Goal: Task Accomplishment & Management: Use online tool/utility

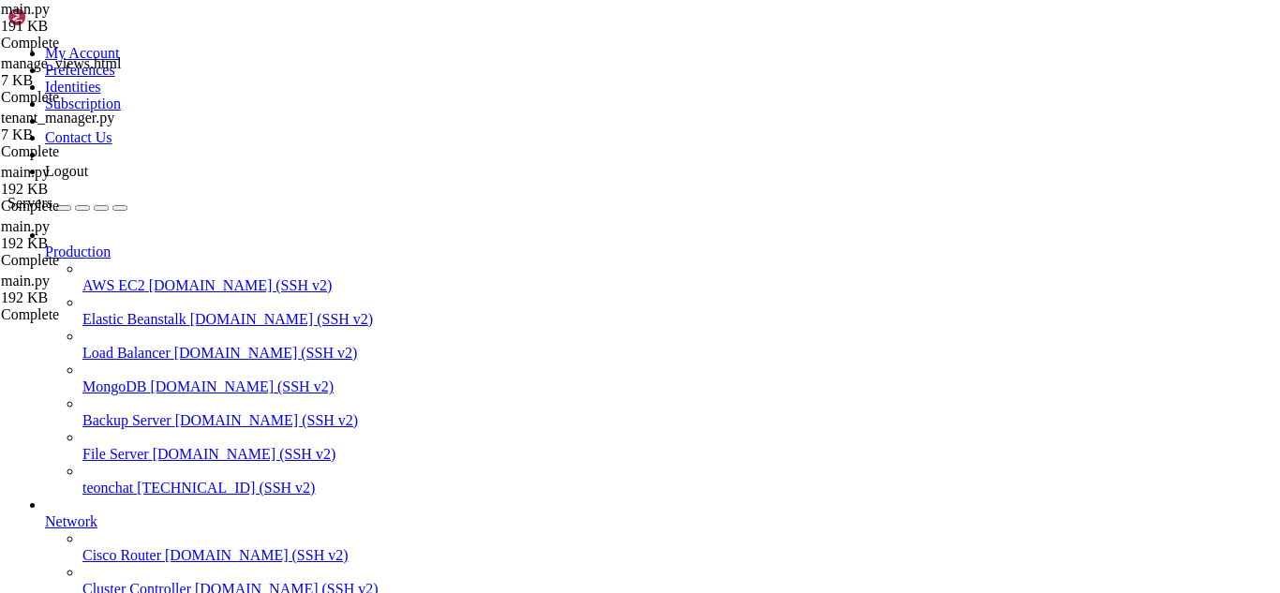
scroll to position [6913, 0]
drag, startPoint x: 622, startPoint y: 1316, endPoint x: 555, endPoint y: 1347, distance: 74.6
drag, startPoint x: 396, startPoint y: 1257, endPoint x: 346, endPoint y: 1302, distance: 67.7
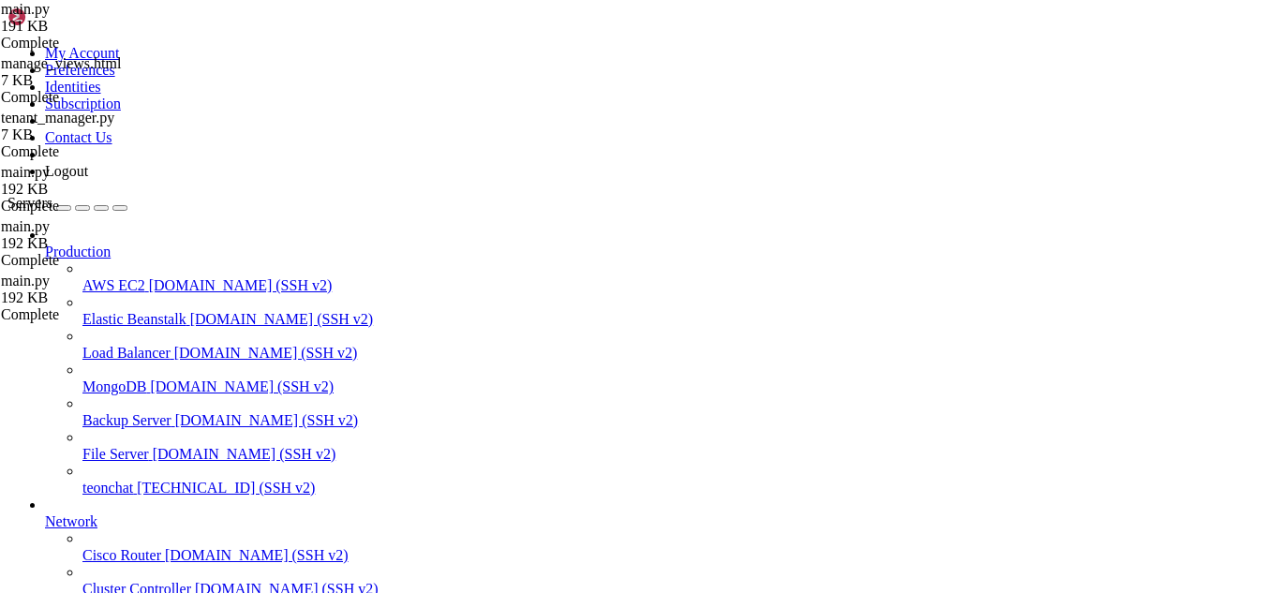
drag, startPoint x: 346, startPoint y: 1302, endPoint x: 752, endPoint y: 1373, distance: 412.7
drag, startPoint x: 294, startPoint y: 1115, endPoint x: 189, endPoint y: 1347, distance: 255.0
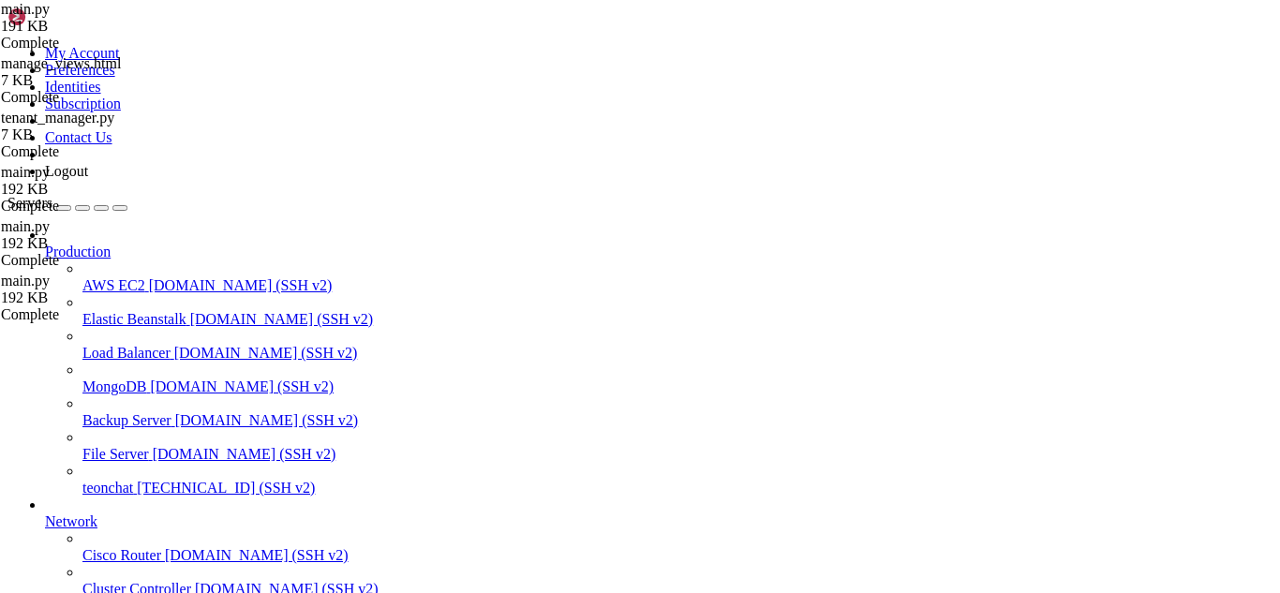
drag, startPoint x: 522, startPoint y: 1526, endPoint x: 541, endPoint y: 1545, distance: 26.5
drag, startPoint x: 523, startPoint y: 1533, endPoint x: 677, endPoint y: 1559, distance: 155.9
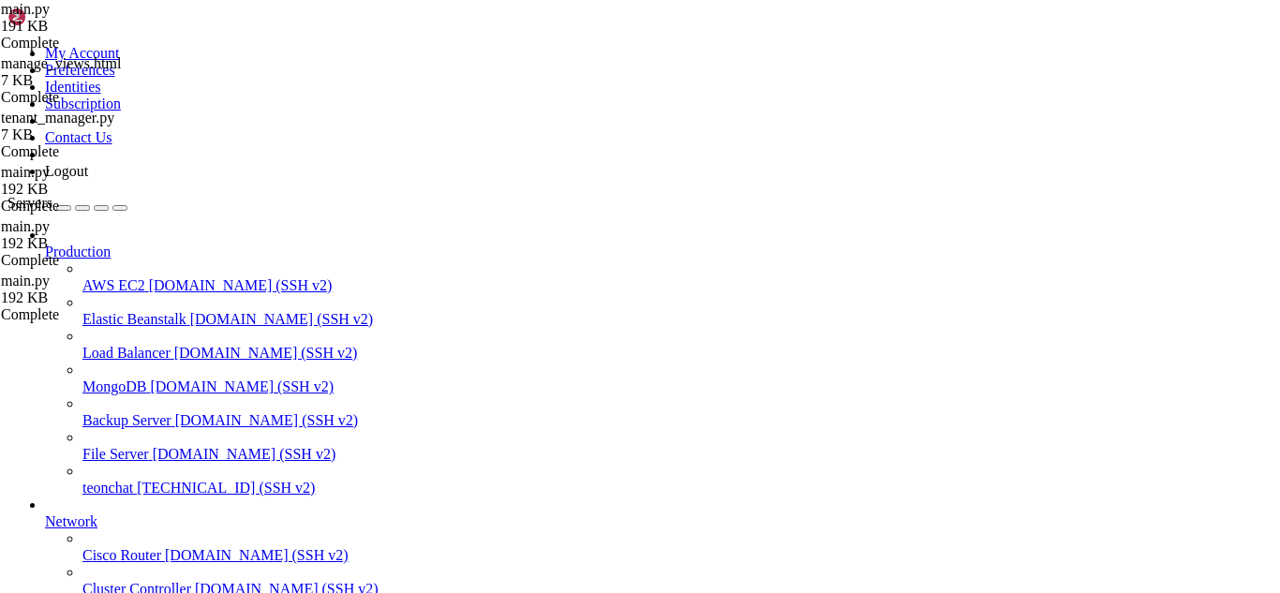
scroll to position [7254, 0]
drag, startPoint x: 677, startPoint y: 1559, endPoint x: 547, endPoint y: 1521, distance: 134.9
drag, startPoint x: 547, startPoint y: 1521, endPoint x: 710, endPoint y: 1549, distance: 165.4
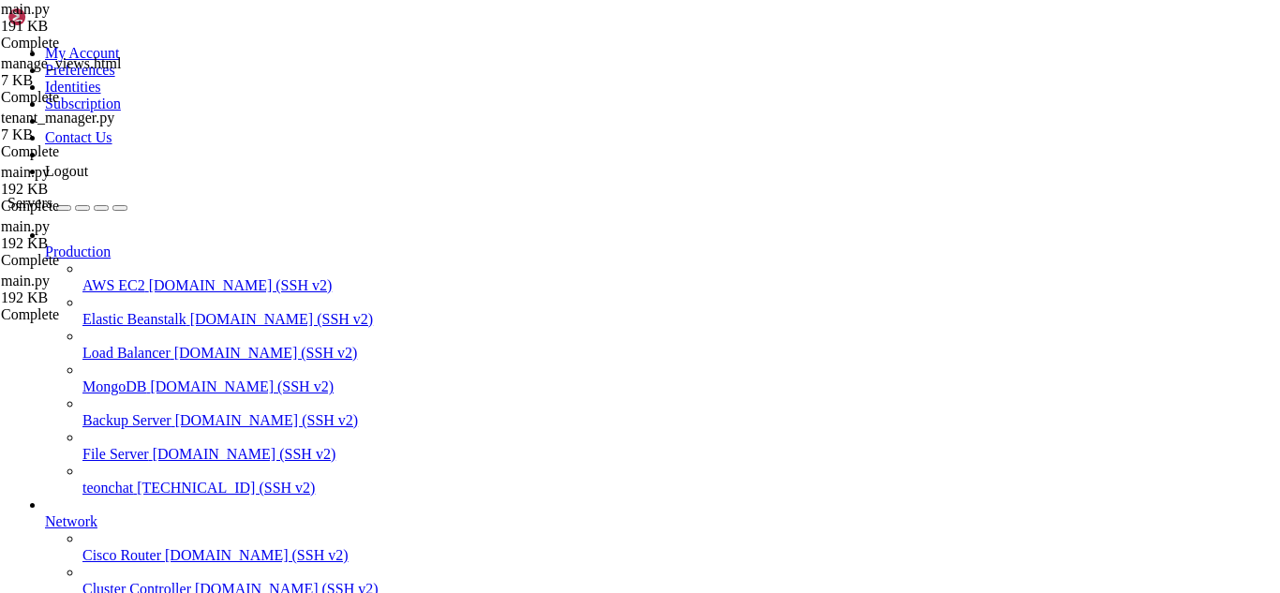
drag, startPoint x: 710, startPoint y: 1549, endPoint x: 657, endPoint y: 1529, distance: 56.9
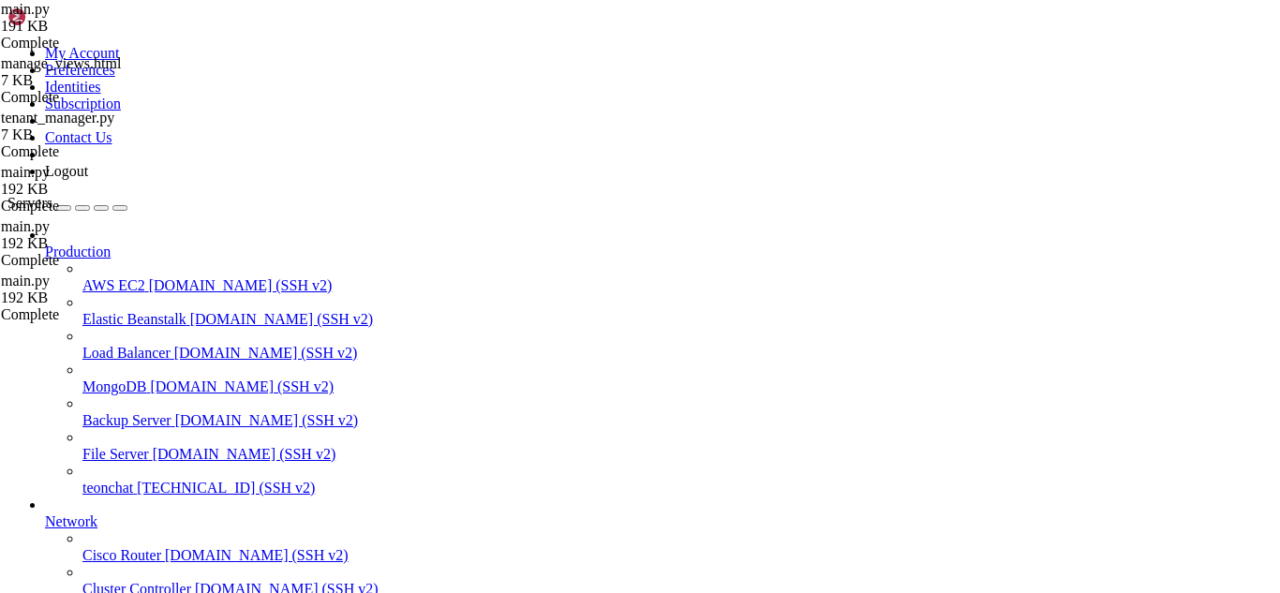
drag, startPoint x: 657, startPoint y: 1529, endPoint x: 620, endPoint y: 1543, distance: 39.2
drag, startPoint x: 694, startPoint y: 1496, endPoint x: 701, endPoint y: 1548, distance: 52.0
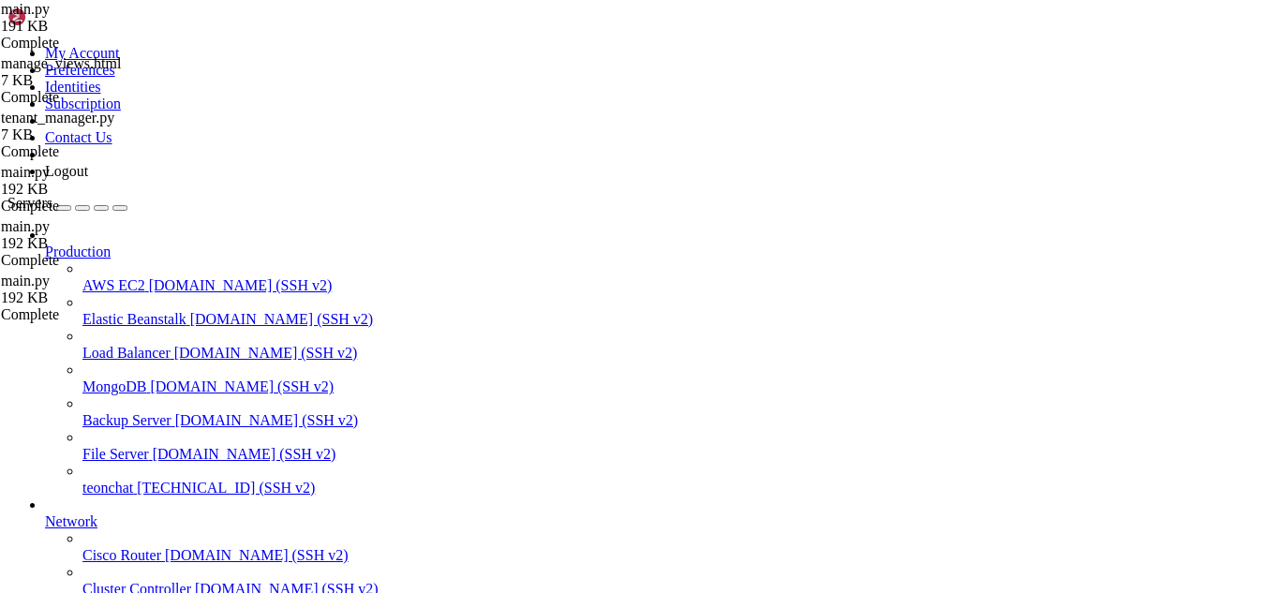
scroll to position [7950, 0]
drag, startPoint x: 22, startPoint y: 1501, endPoint x: 702, endPoint y: 1546, distance: 681.8
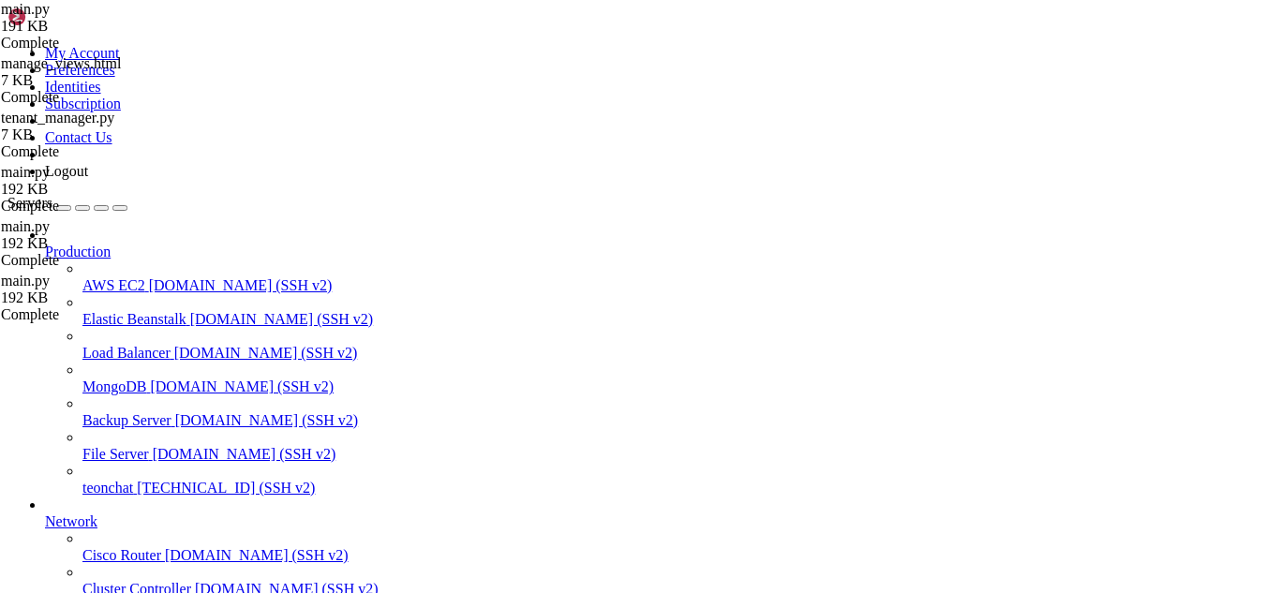
drag, startPoint x: 664, startPoint y: 1544, endPoint x: 634, endPoint y: 1521, distance: 38.0
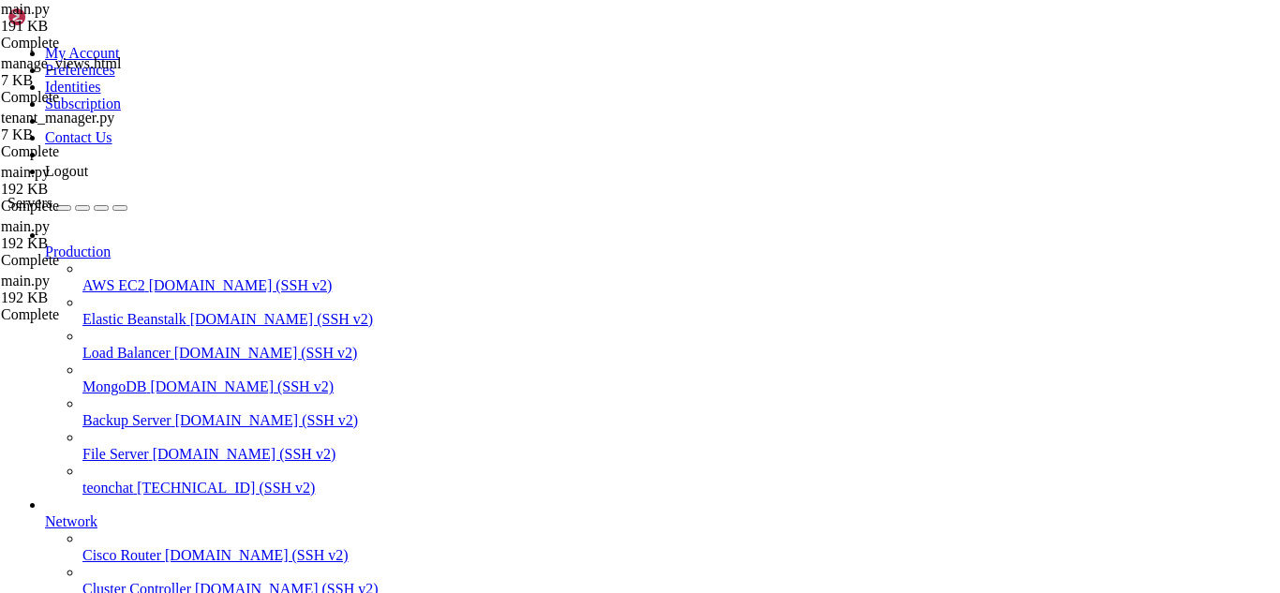
type input "/root/meuapp"
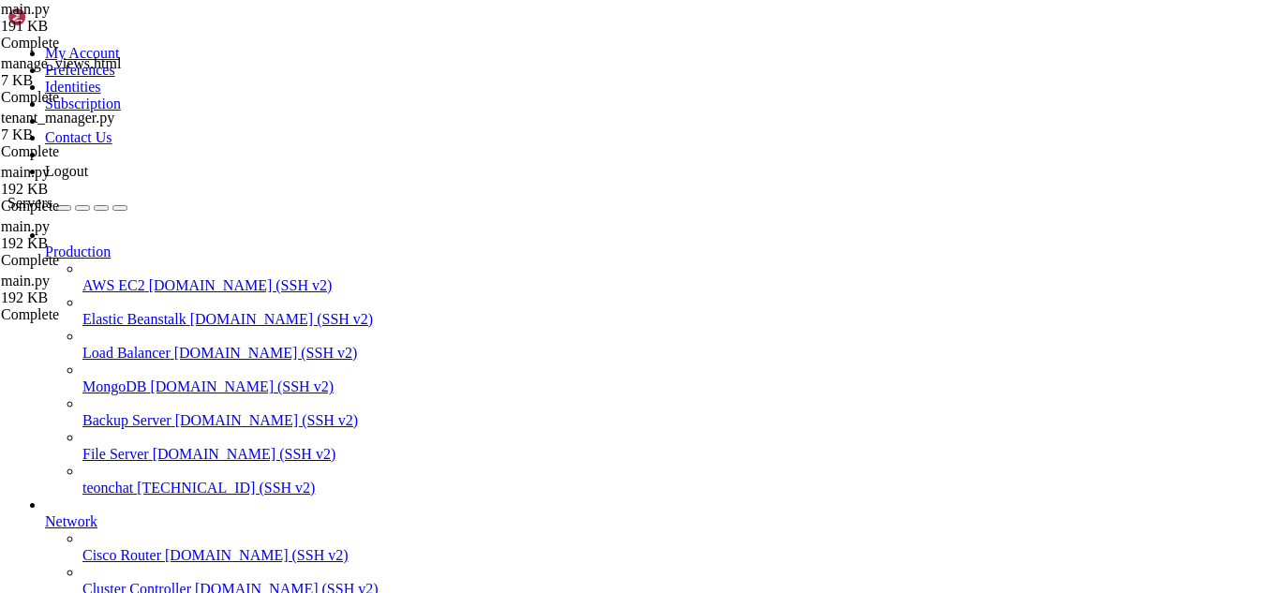
scroll to position [226, 0]
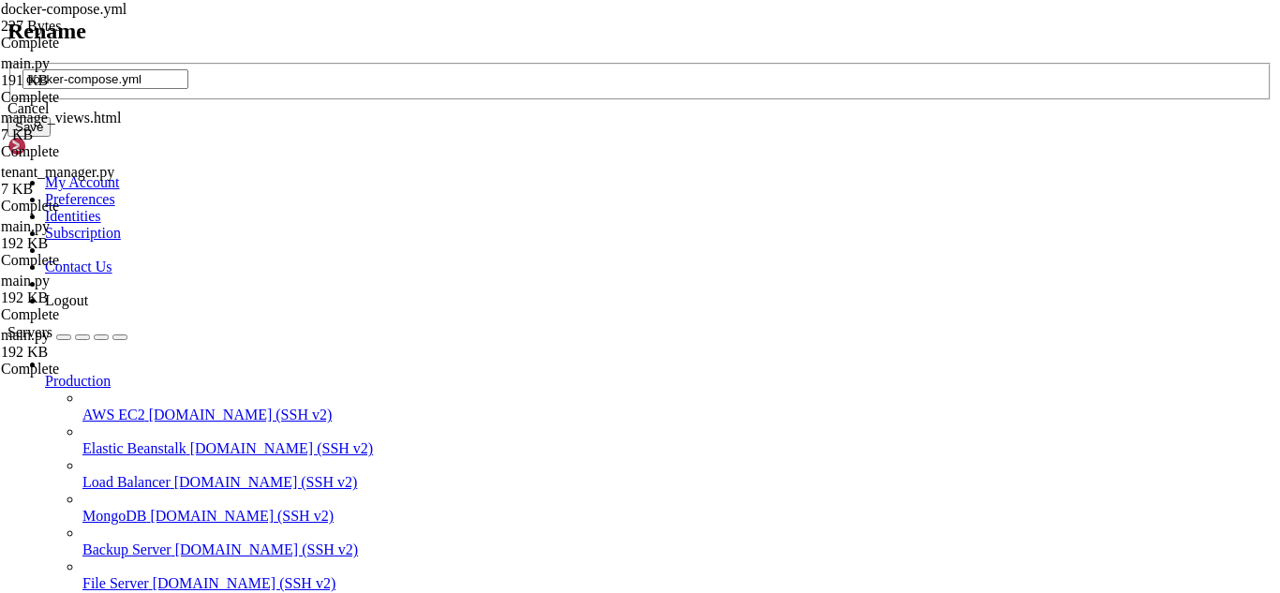
click at [188, 89] on input "docker-compose.yml" at bounding box center [105, 79] width 166 height 20
type input "XXXdocker-compose.yml"
click at [51, 137] on button "Save" at bounding box center [28, 127] width 43 height 20
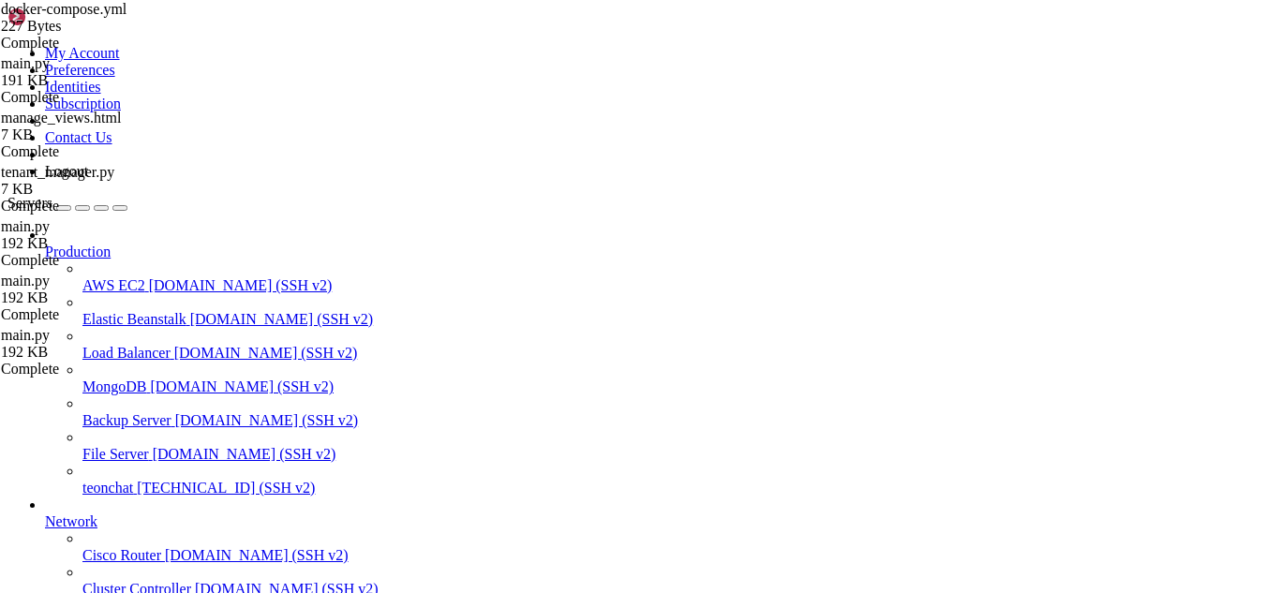
drag, startPoint x: 446, startPoint y: 1539, endPoint x: 716, endPoint y: 1543, distance: 269.9
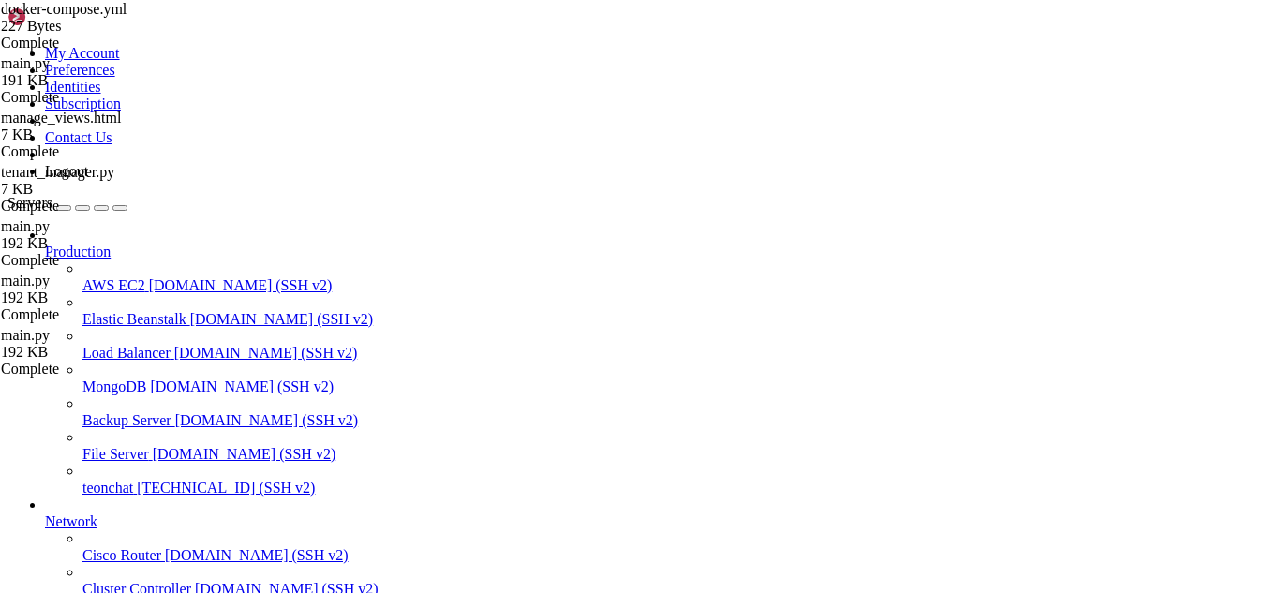
drag, startPoint x: 12, startPoint y: 1510, endPoint x: 156, endPoint y: 1515, distance: 144.4
drag, startPoint x: 299, startPoint y: 1527, endPoint x: 17, endPoint y: 1509, distance: 282.7
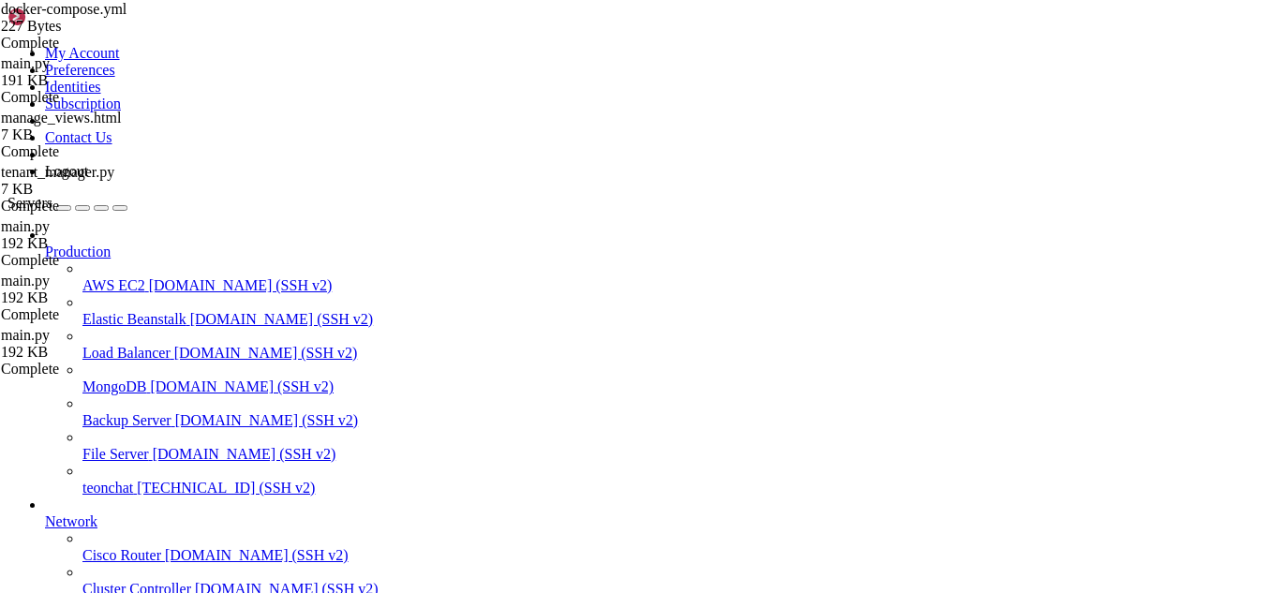
copy div "(venv) root@teonchat:~/meuapp/flaskmkdir/oficial/app_delivery# docker compose u…"
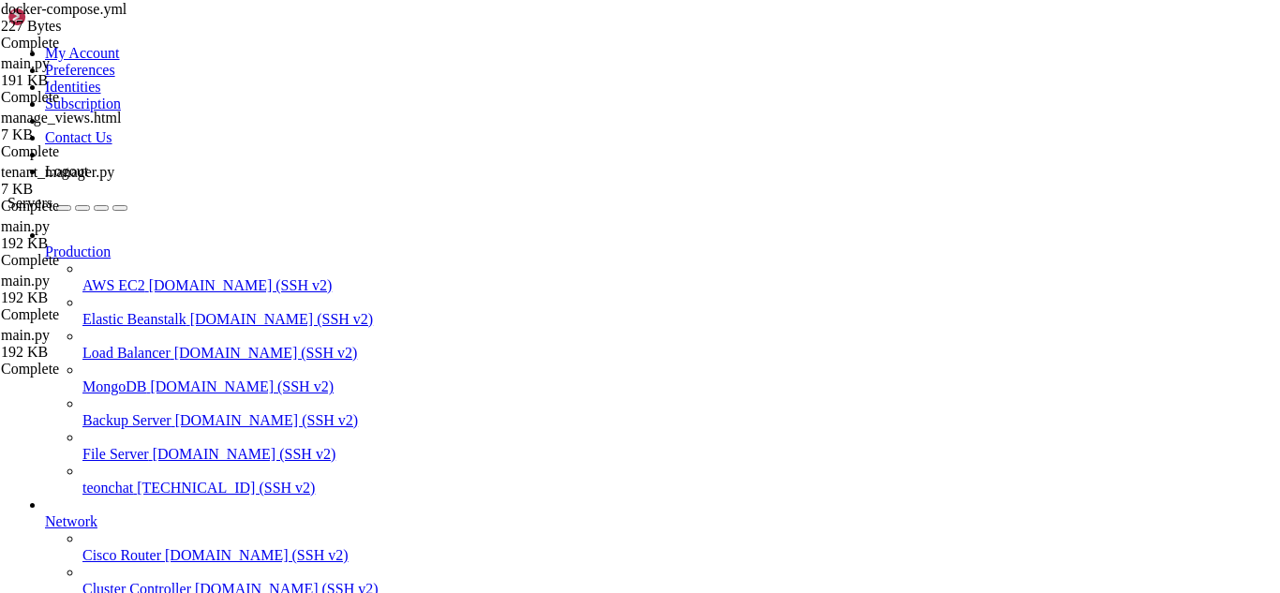
scroll to position [8146, 0]
drag, startPoint x: 318, startPoint y: 1248, endPoint x: 188, endPoint y: 1356, distance: 168.3
drag, startPoint x: 476, startPoint y: 1529, endPoint x: 659, endPoint y: 1540, distance: 183.0
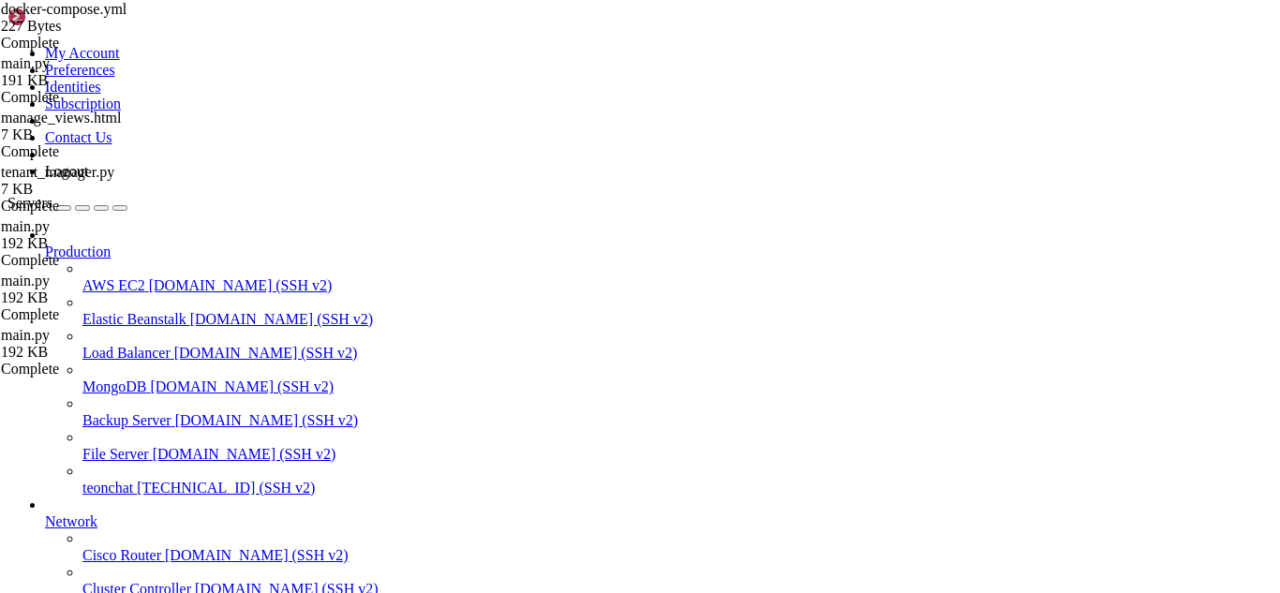
scroll to position [8317, 0]
drag, startPoint x: 641, startPoint y: 1526, endPoint x: 20, endPoint y: 1495, distance: 622.0
copy div "⠋ Container traefik Creating 0.0s Error response from daemon: Conflict. The con…"
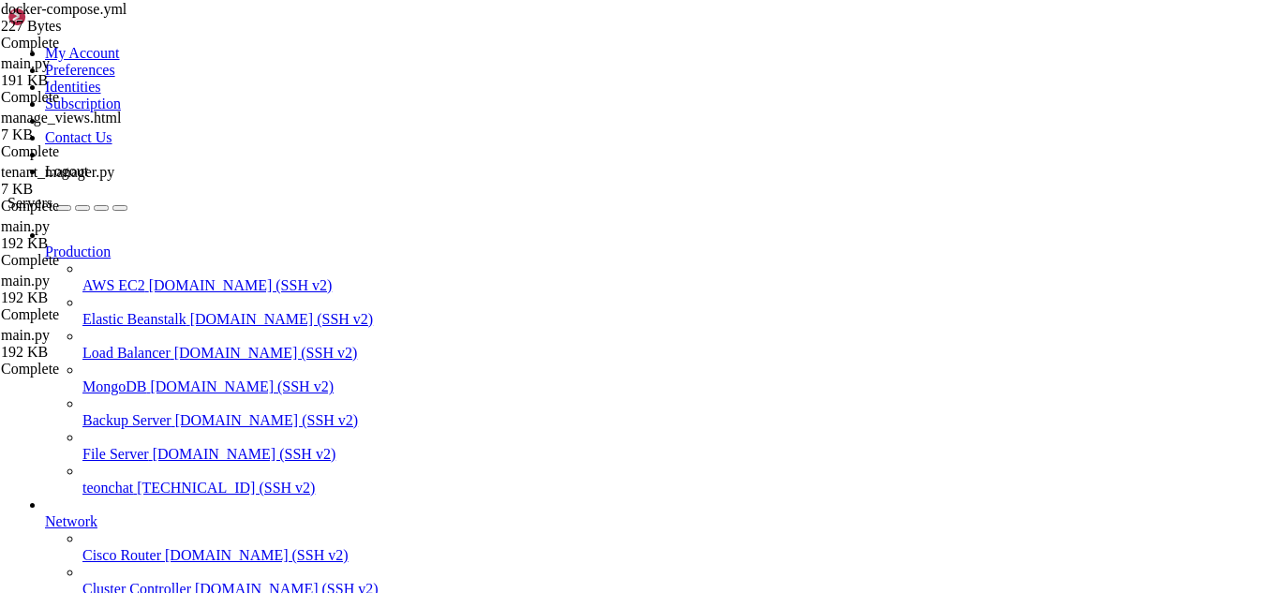
drag, startPoint x: 528, startPoint y: 1539, endPoint x: 450, endPoint y: 1527, distance: 79.5
drag, startPoint x: 450, startPoint y: 1527, endPoint x: 594, endPoint y: 1540, distance: 144.8
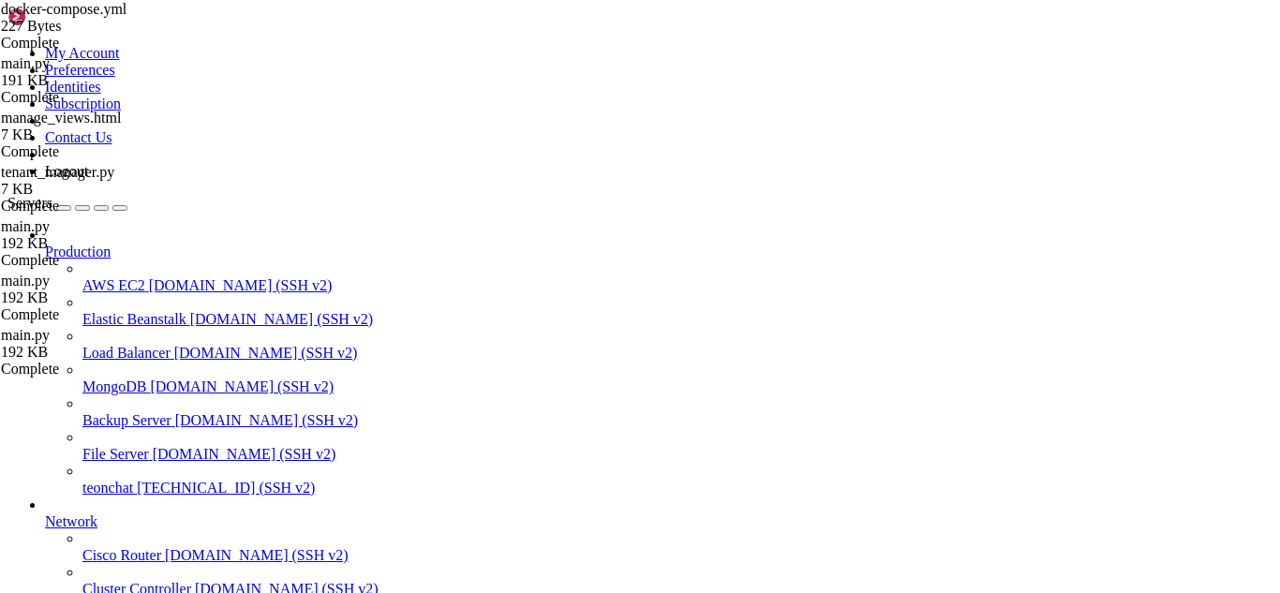
drag, startPoint x: 476, startPoint y: 1523, endPoint x: 442, endPoint y: 1528, distance: 34.2
drag, startPoint x: 511, startPoint y: 1545, endPoint x: 468, endPoint y: 1544, distance: 43.1
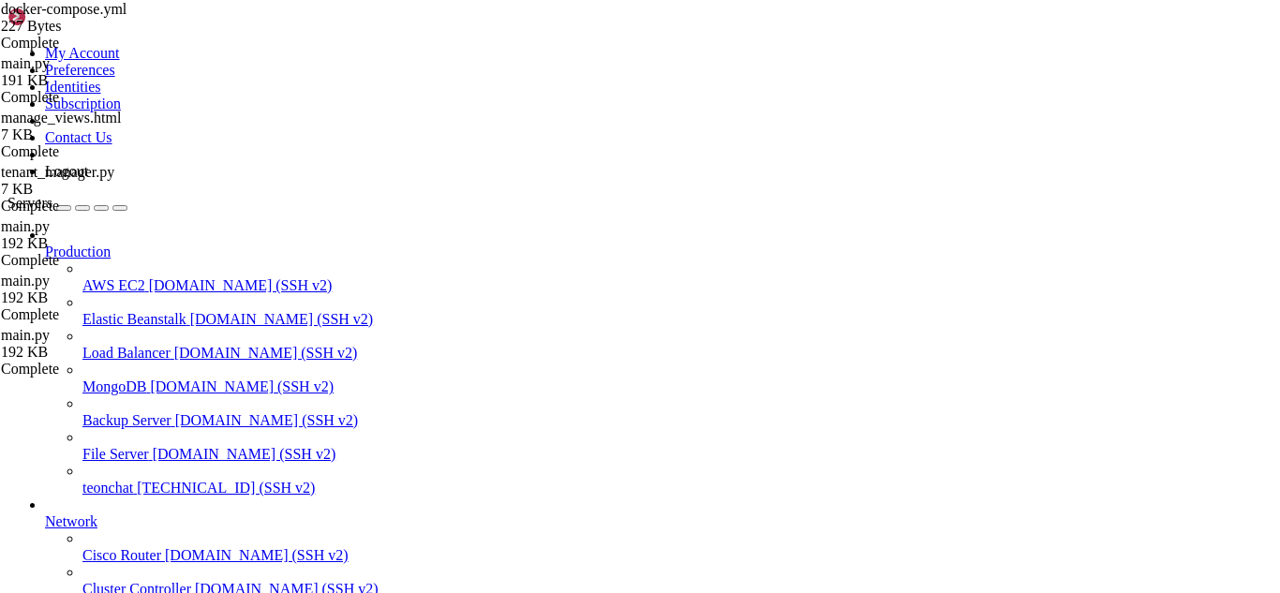
scroll to position [8553, 0]
drag, startPoint x: 506, startPoint y: 1534, endPoint x: 484, endPoint y: 1551, distance: 27.4
drag, startPoint x: 523, startPoint y: 1536, endPoint x: 559, endPoint y: 1545, distance: 37.7
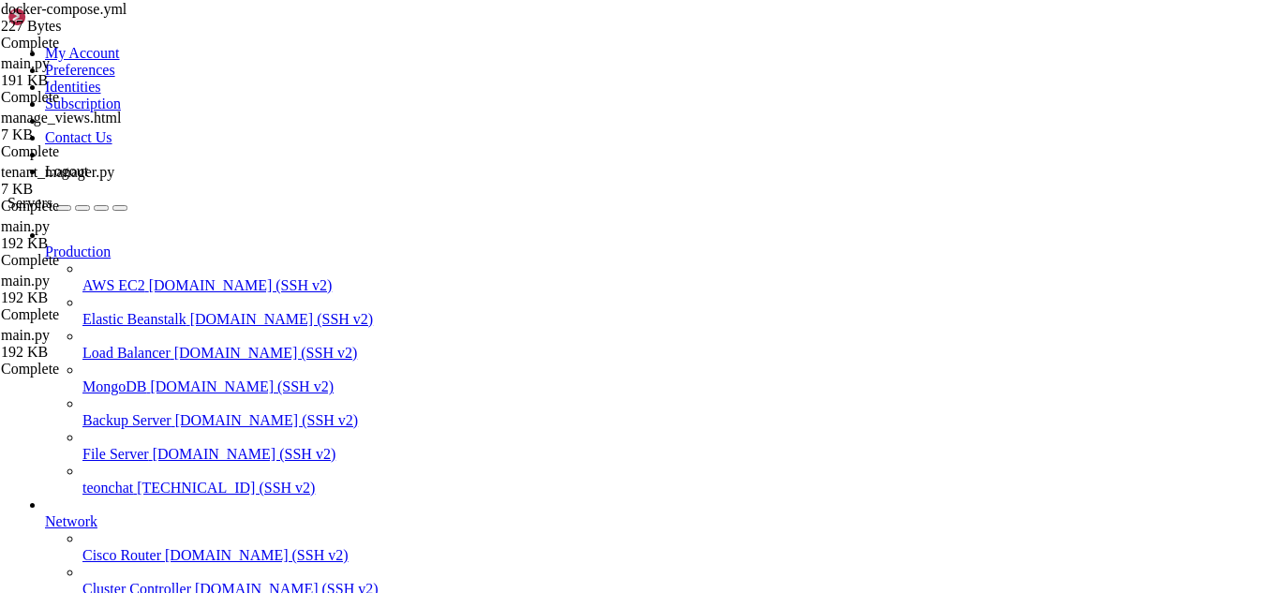
drag, startPoint x: 489, startPoint y: 1531, endPoint x: 459, endPoint y: 1540, distance: 31.4
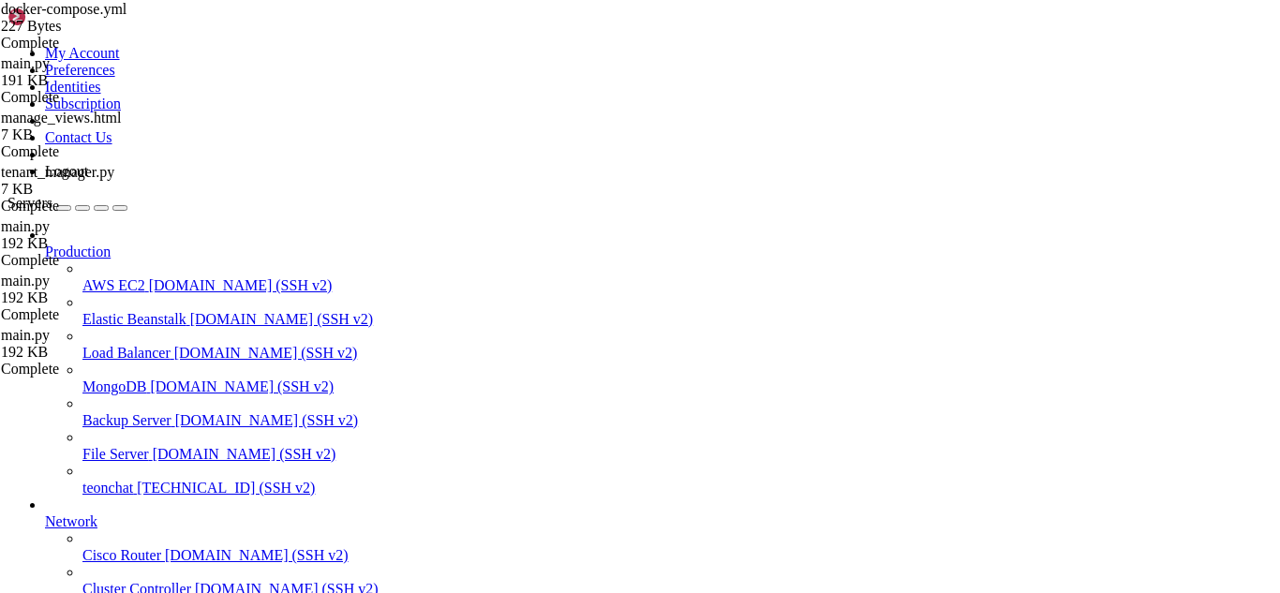
drag, startPoint x: 498, startPoint y: 1535, endPoint x: 438, endPoint y: 1550, distance: 61.8
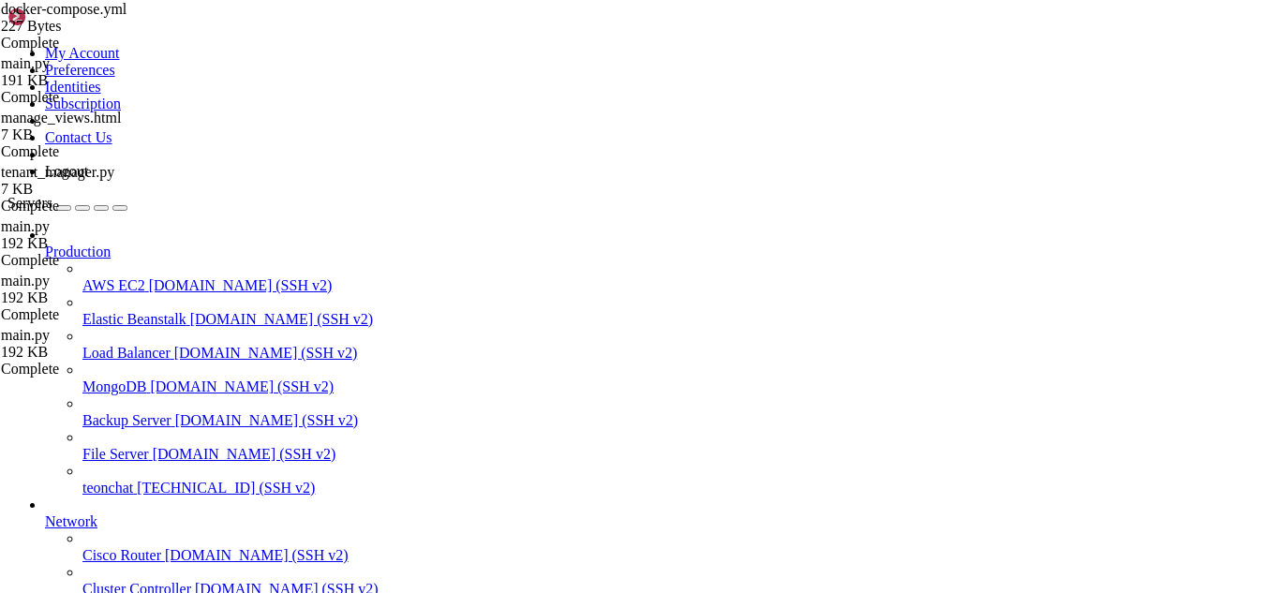
drag, startPoint x: 577, startPoint y: 1530, endPoint x: 443, endPoint y: 1560, distance: 137.3
drag, startPoint x: 575, startPoint y: 1537, endPoint x: 538, endPoint y: 1499, distance: 53.0
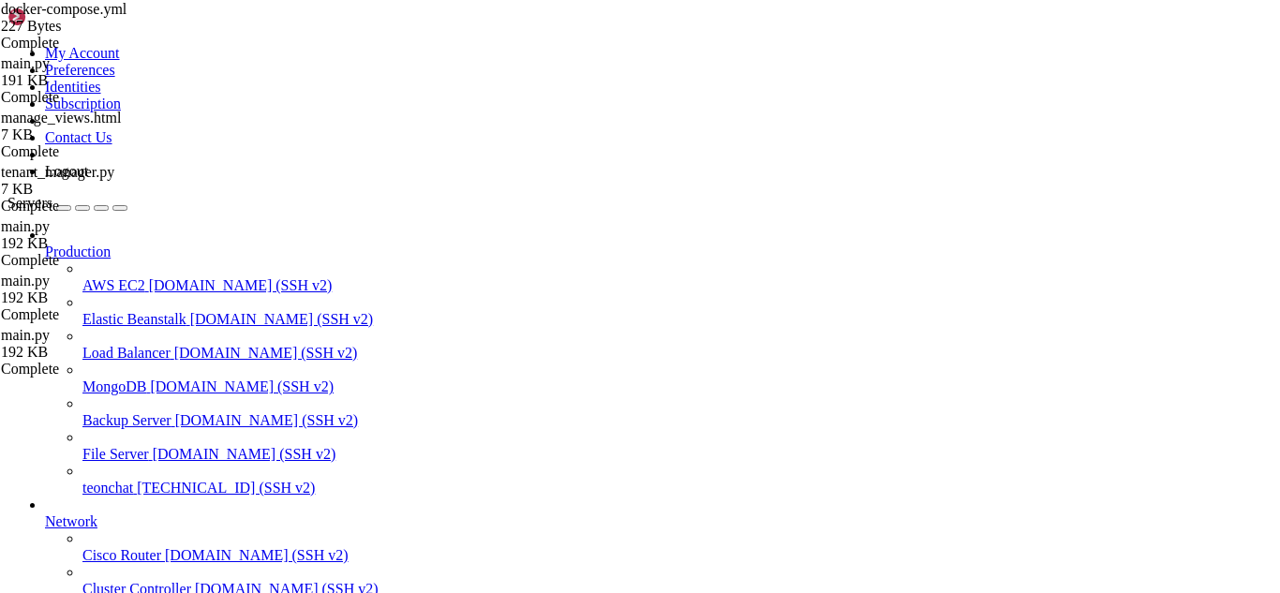
drag, startPoint x: 558, startPoint y: 1541, endPoint x: 886, endPoint y: 1536, distance: 328.9
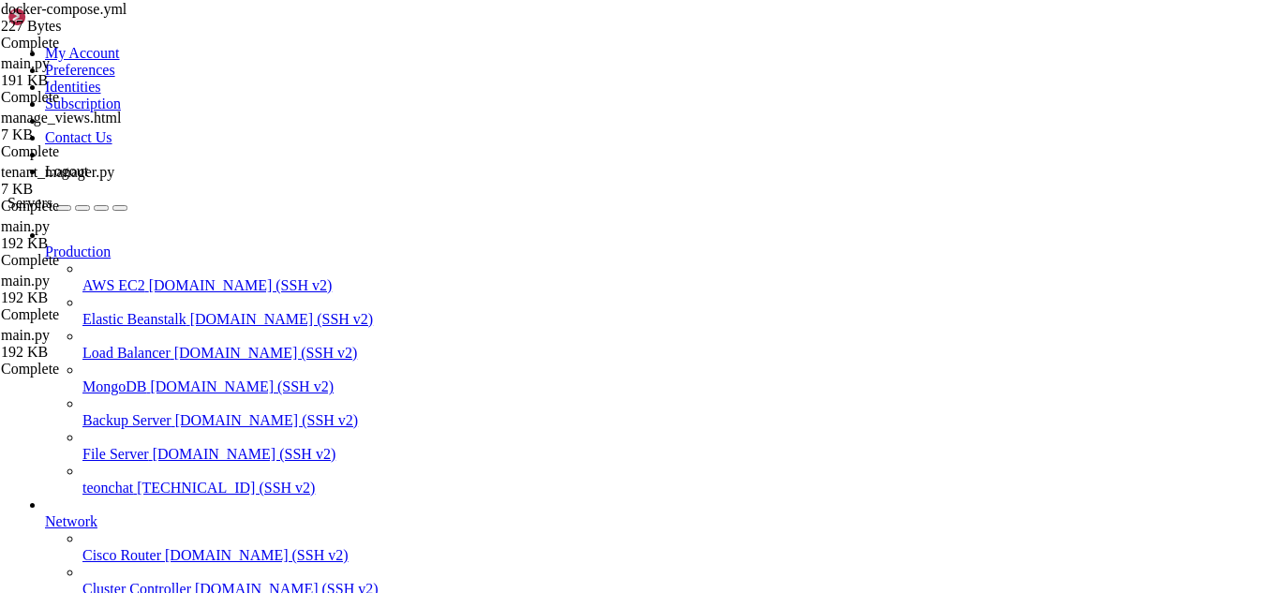
scroll to position [12095, 0]
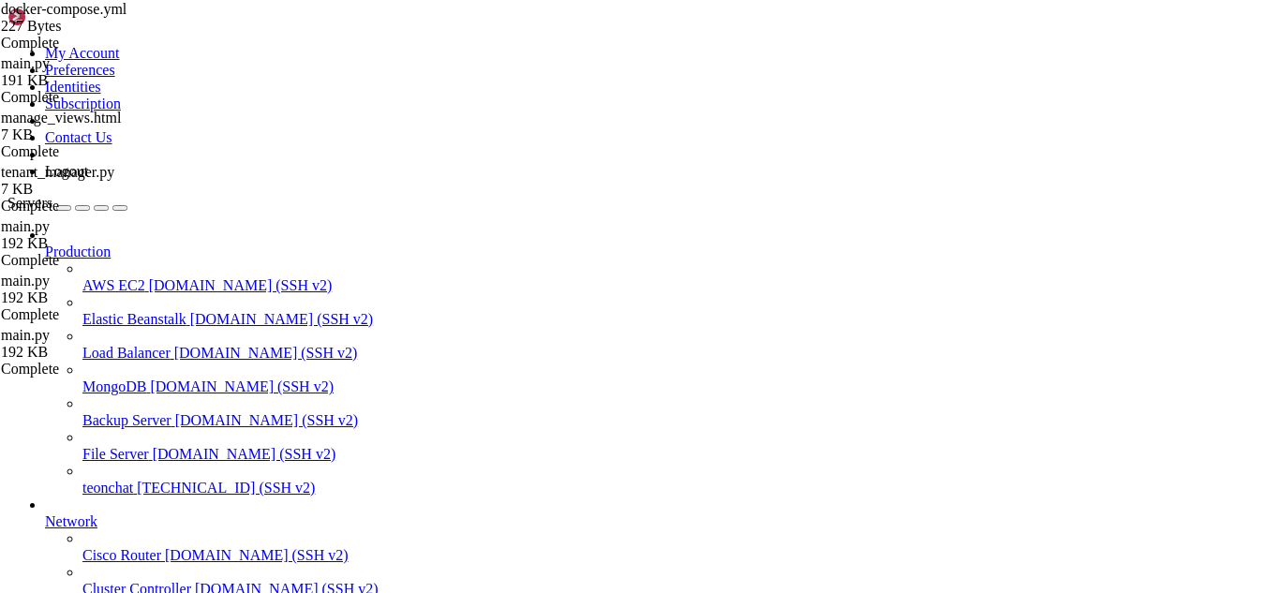
drag, startPoint x: 557, startPoint y: 1540, endPoint x: 485, endPoint y: 1536, distance: 71.3
drag, startPoint x: 17, startPoint y: 1421, endPoint x: 924, endPoint y: 1479, distance: 908.8
copy div "(venv) root@teonchat:~/meuapp/flaskmkdir/oficial/app_delivery/reverse-proxy# do…"
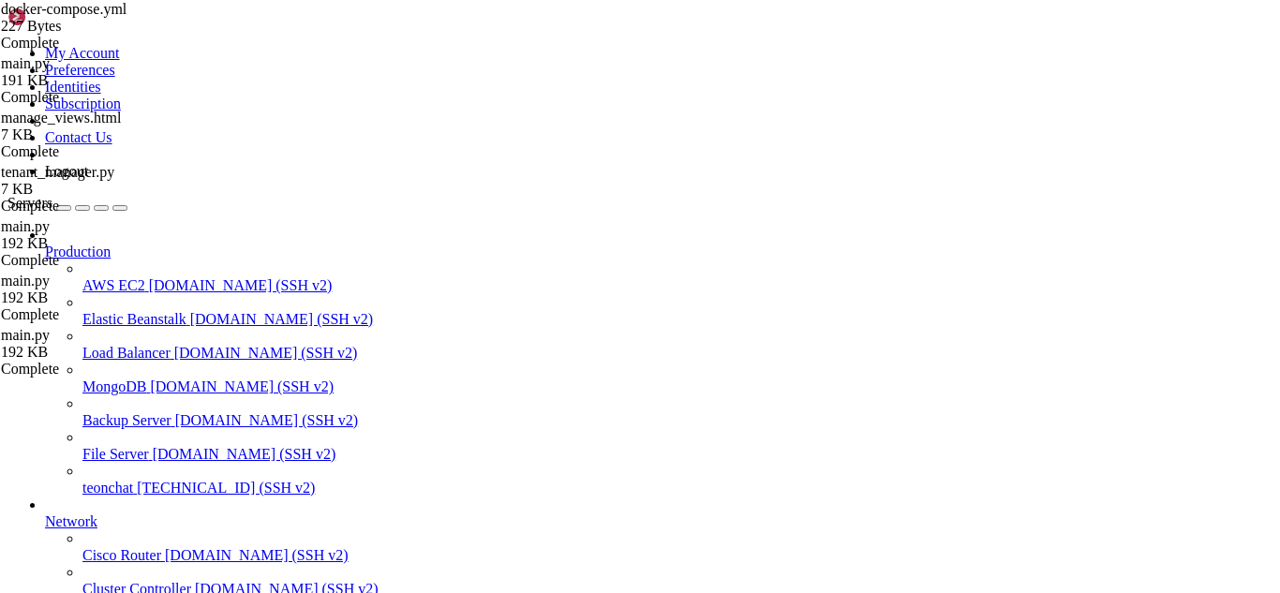
drag, startPoint x: 577, startPoint y: 1546, endPoint x: 933, endPoint y: 1522, distance: 356.9
drag, startPoint x: 439, startPoint y: 1543, endPoint x: 312, endPoint y: 1540, distance: 126.5
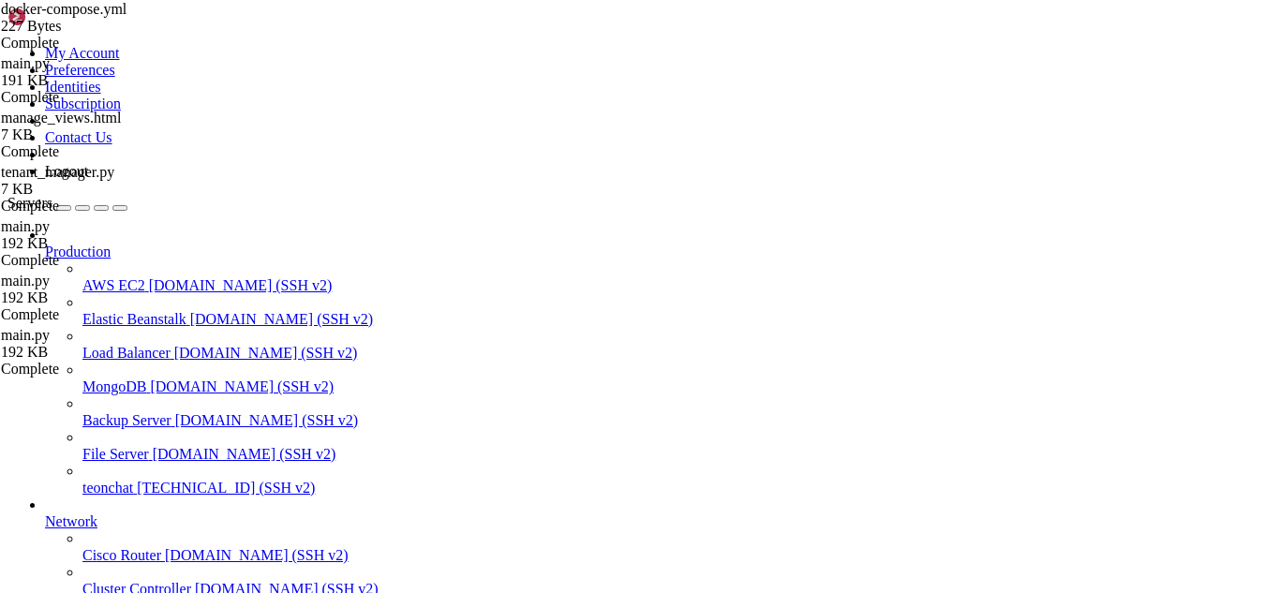
scroll to position [12331, 0]
drag, startPoint x: 735, startPoint y: 1591, endPoint x: 516, endPoint y: 1517, distance: 230.5
drag, startPoint x: 516, startPoint y: 1517, endPoint x: 356, endPoint y: 1513, distance: 160.3
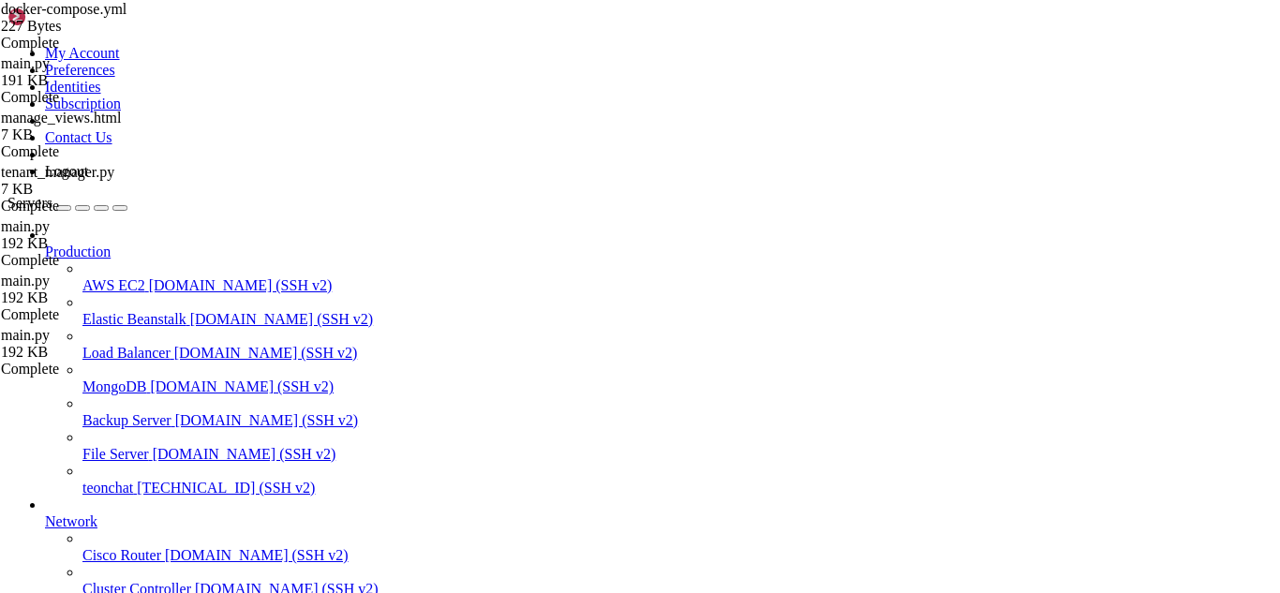
scroll to position [12790, 0]
drag, startPoint x: 504, startPoint y: 1540, endPoint x: 841, endPoint y: 1512, distance: 338.4
drag, startPoint x: 501, startPoint y: 1534, endPoint x: 813, endPoint y: 1494, distance: 314.6
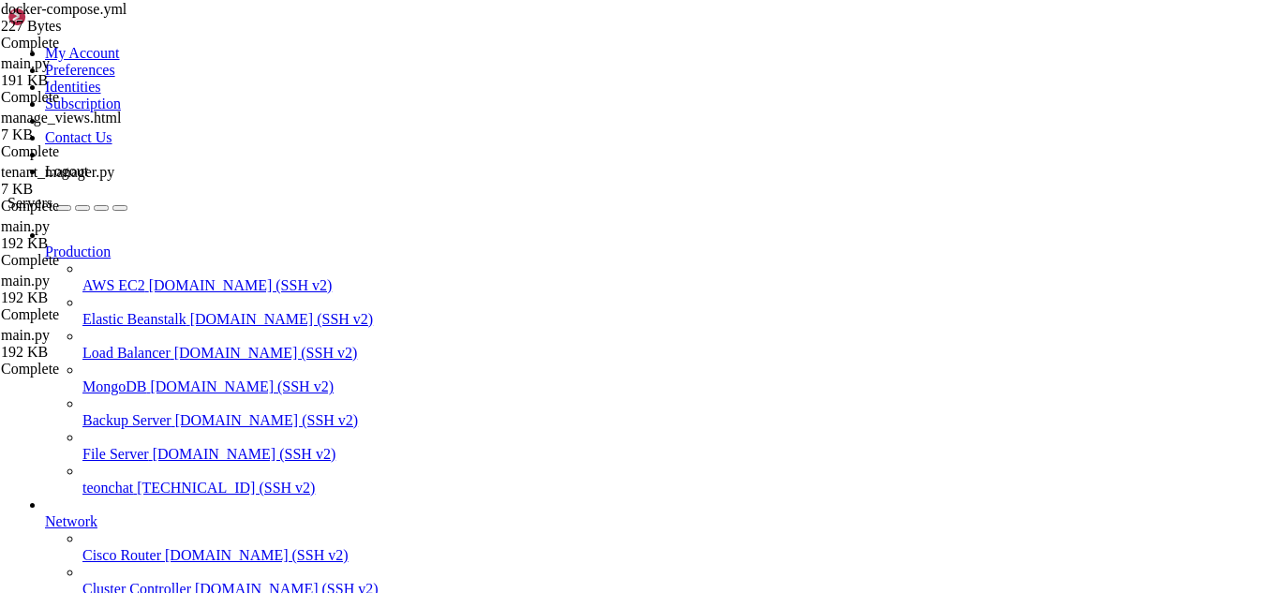
drag, startPoint x: 179, startPoint y: 1453, endPoint x: 15, endPoint y: 1461, distance: 164.1
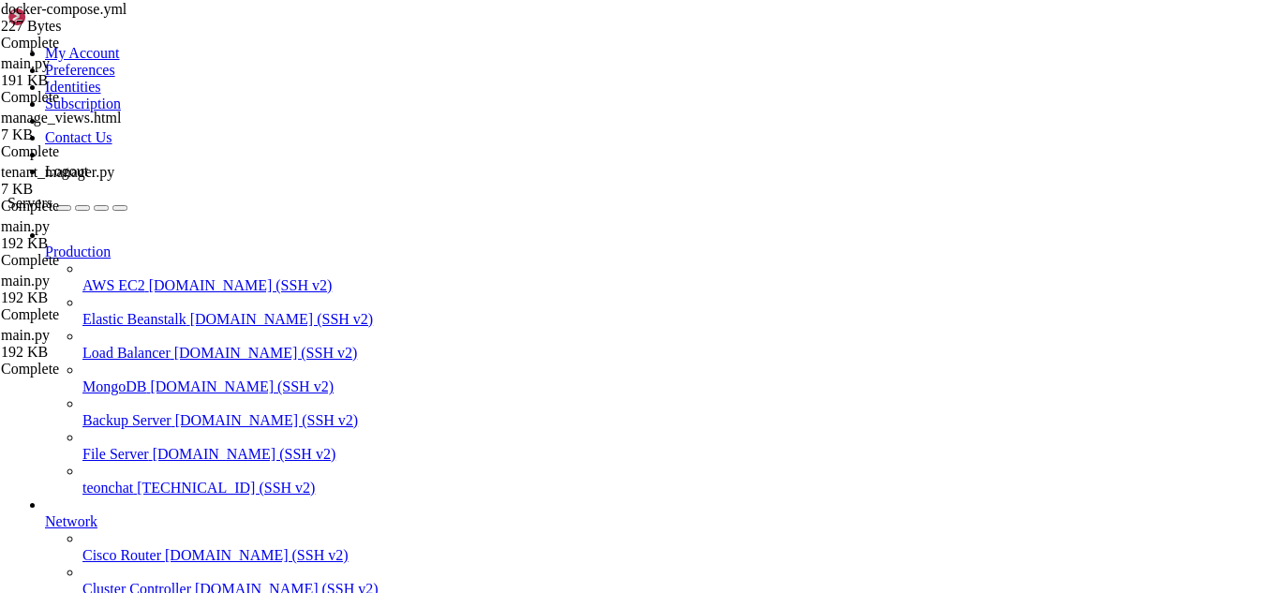
drag, startPoint x: 15, startPoint y: 1198, endPoint x: 372, endPoint y: 1287, distance: 367.9
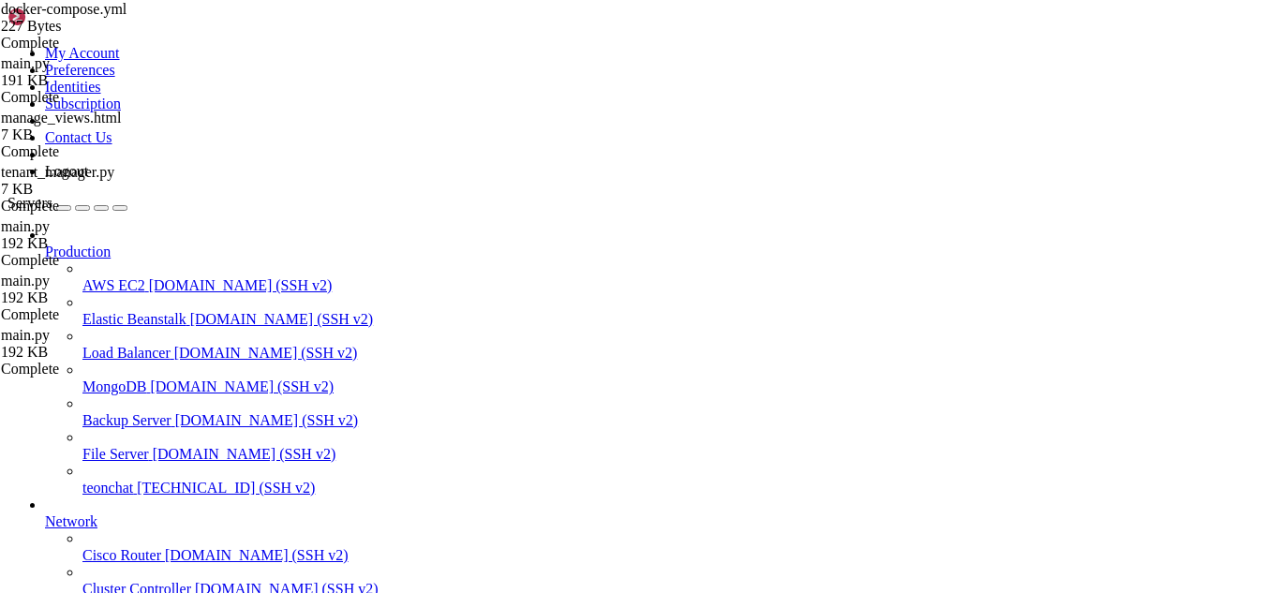
type input "/root/meuapp/flaskmkdir/oficial/app_delivery/reverse-proxy"
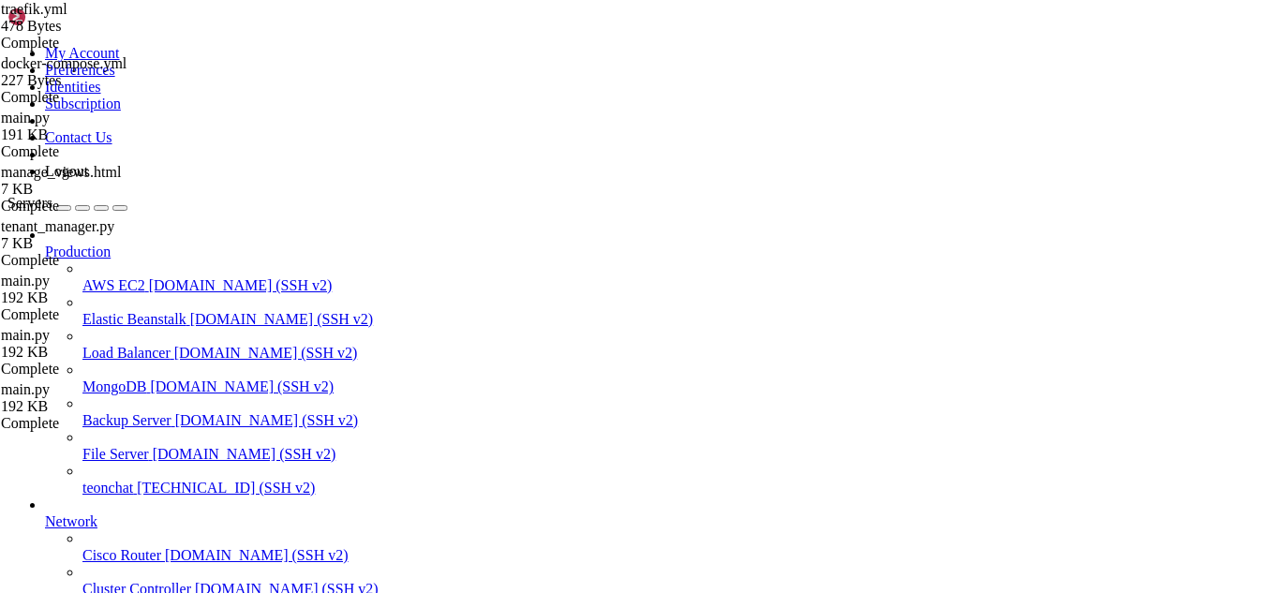
scroll to position [0, 0]
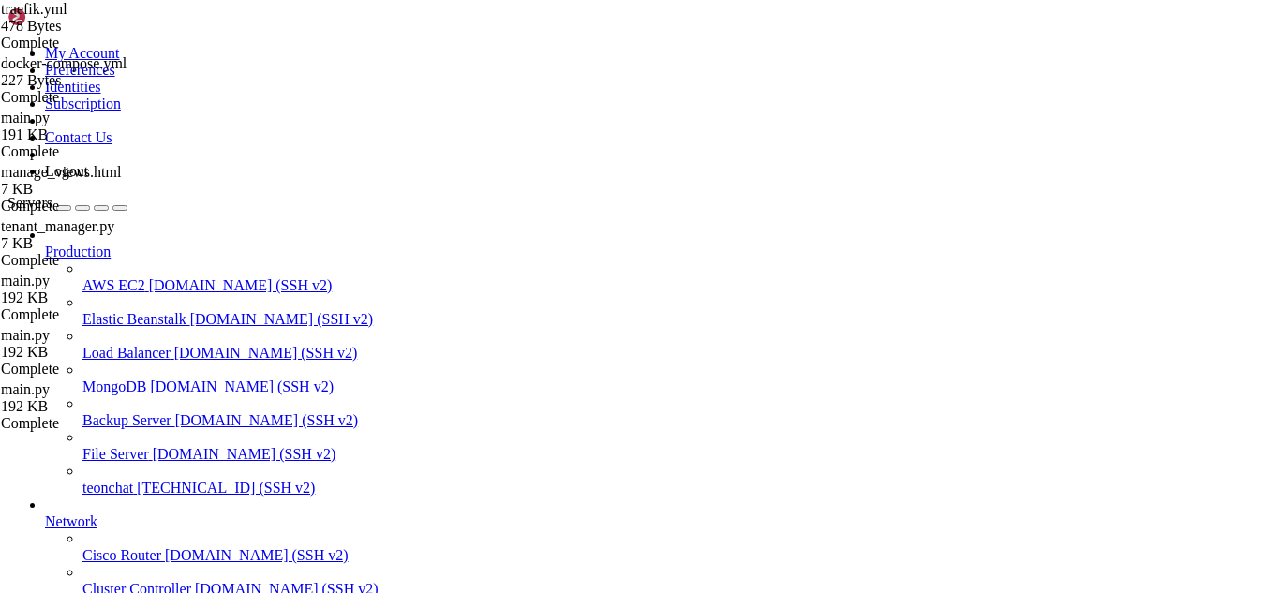
drag, startPoint x: 532, startPoint y: 1545, endPoint x: 409, endPoint y: 1517, distance: 125.9
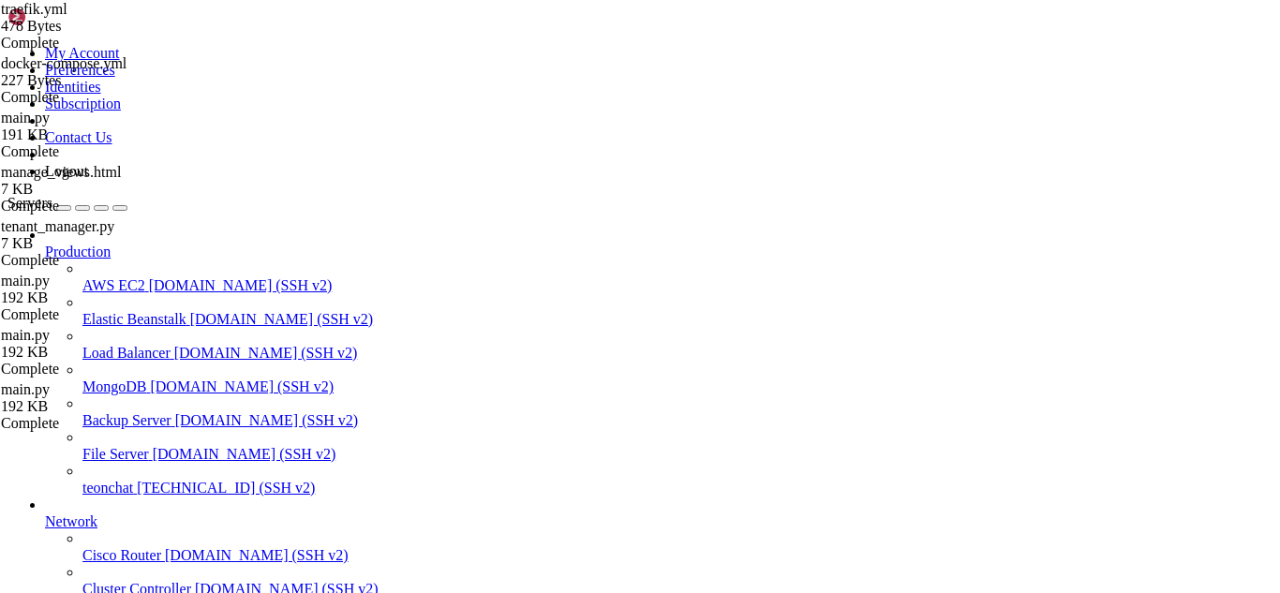
drag, startPoint x: 498, startPoint y: 1538, endPoint x: 404, endPoint y: 1475, distance: 112.8
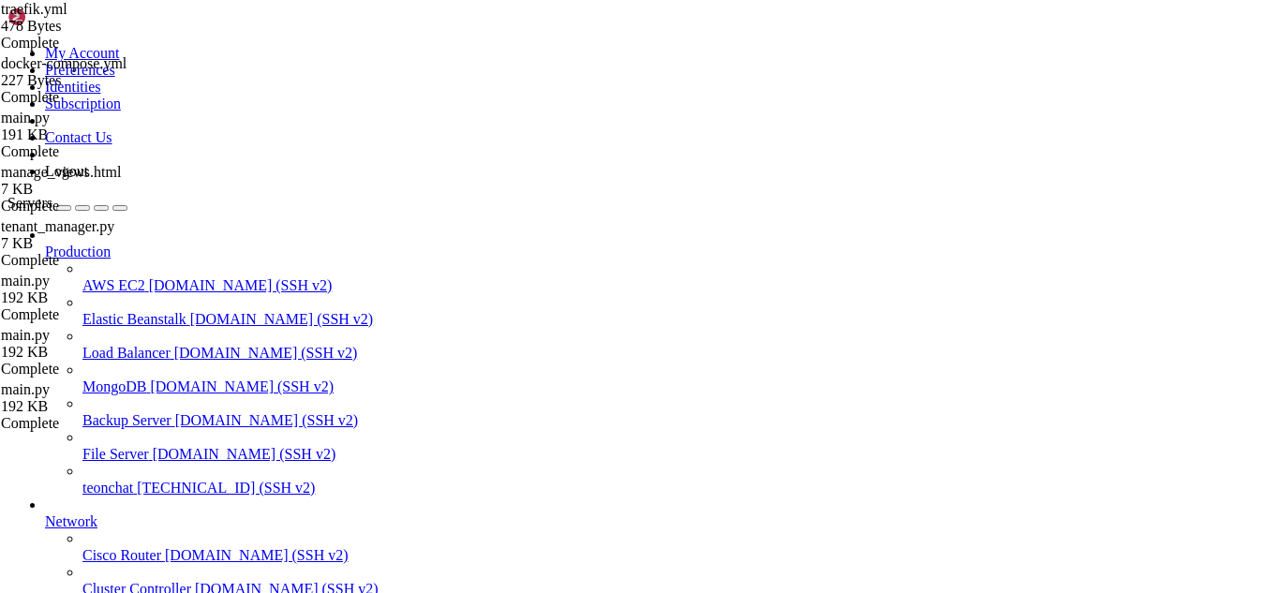
drag, startPoint x: 509, startPoint y: 1545, endPoint x: 414, endPoint y: 1538, distance: 94.9
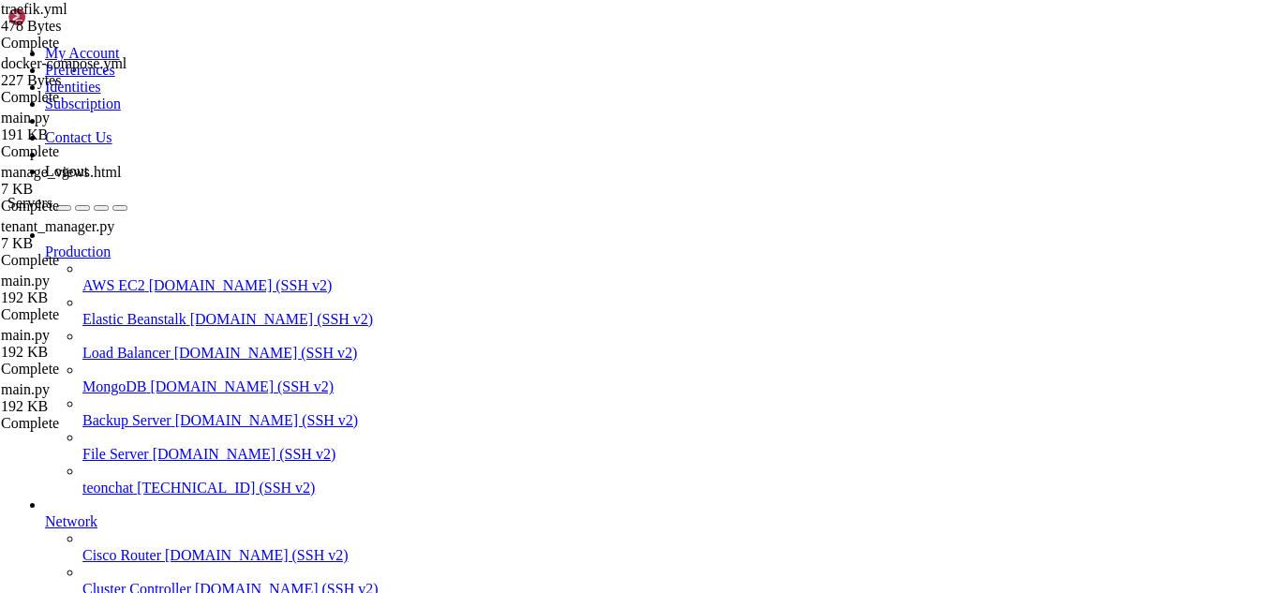
scroll to position [15256, 0]
drag, startPoint x: 496, startPoint y: 1503, endPoint x: 451, endPoint y: 1512, distance: 45.9
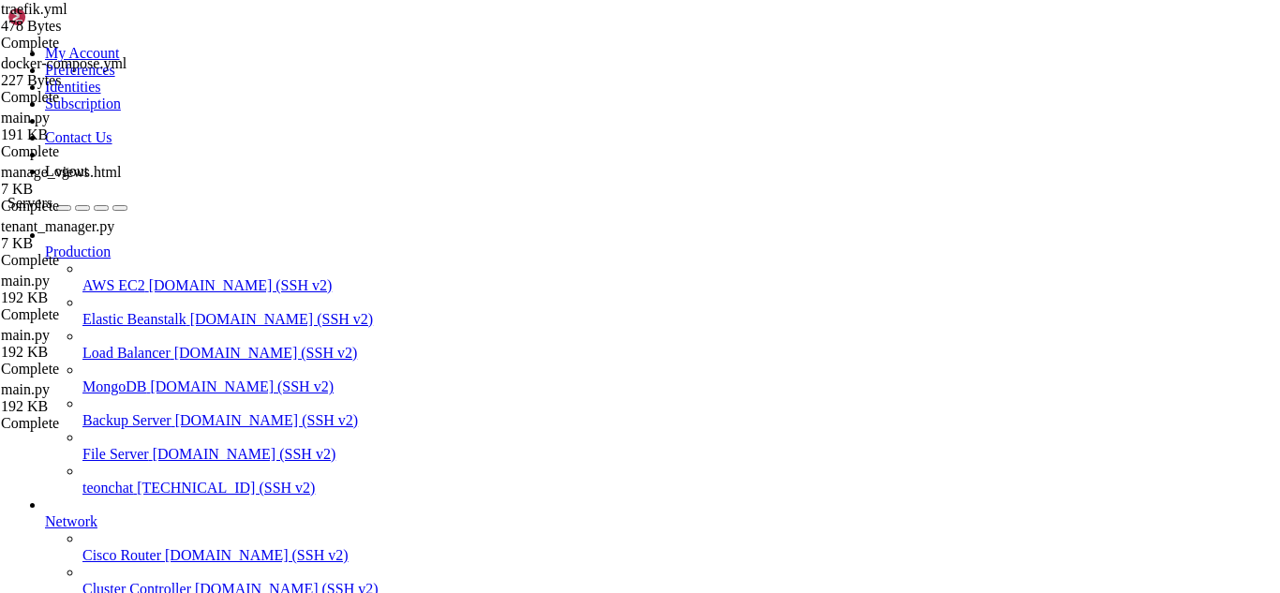
scroll to position [15283, 0]
drag, startPoint x: 454, startPoint y: 1273, endPoint x: 395, endPoint y: 1270, distance: 59.2
drag, startPoint x: 495, startPoint y: 1265, endPoint x: 420, endPoint y: 1237, distance: 80.1
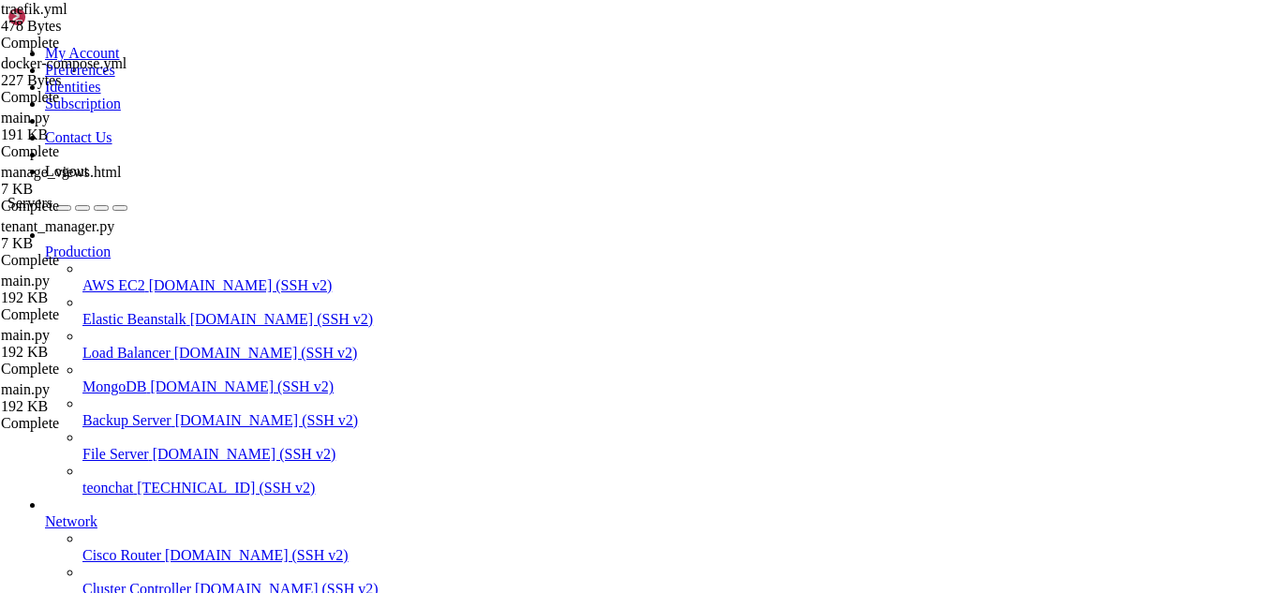
drag, startPoint x: 430, startPoint y: 1247, endPoint x: 199, endPoint y: 1235, distance: 231.8
drag, startPoint x: 264, startPoint y: 1256, endPoint x: 156, endPoint y: 1420, distance: 196.7
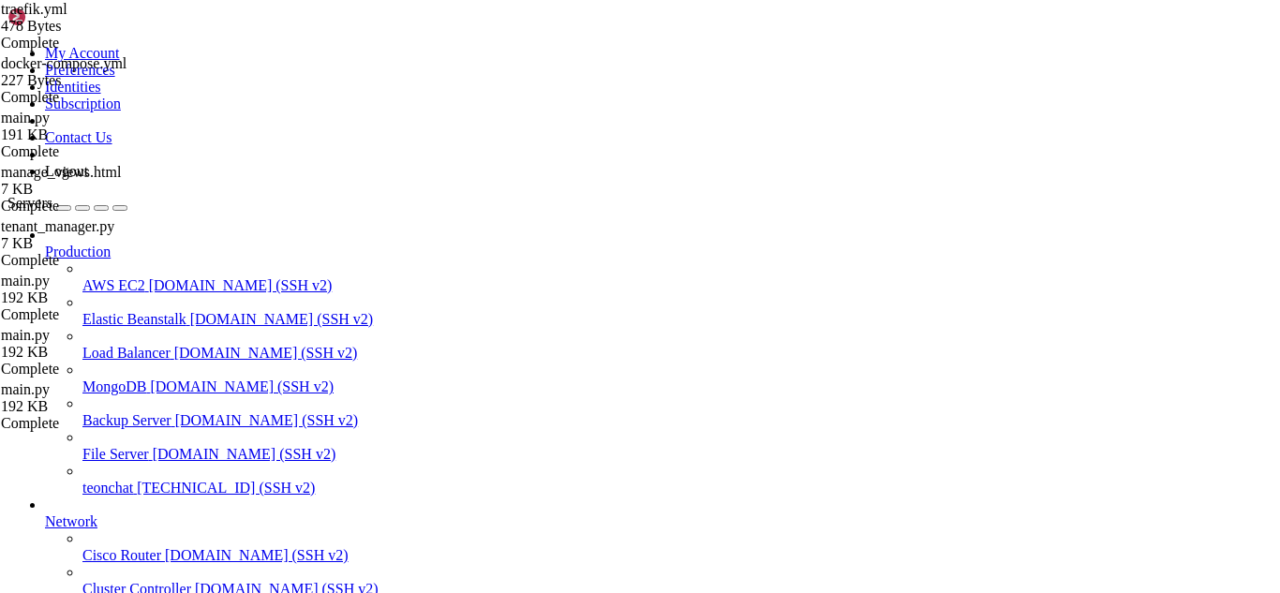
scroll to position [15348, 0]
drag, startPoint x: 499, startPoint y: 1424, endPoint x: 519, endPoint y: 1465, distance: 45.7
drag, startPoint x: 514, startPoint y: 1525, endPoint x: 658, endPoint y: 1543, distance: 144.6
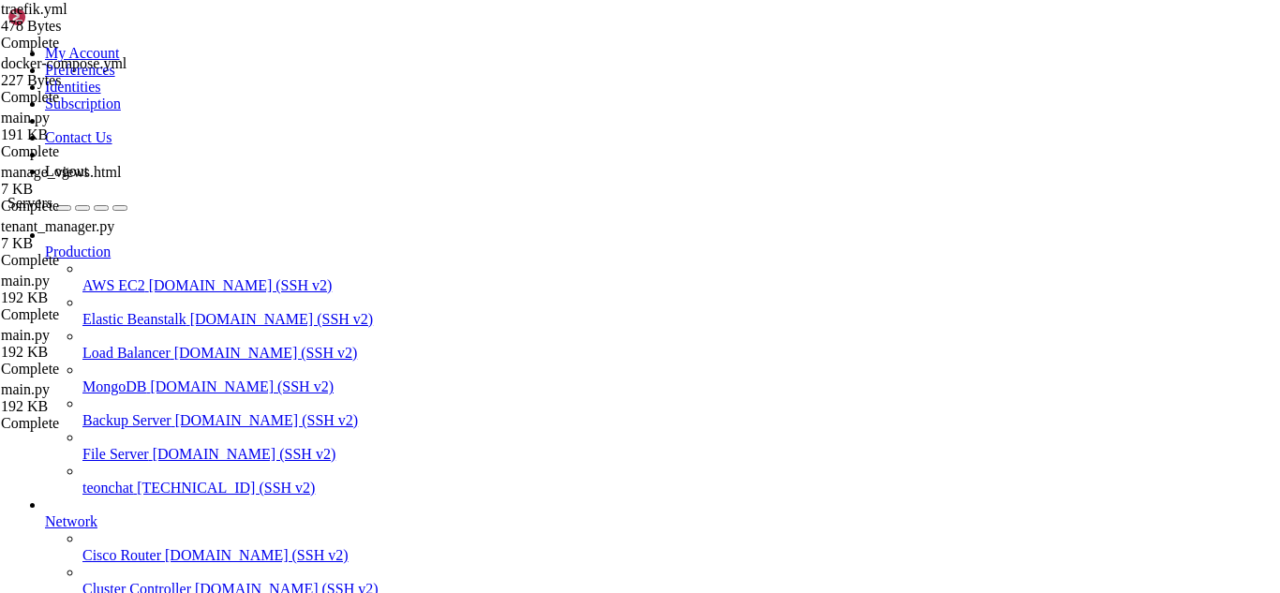
scroll to position [15361, 0]
drag, startPoint x: 492, startPoint y: 1536, endPoint x: 395, endPoint y: 1547, distance: 97.2
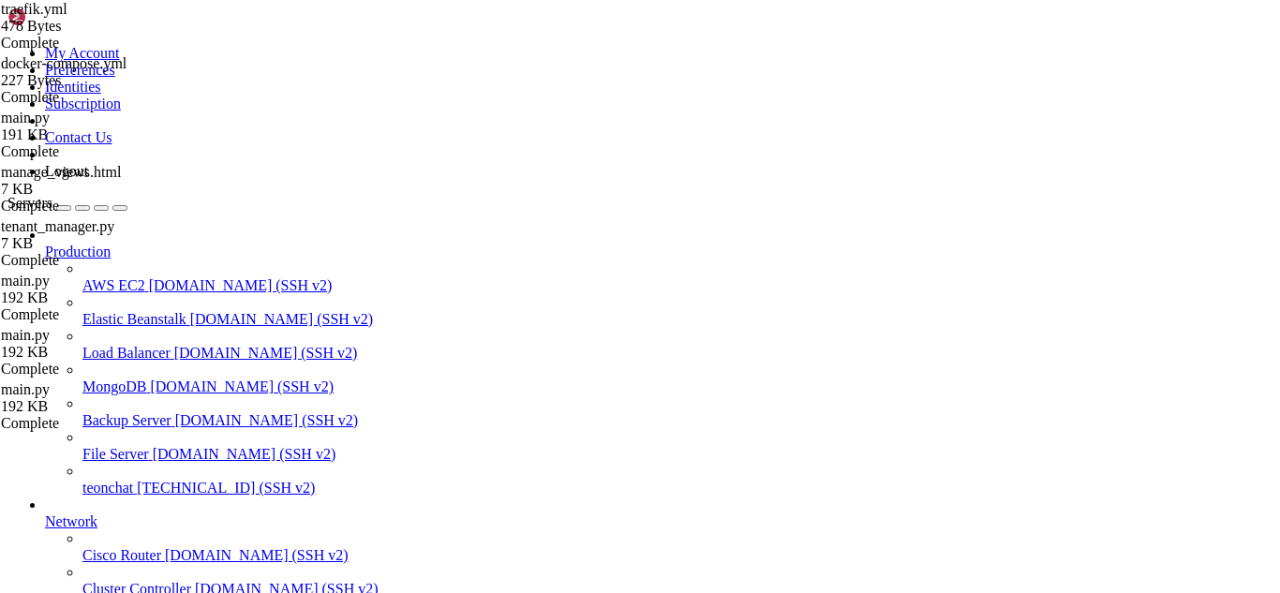
scroll to position [15899, 0]
drag, startPoint x: 528, startPoint y: 1536, endPoint x: 439, endPoint y: 1532, distance: 89.1
drag, startPoint x: 515, startPoint y: 1504, endPoint x: 480, endPoint y: 1535, distance: 47.2
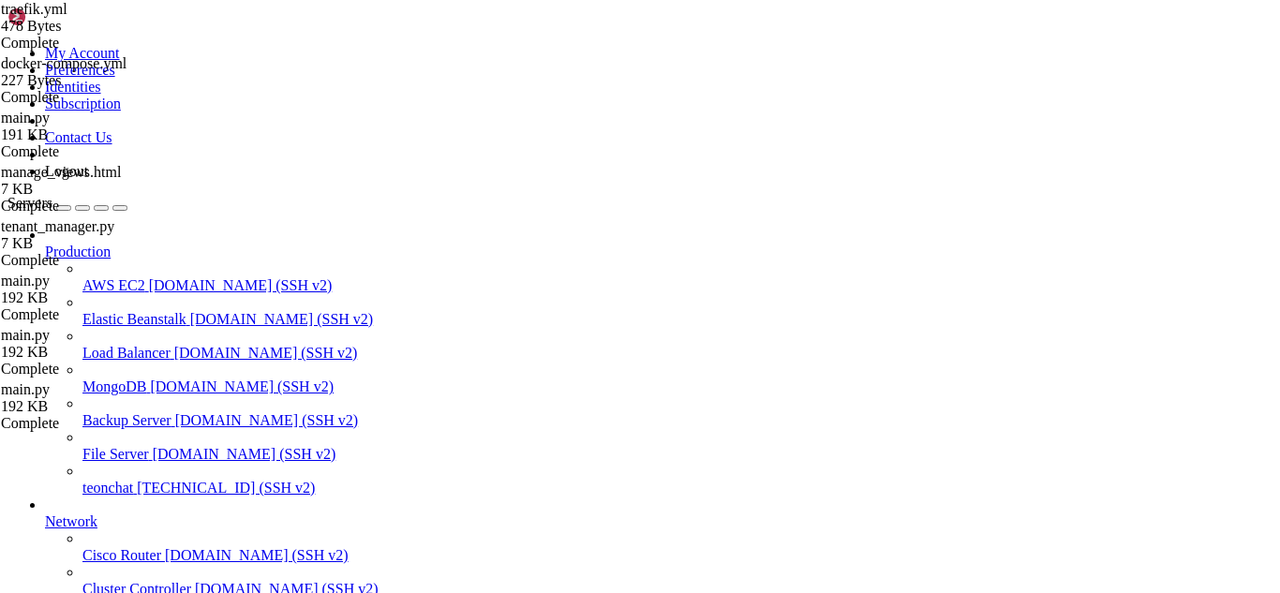
drag, startPoint x: 589, startPoint y: 1497, endPoint x: 544, endPoint y: 1520, distance: 50.3
drag, startPoint x: 541, startPoint y: 1534, endPoint x: 487, endPoint y: 1502, distance: 62.2
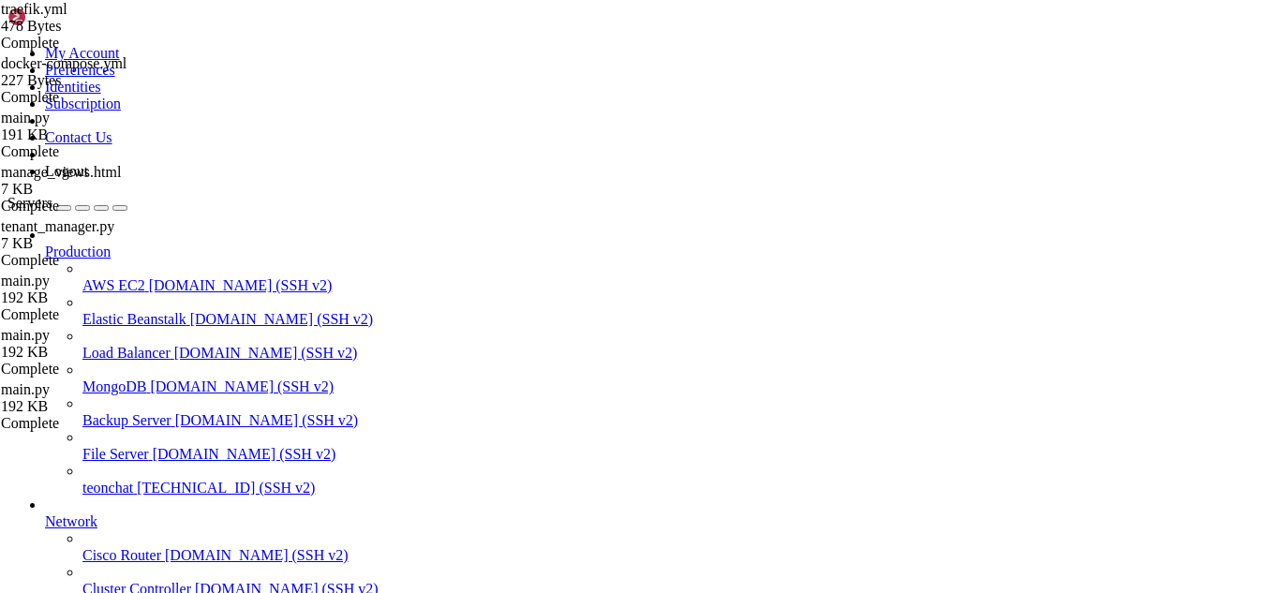
drag, startPoint x: 553, startPoint y: 1531, endPoint x: 515, endPoint y: 1545, distance: 40.0
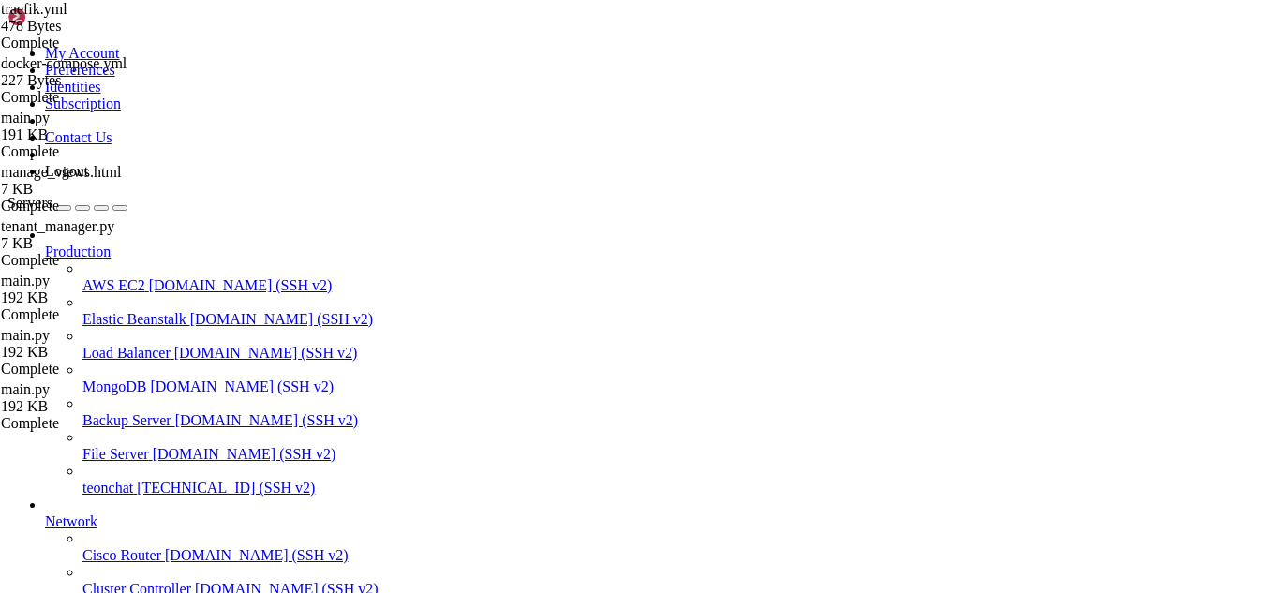
drag, startPoint x: 738, startPoint y: 1629, endPoint x: 476, endPoint y: 1529, distance: 280.5
drag, startPoint x: 476, startPoint y: 1529, endPoint x: 447, endPoint y: 1556, distance: 39.8
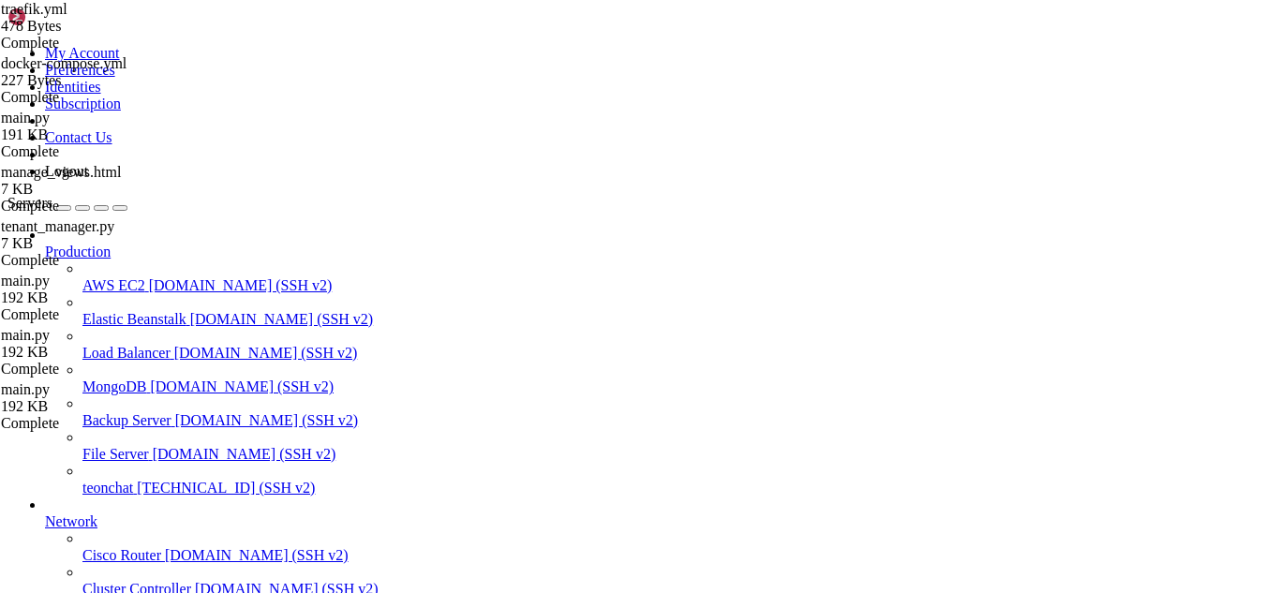
scroll to position [16175, 0]
drag, startPoint x: 541, startPoint y: 1528, endPoint x: 486, endPoint y: 1516, distance: 55.7
drag, startPoint x: 528, startPoint y: 1546, endPoint x: 474, endPoint y: 1553, distance: 53.8
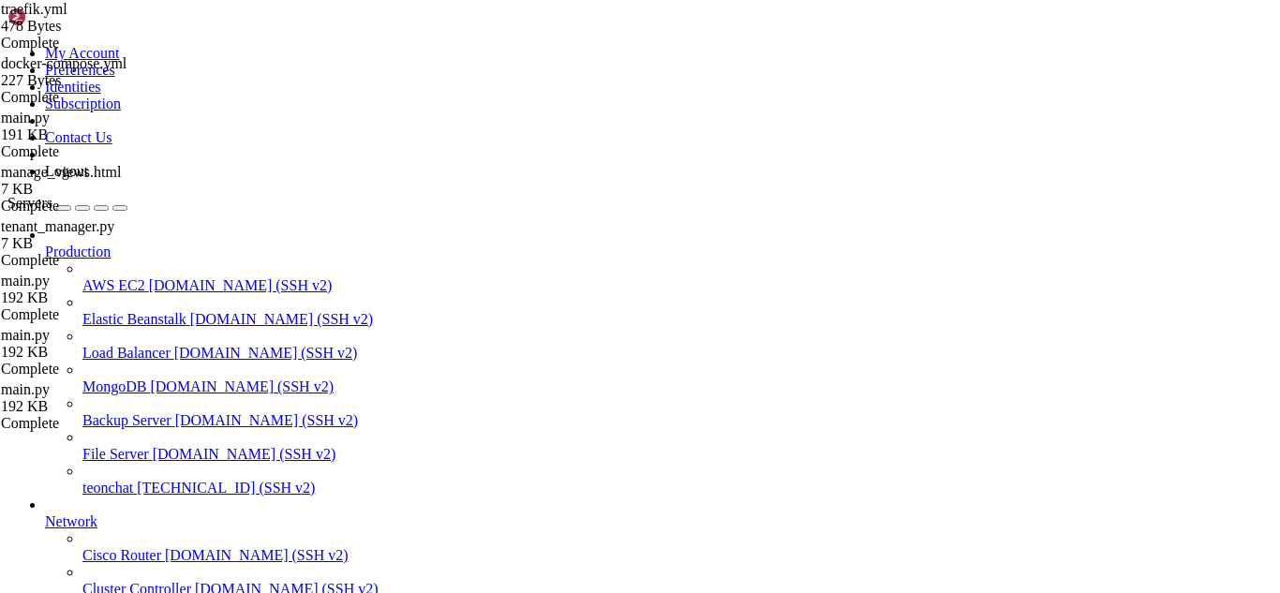
drag, startPoint x: 320, startPoint y: 1521, endPoint x: 17, endPoint y: 1471, distance: 307.6
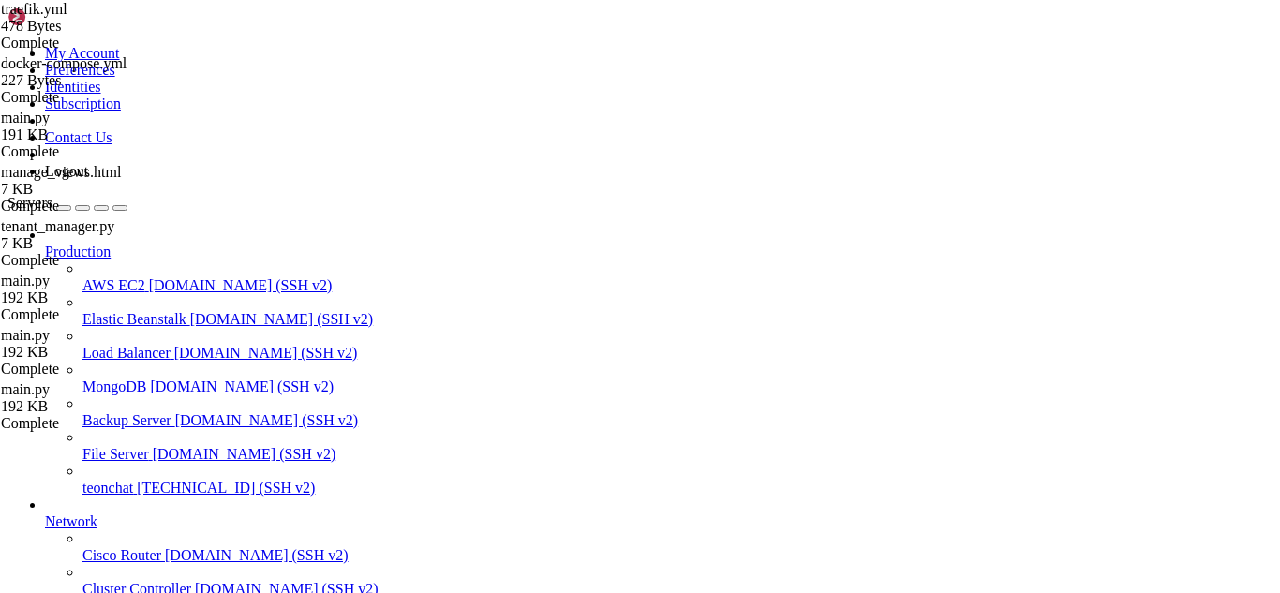
drag, startPoint x: 511, startPoint y: 473, endPoint x: 664, endPoint y: 573, distance: 183.0
drag, startPoint x: 260, startPoint y: 1524, endPoint x: 19, endPoint y: 1522, distance: 241.8
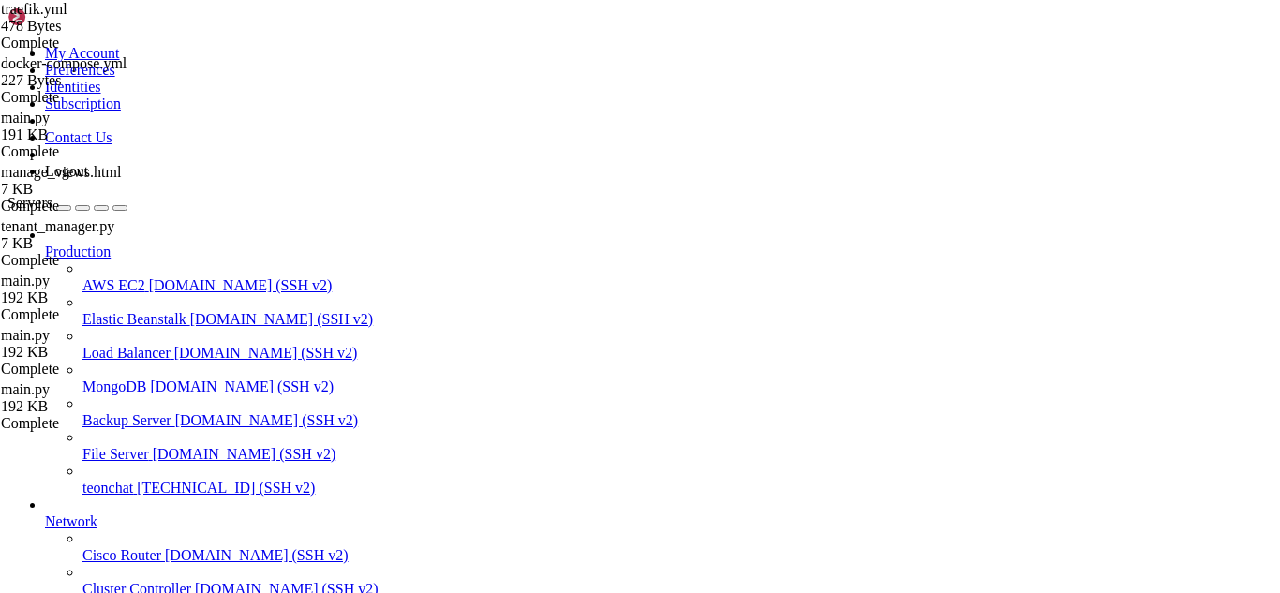
drag, startPoint x: 269, startPoint y: 1525, endPoint x: 16, endPoint y: 1525, distance: 253.0
drag, startPoint x: 25, startPoint y: 1510, endPoint x: 437, endPoint y: 1351, distance: 441.1
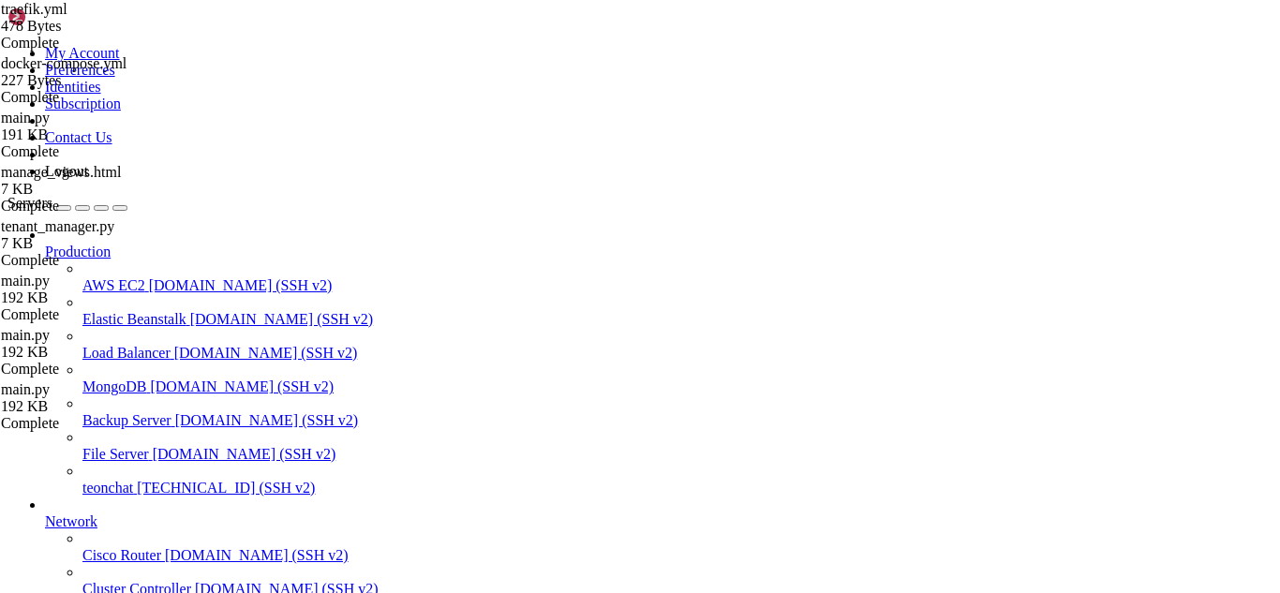
drag, startPoint x: 437, startPoint y: 1351, endPoint x: 451, endPoint y: 1410, distance: 60.7
drag, startPoint x: 541, startPoint y: 1543, endPoint x: 862, endPoint y: 1465, distance: 330.7
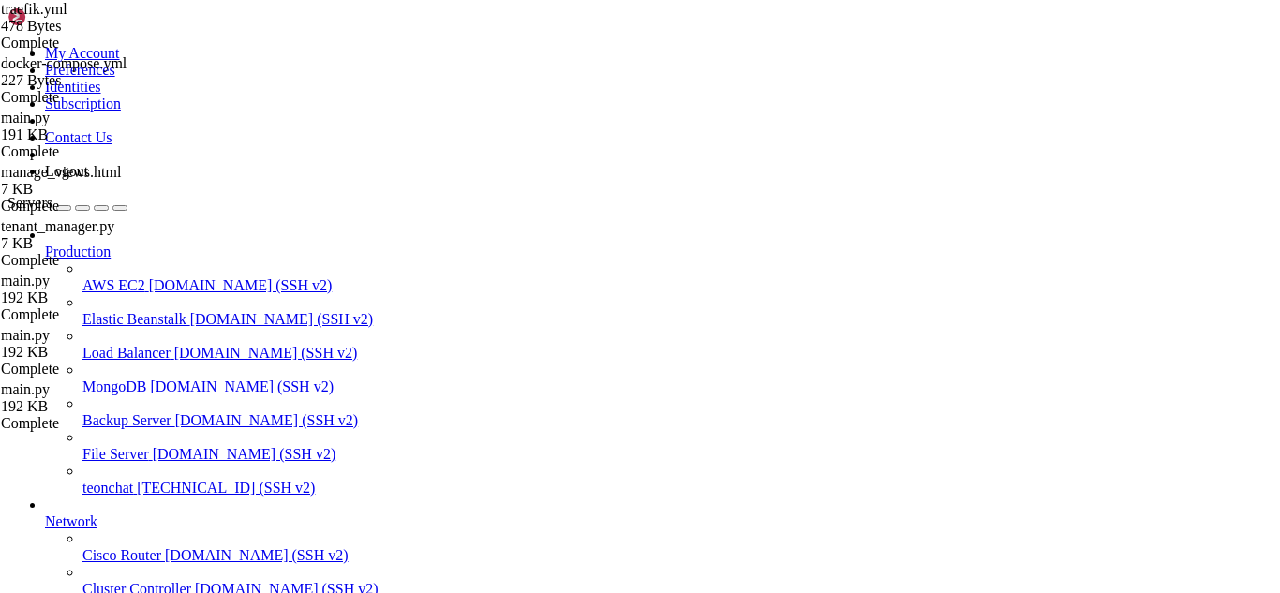
drag, startPoint x: 564, startPoint y: 1535, endPoint x: 896, endPoint y: 1498, distance: 333.7
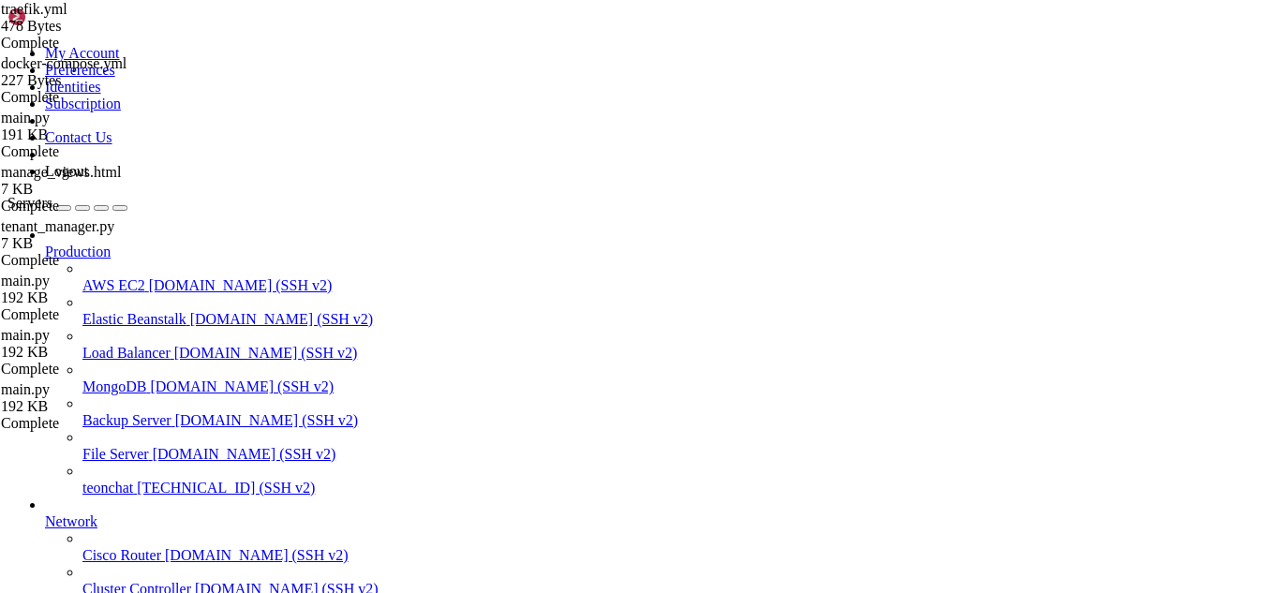
scroll to position [18116, 0]
drag, startPoint x: 509, startPoint y: 1536, endPoint x: 882, endPoint y: 1501, distance: 374.5
drag, startPoint x: 515, startPoint y: 1540, endPoint x: 840, endPoint y: 1495, distance: 327.3
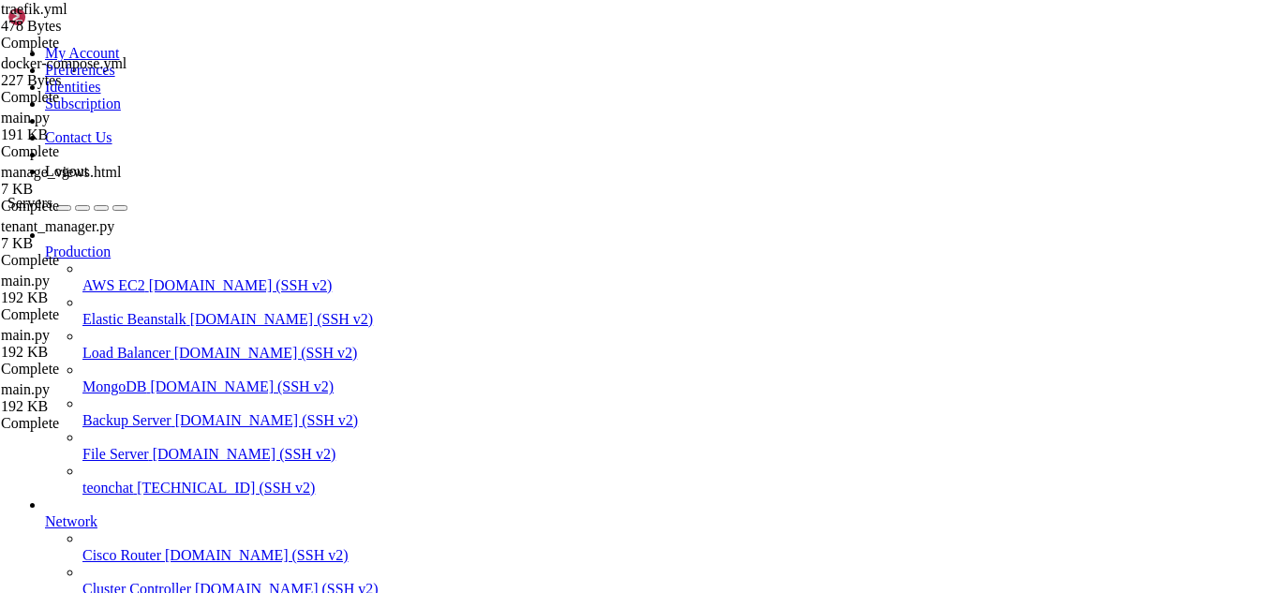
drag, startPoint x: 513, startPoint y: 1538, endPoint x: 842, endPoint y: 1518, distance: 330.4
drag, startPoint x: 528, startPoint y: 1526, endPoint x: 16, endPoint y: 1457, distance: 516.3
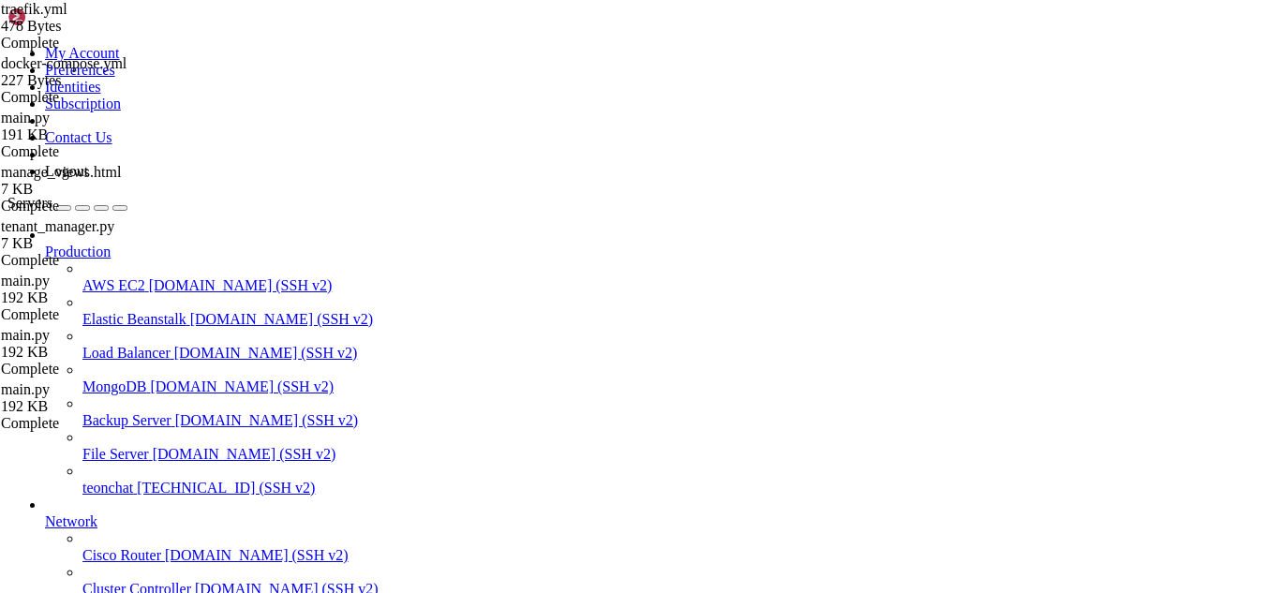
drag, startPoint x: 560, startPoint y: 1542, endPoint x: 860, endPoint y: 1518, distance: 300.8
drag, startPoint x: 723, startPoint y: 1351, endPoint x: 694, endPoint y: 1437, distance: 91.0
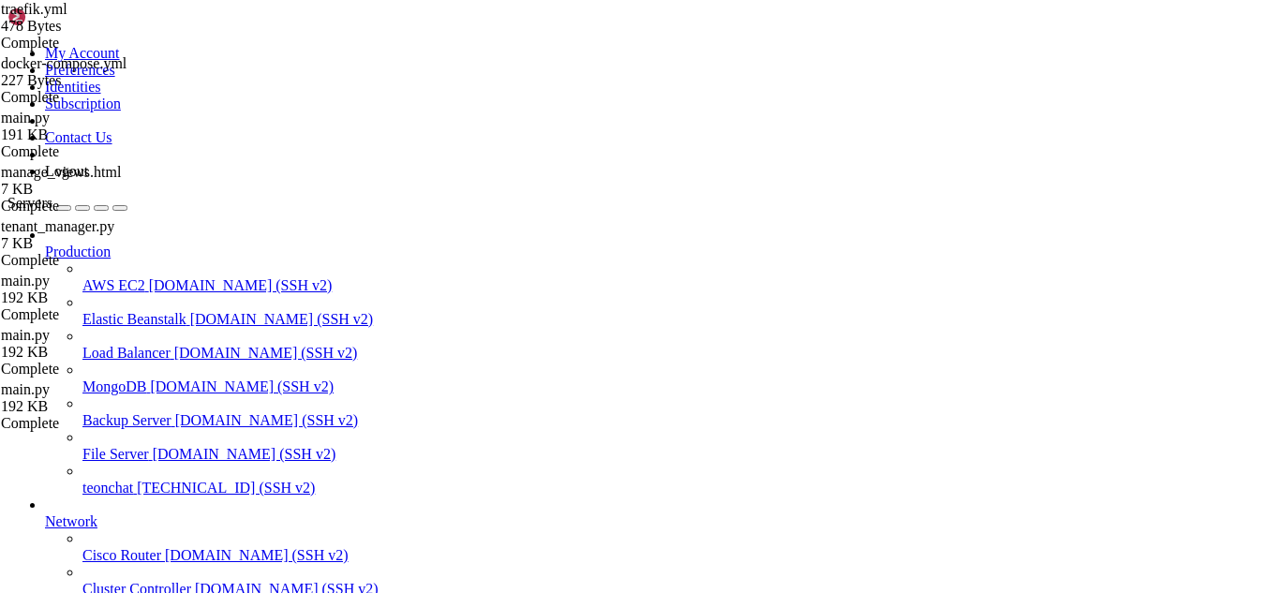
scroll to position [19743, 0]
drag, startPoint x: 535, startPoint y: 1534, endPoint x: 859, endPoint y: 1481, distance: 328.4
drag, startPoint x: 601, startPoint y: 1523, endPoint x: 928, endPoint y: 1492, distance: 328.5
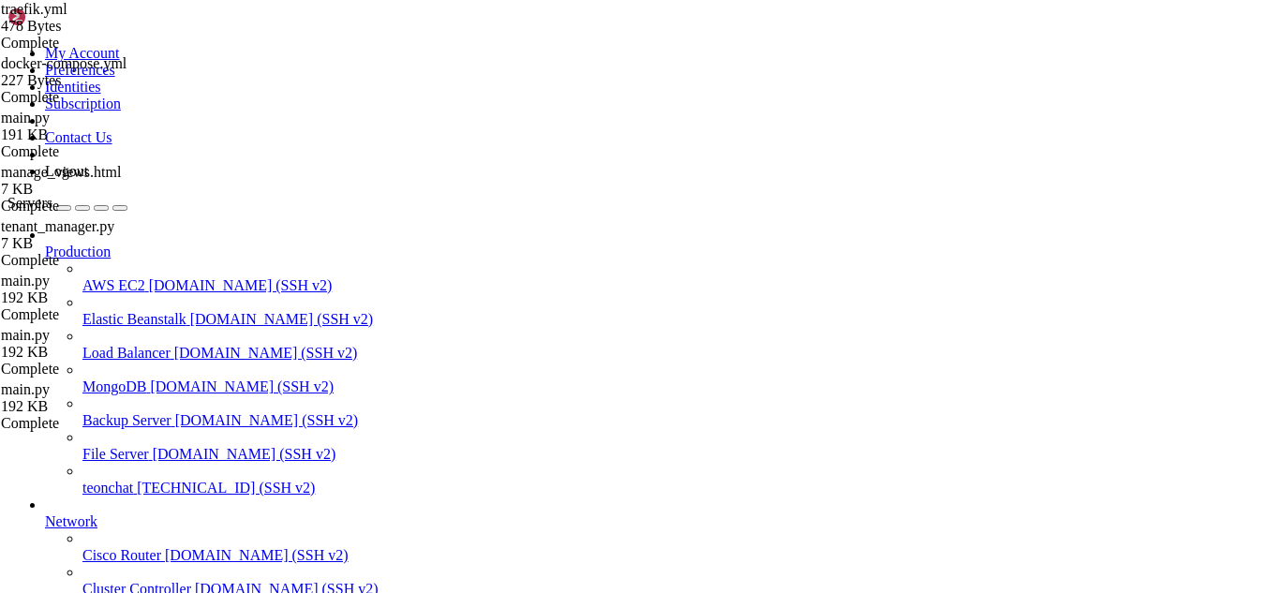
drag, startPoint x: 571, startPoint y: 1377, endPoint x: 662, endPoint y: 1488, distance: 143.7
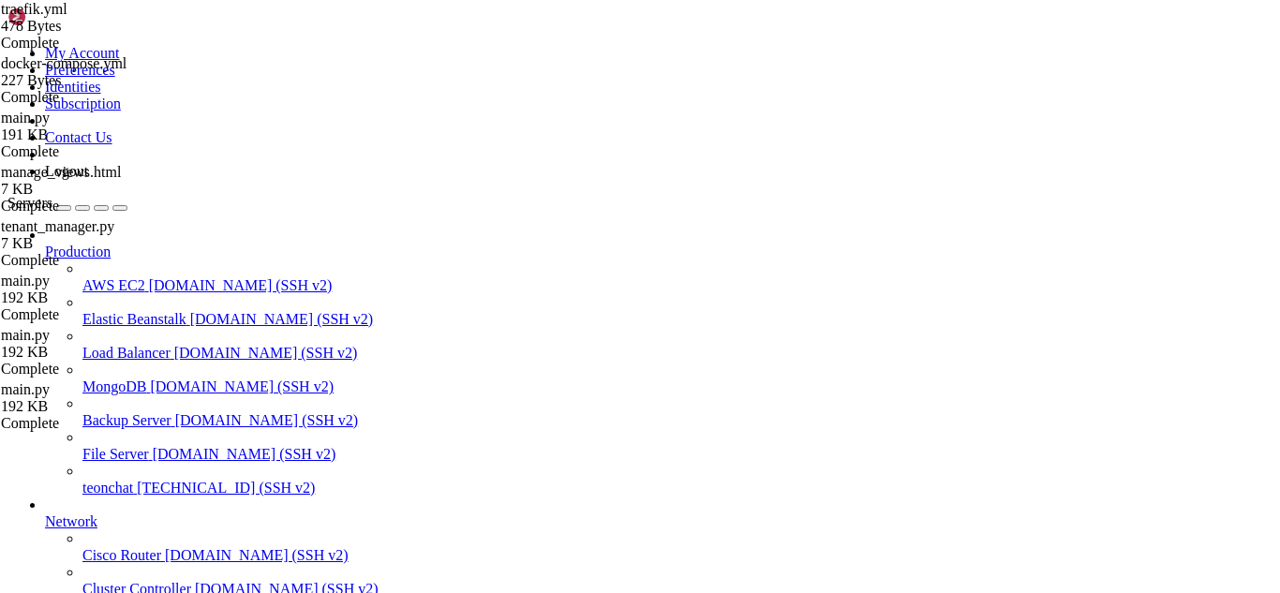
drag, startPoint x: 526, startPoint y: 1525, endPoint x: 15, endPoint y: 1455, distance: 515.4
drag, startPoint x: 672, startPoint y: 1227, endPoint x: 534, endPoint y: 1197, distance: 141.0
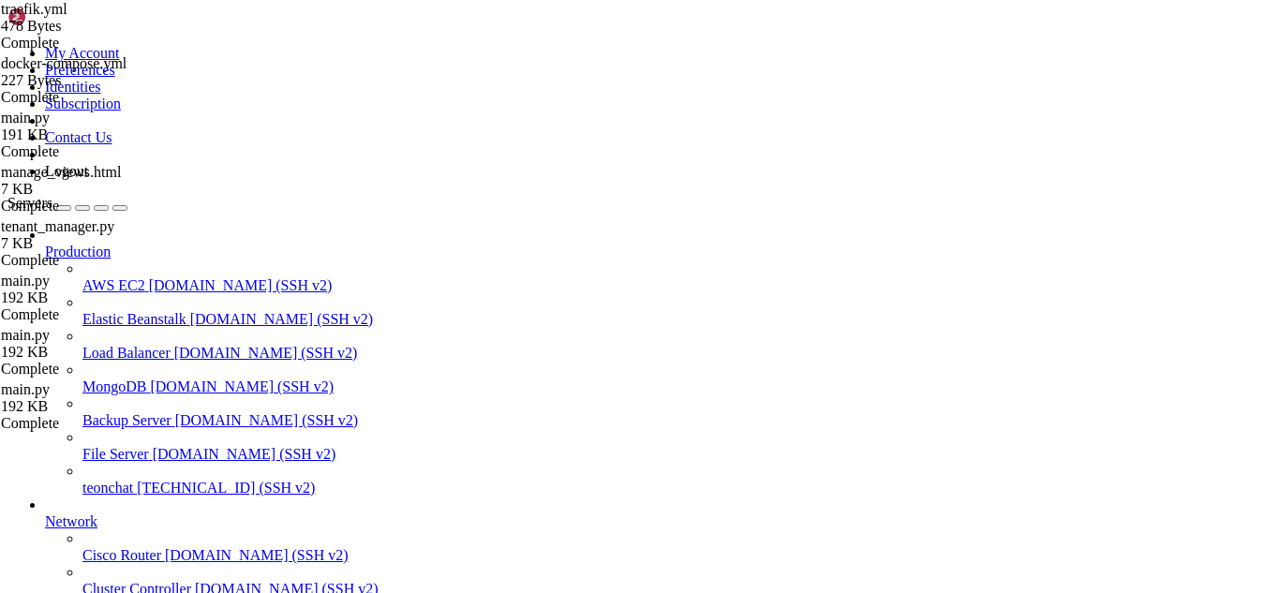
drag, startPoint x: 534, startPoint y: 1197, endPoint x: 409, endPoint y: 1143, distance: 136.4
drag, startPoint x: 237, startPoint y: 1135, endPoint x: 151, endPoint y: 1348, distance: 230.4
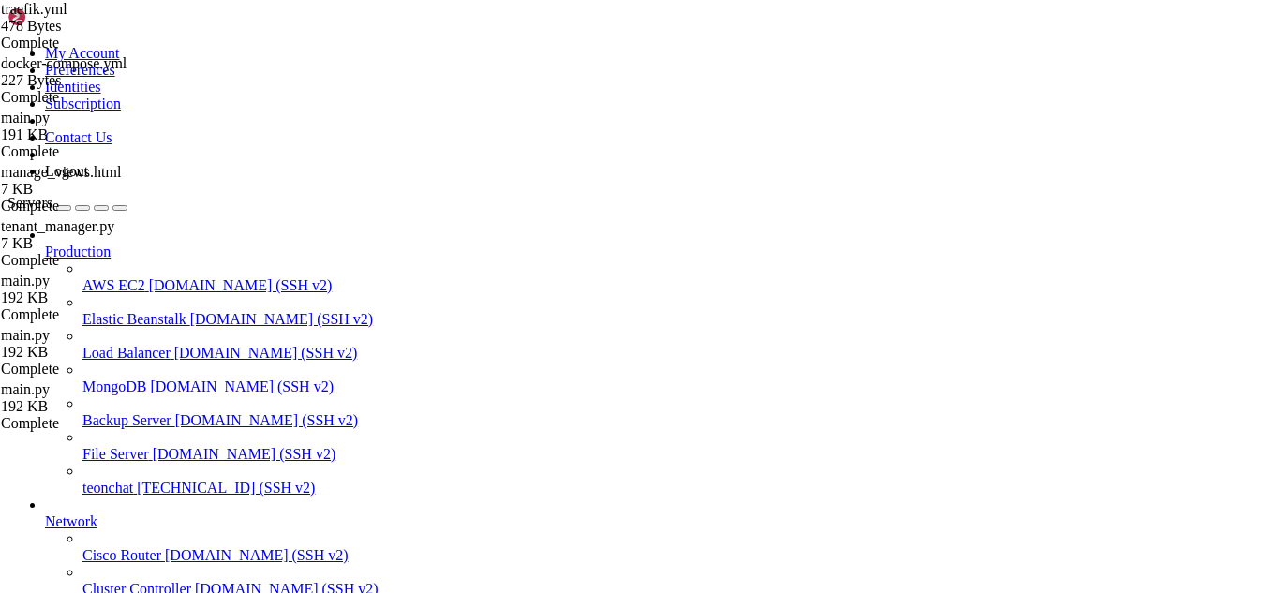
drag, startPoint x: 296, startPoint y: 1136, endPoint x: 231, endPoint y: 1393, distance: 265.7
drag, startPoint x: 501, startPoint y: 1528, endPoint x: 411, endPoint y: 1554, distance: 93.7
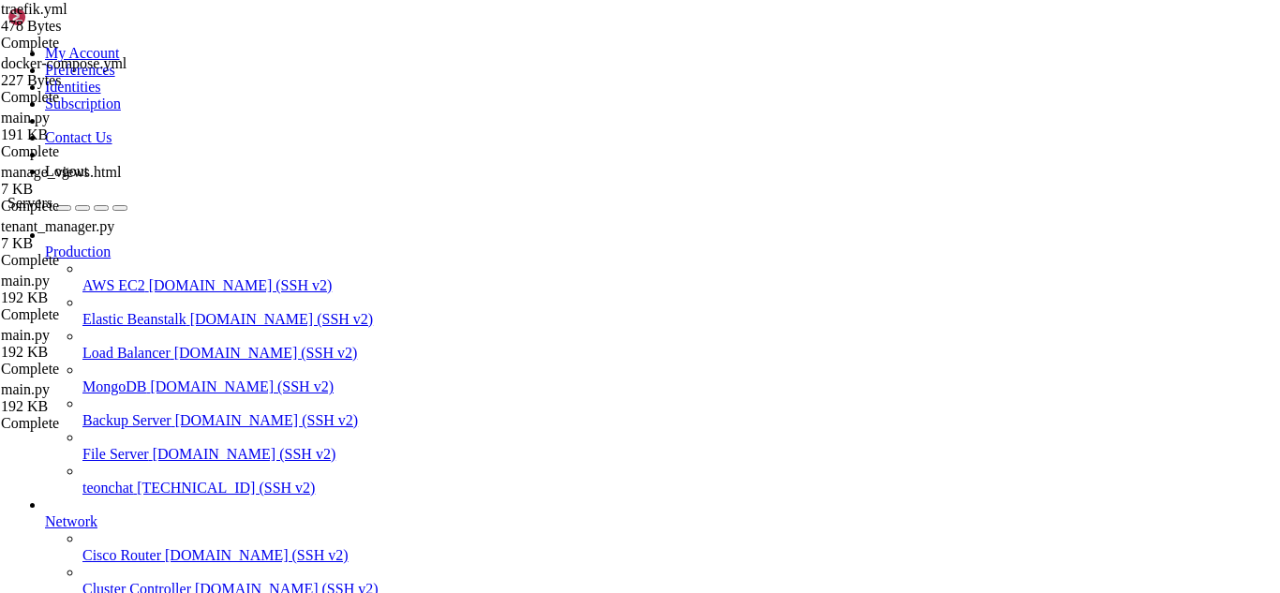
scroll to position [21356, 0]
drag, startPoint x: 523, startPoint y: 1541, endPoint x: 436, endPoint y: 1503, distance: 95.2
drag, startPoint x: 528, startPoint y: 1529, endPoint x: 16, endPoint y: 1462, distance: 517.0
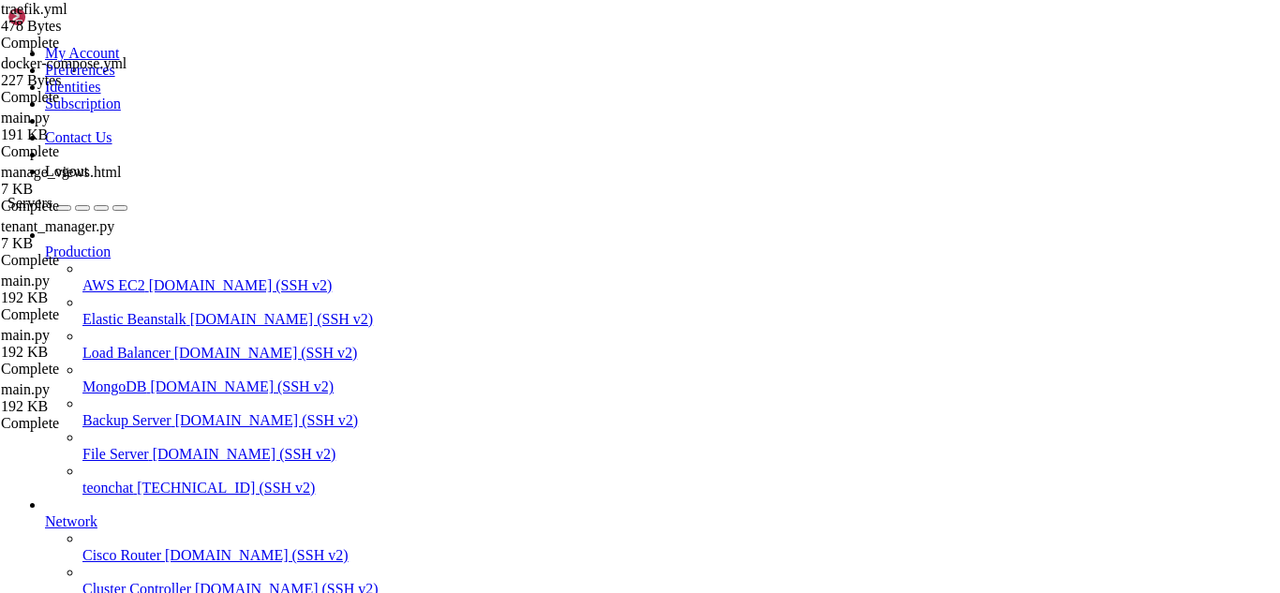
drag, startPoint x: 535, startPoint y: 1539, endPoint x: 877, endPoint y: 1467, distance: 349.3
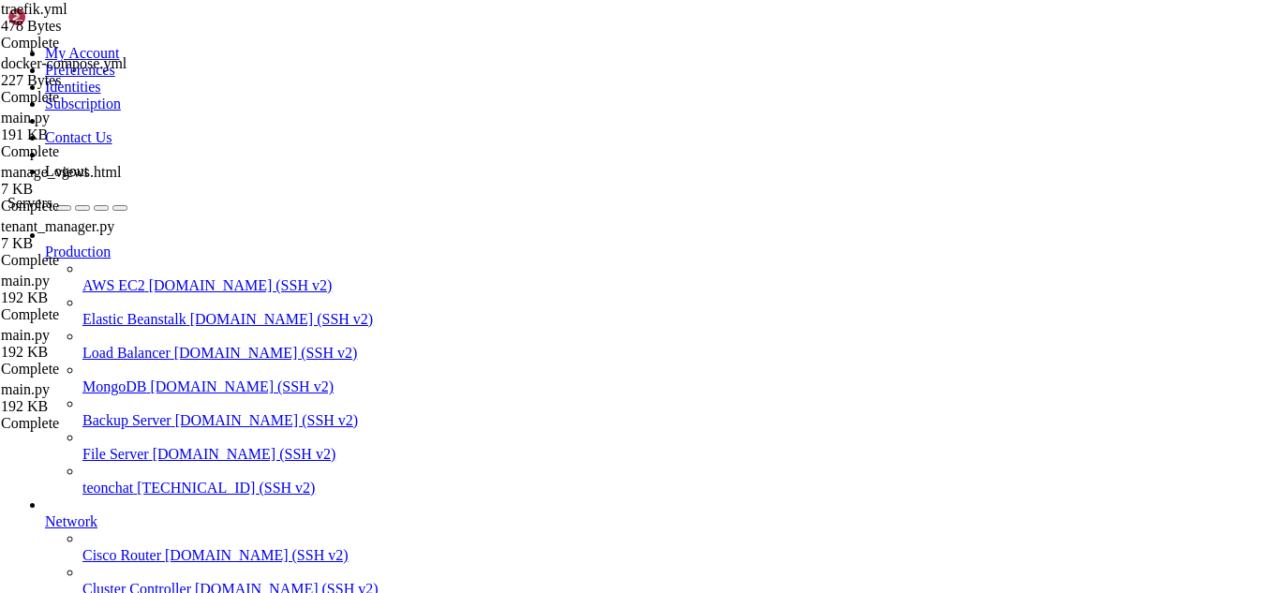
drag, startPoint x: 541, startPoint y: 1525, endPoint x: 460, endPoint y: 1540, distance: 82.0
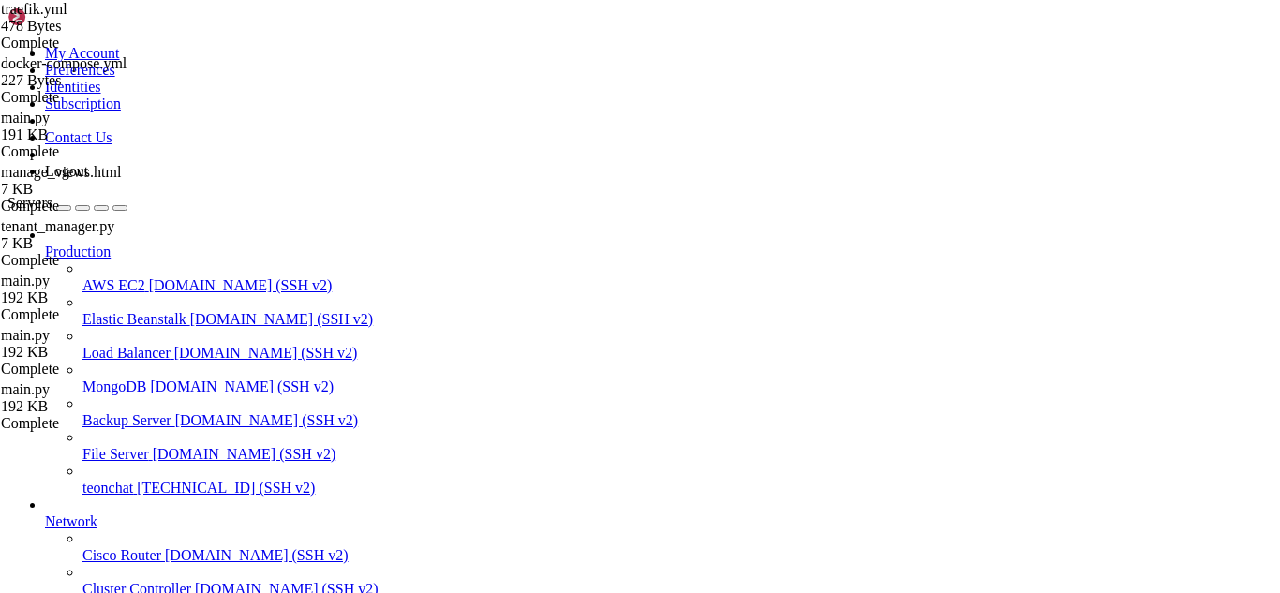
drag, startPoint x: 514, startPoint y: 1535, endPoint x: 385, endPoint y: 1540, distance: 129.4
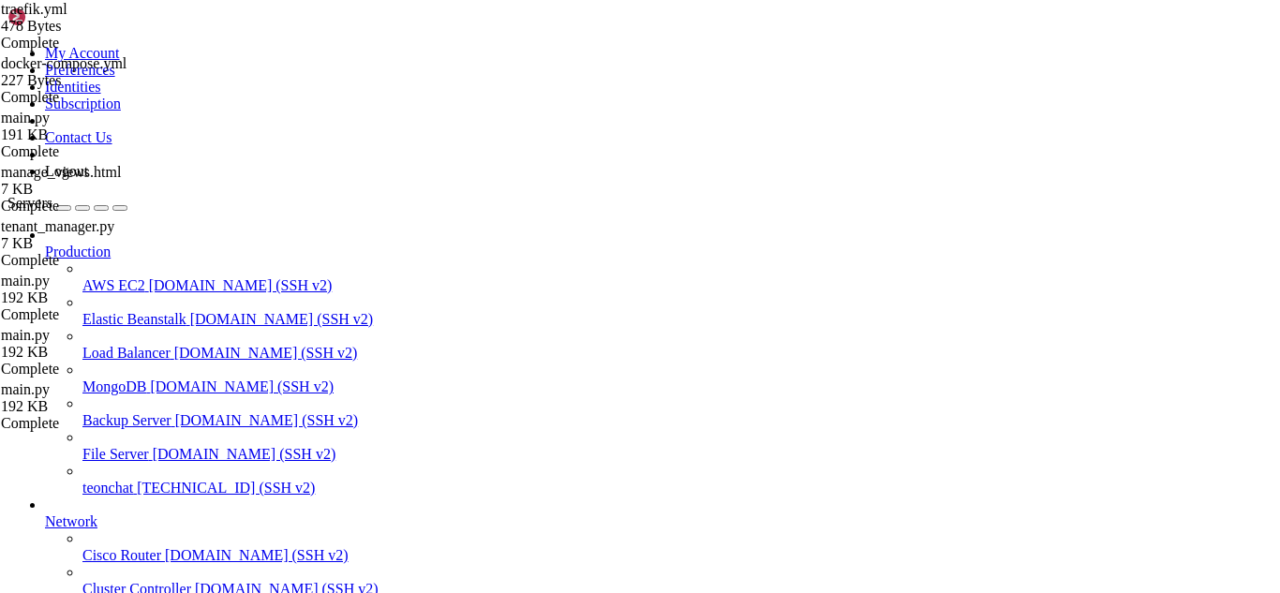
drag, startPoint x: 513, startPoint y: 1543, endPoint x: 809, endPoint y: 1487, distance: 301.4
drag, startPoint x: 13, startPoint y: 1212, endPoint x: 75, endPoint y: 1262, distance: 79.3
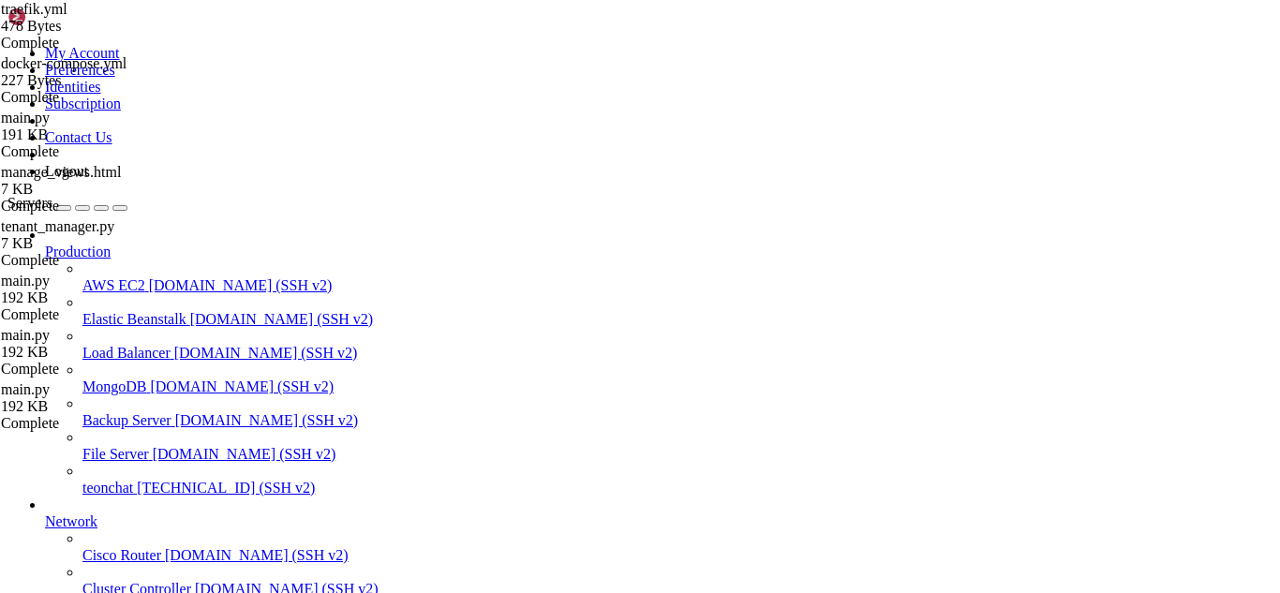
drag, startPoint x: 554, startPoint y: 1545, endPoint x: 913, endPoint y: 1480, distance: 364.8
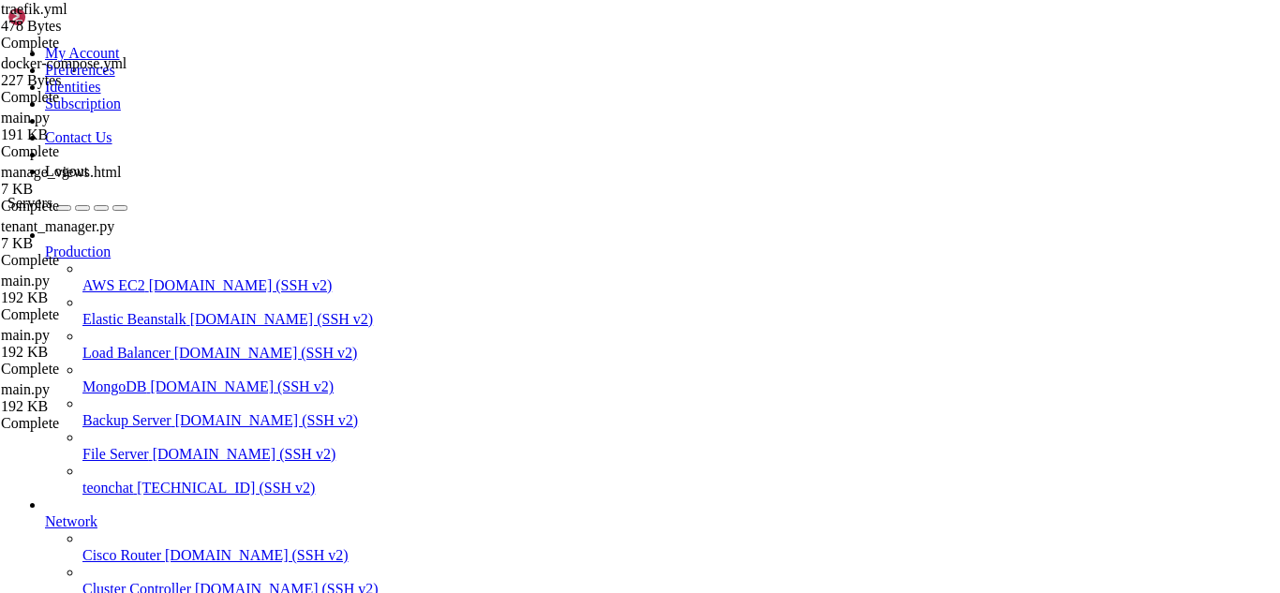
drag, startPoint x: 534, startPoint y: 1540, endPoint x: 438, endPoint y: 1533, distance: 96.8
drag, startPoint x: 489, startPoint y: 1529, endPoint x: 427, endPoint y: 1536, distance: 62.2
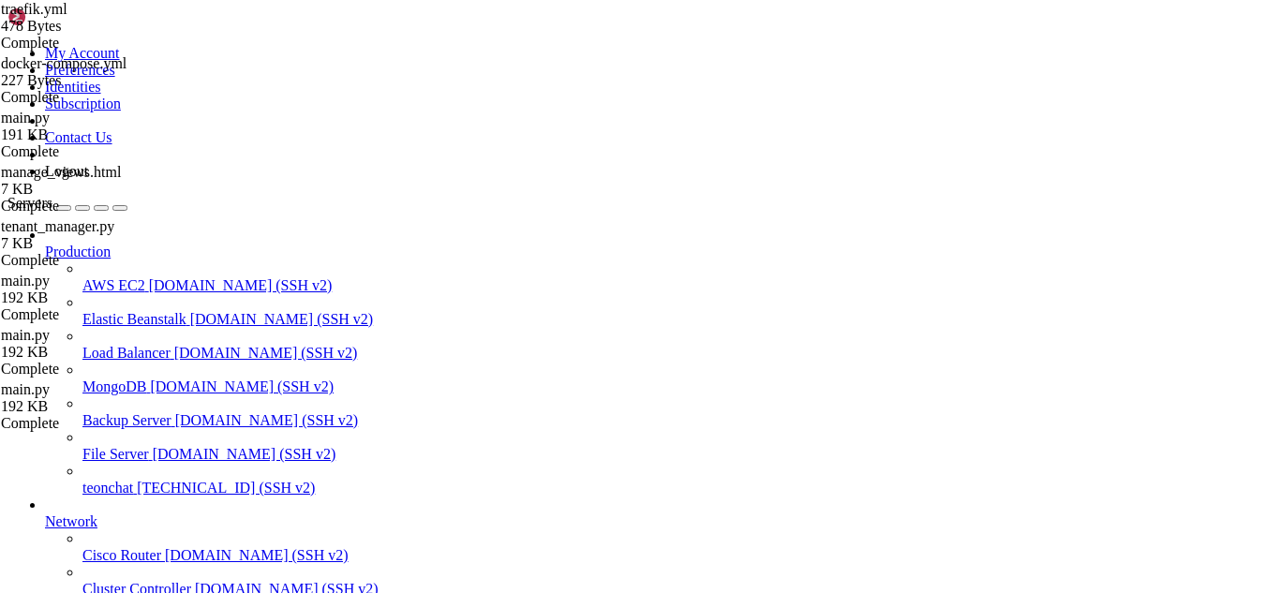
scroll to position [26262, 0]
drag, startPoint x: 469, startPoint y: 1539, endPoint x: 428, endPoint y: 1528, distance: 42.5
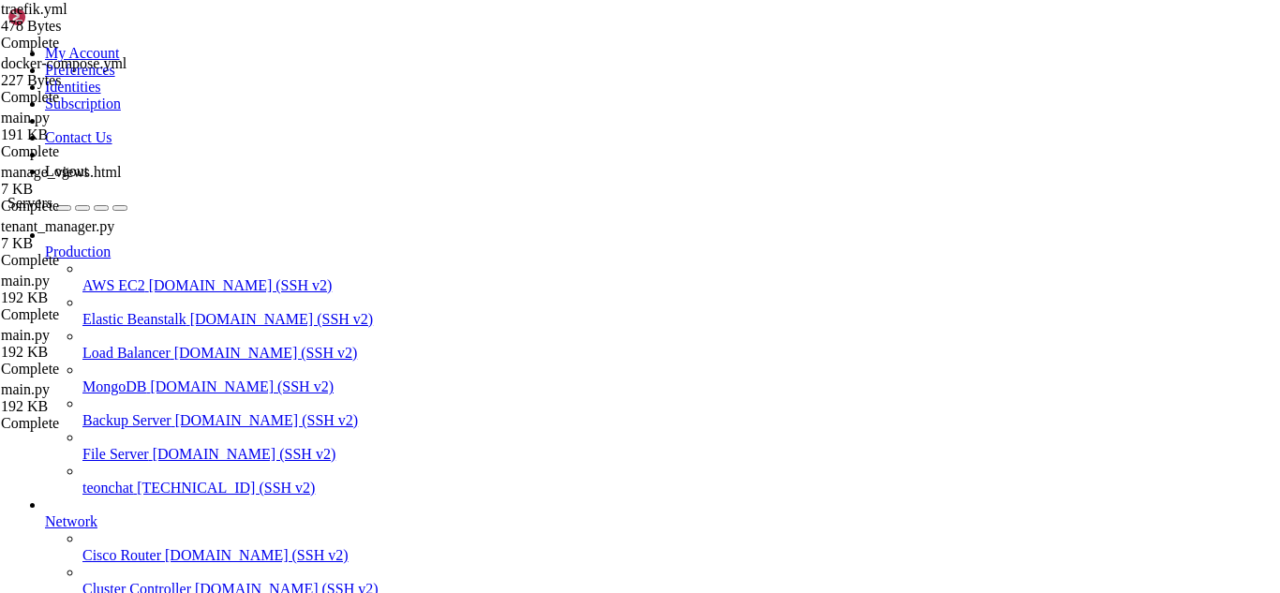
scroll to position [27378, 0]
drag, startPoint x: 461, startPoint y: 1532, endPoint x: 379, endPoint y: 1526, distance: 81.7
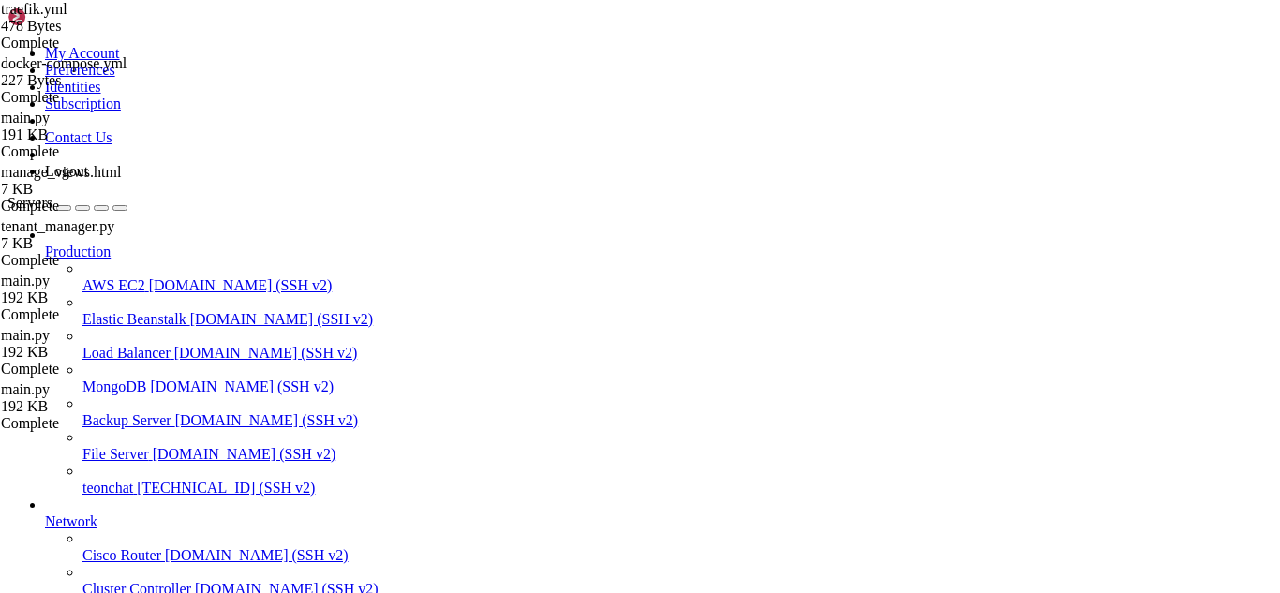
scroll to position [27902, 0]
drag, startPoint x: 479, startPoint y: 1540, endPoint x: 424, endPoint y: 1531, distance: 55.1
drag, startPoint x: 482, startPoint y: 1530, endPoint x: 428, endPoint y: 1474, distance: 77.5
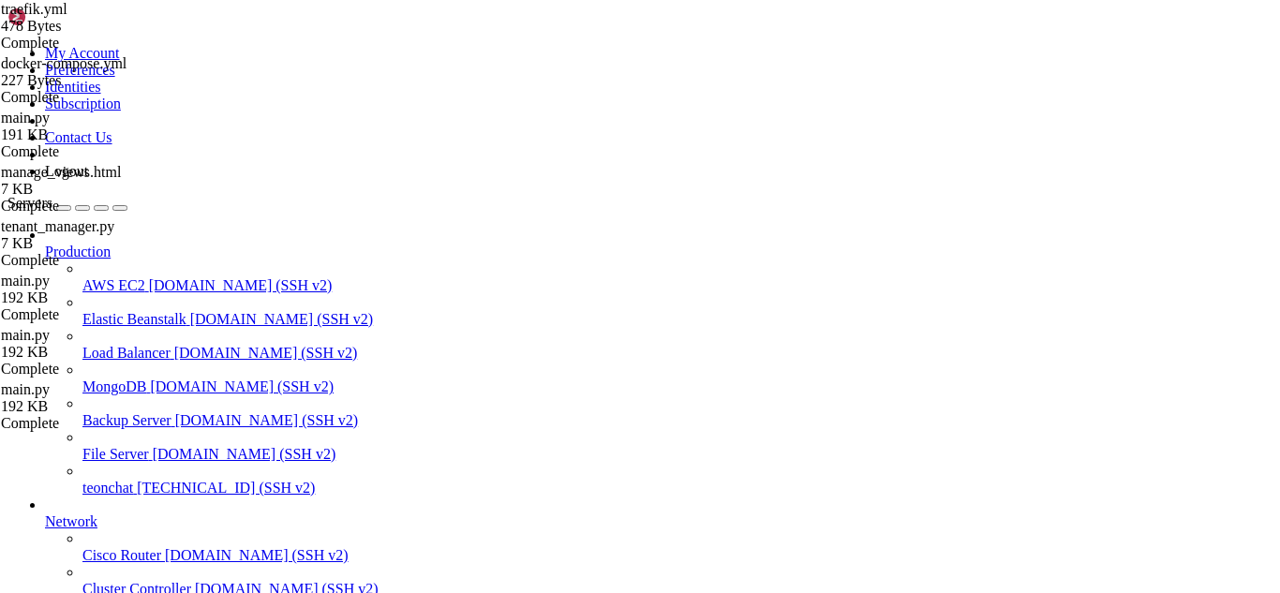
drag, startPoint x: 513, startPoint y: 1534, endPoint x: 595, endPoint y: 1557, distance: 85.7
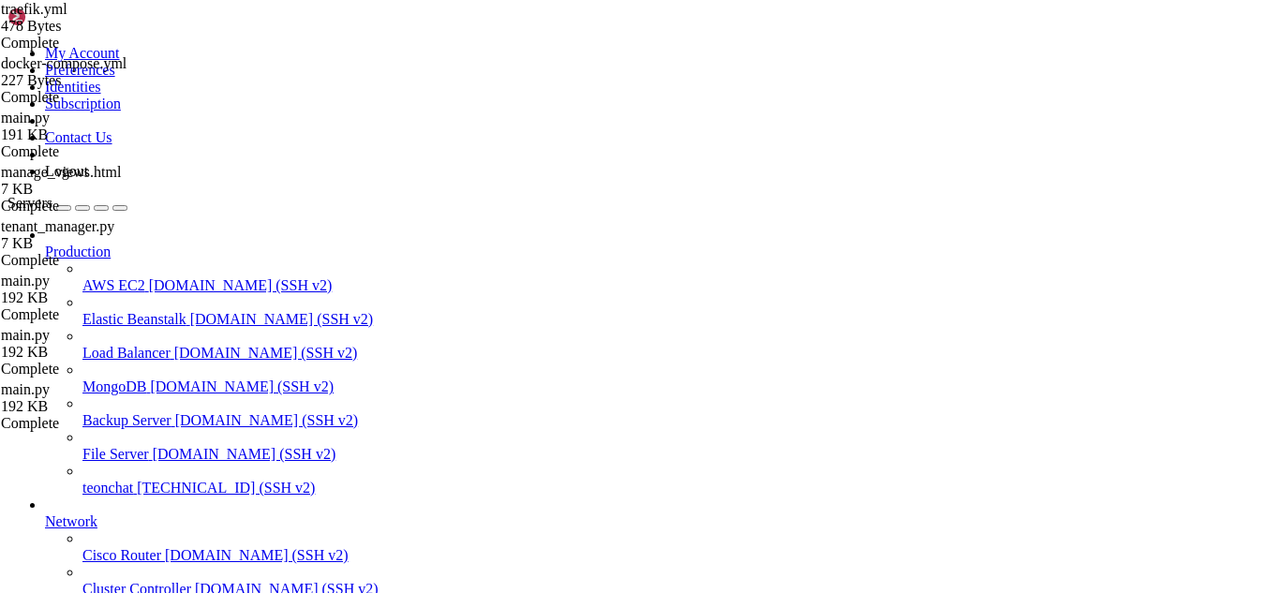
drag, startPoint x: 231, startPoint y: 1517, endPoint x: 18, endPoint y: 1137, distance: 436.3
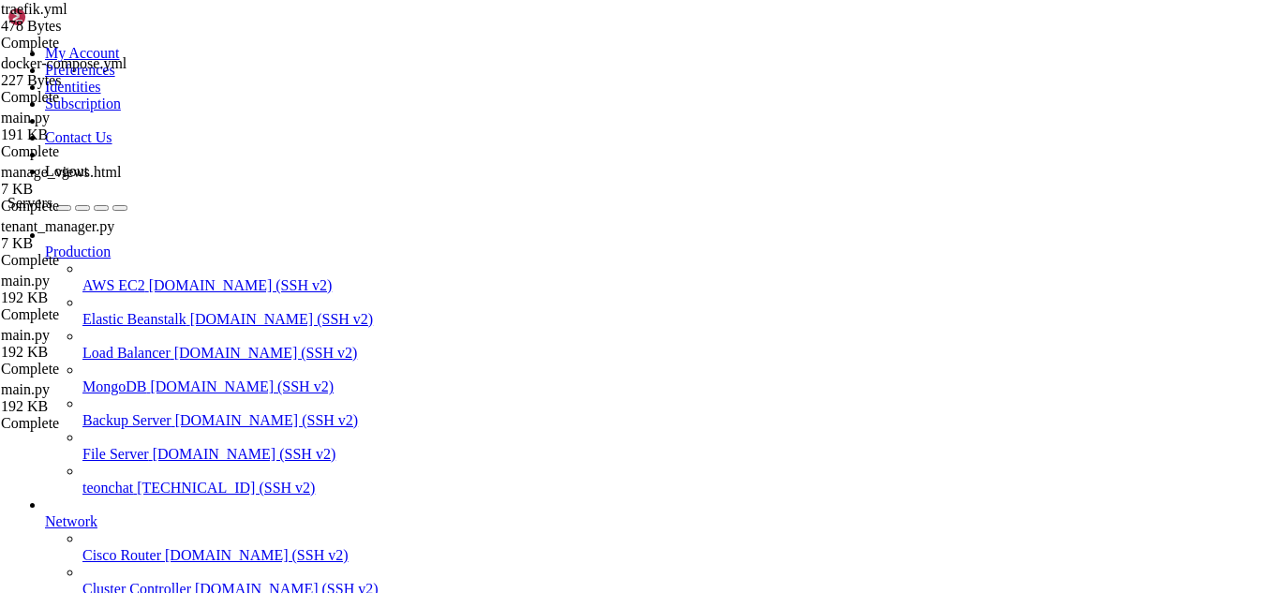
drag, startPoint x: 526, startPoint y: 1530, endPoint x: 849, endPoint y: 1517, distance: 323.5
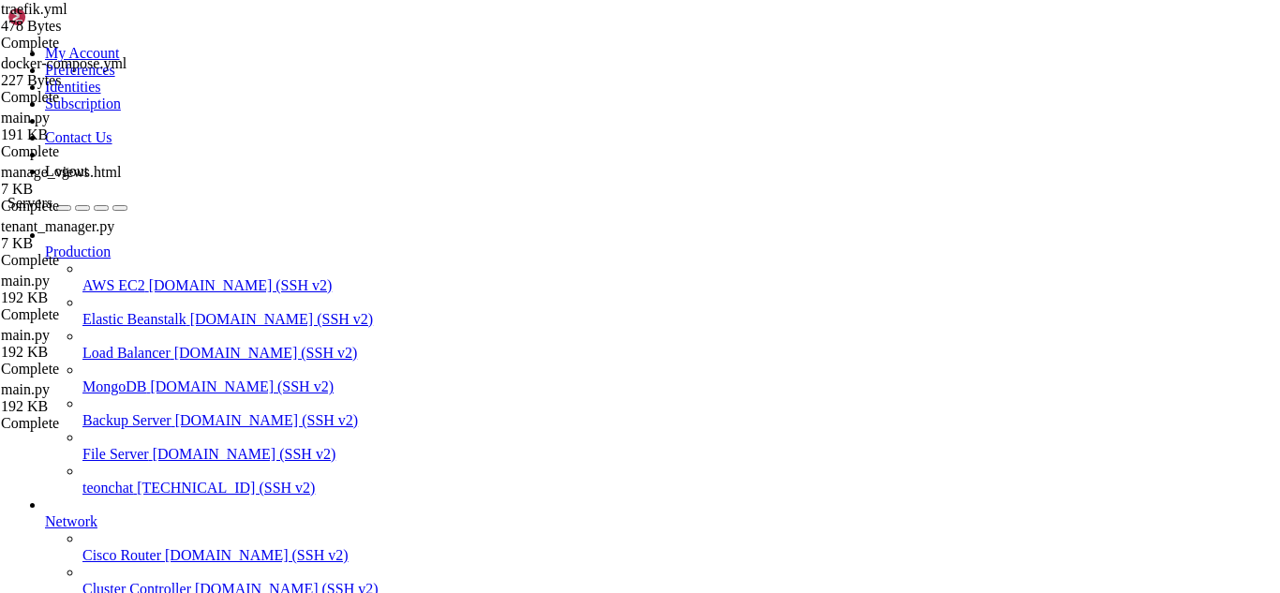
drag, startPoint x: 462, startPoint y: 1506, endPoint x: 380, endPoint y: 1508, distance: 81.5
drag, startPoint x: 562, startPoint y: 1528, endPoint x: 485, endPoint y: 1508, distance: 79.6
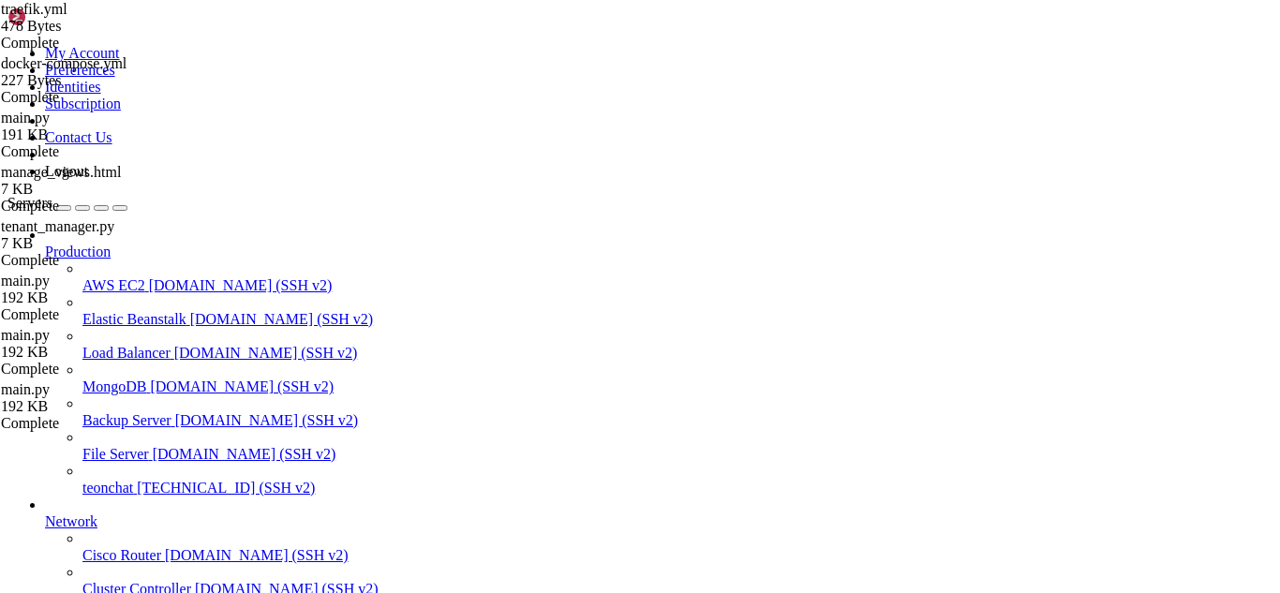
scroll to position [29975, 0]
drag, startPoint x: 459, startPoint y: 1543, endPoint x: 371, endPoint y: 1530, distance: 89.1
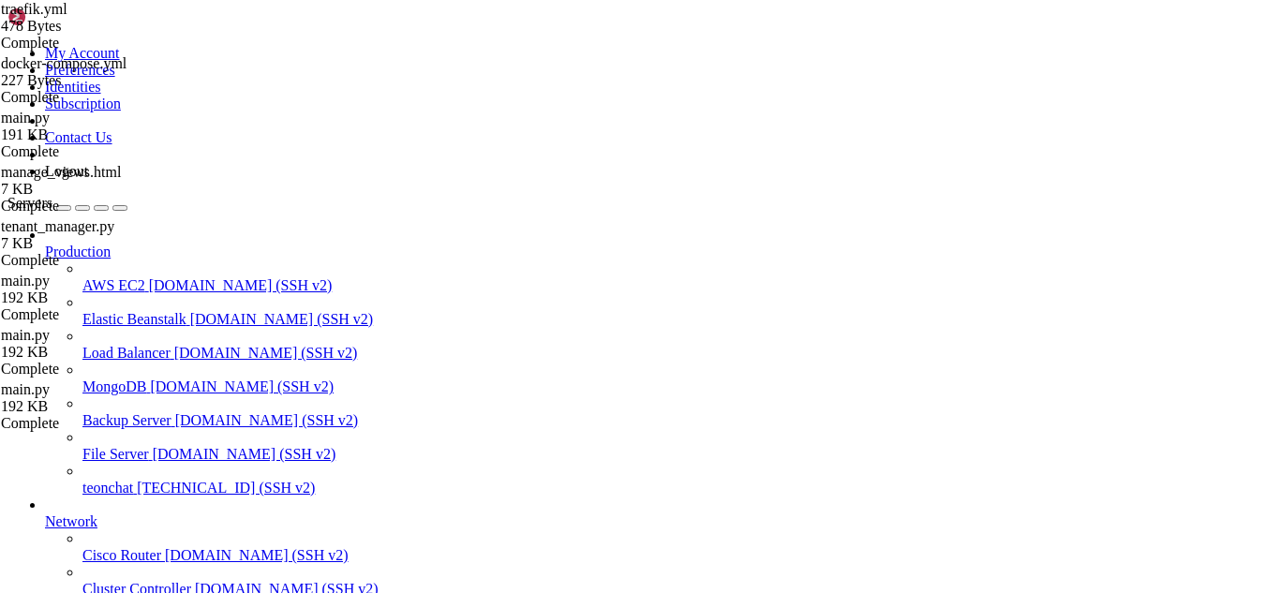
scroll to position [30250, 0]
drag, startPoint x: 513, startPoint y: 1541, endPoint x: 405, endPoint y: 1539, distance: 107.8
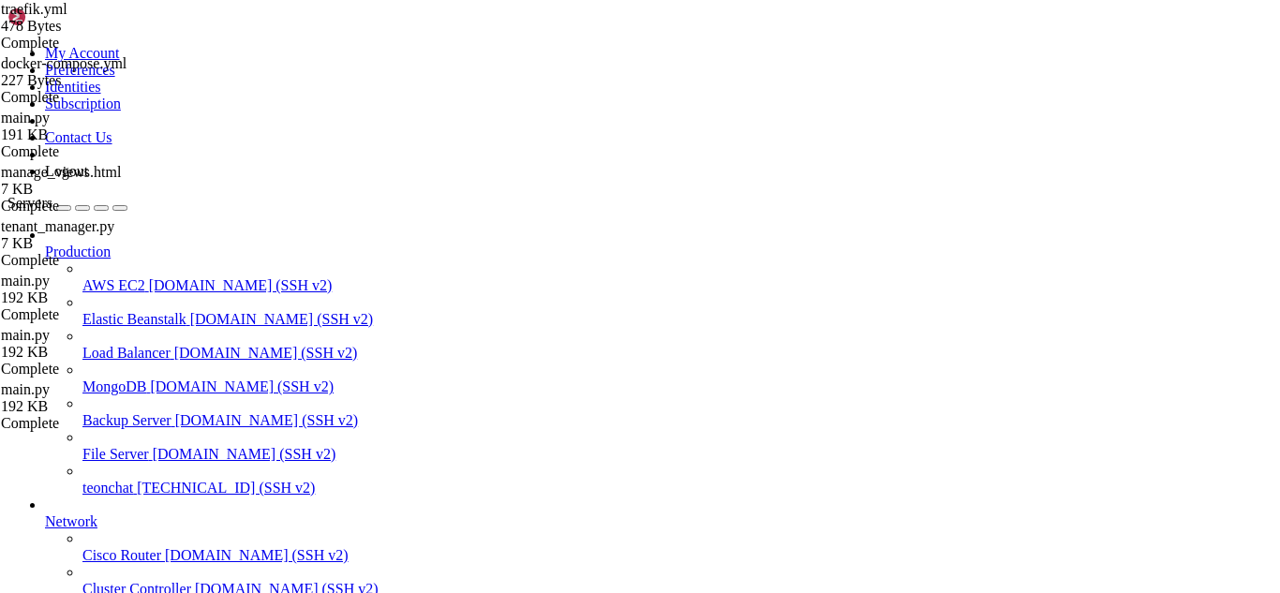
scroll to position [30277, 0]
drag, startPoint x: 526, startPoint y: 1529, endPoint x: 476, endPoint y: 1493, distance: 61.7
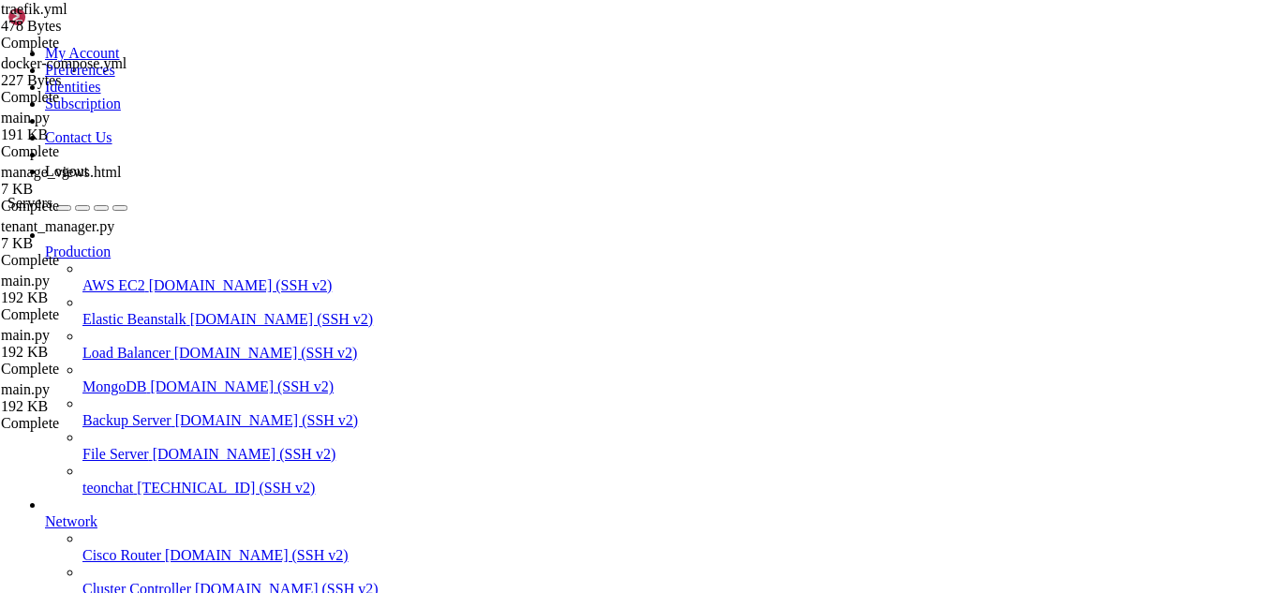
drag, startPoint x: 476, startPoint y: 1493, endPoint x: 600, endPoint y: 1525, distance: 127.7
drag, startPoint x: 479, startPoint y: 1542, endPoint x: 460, endPoint y: 1540, distance: 18.9
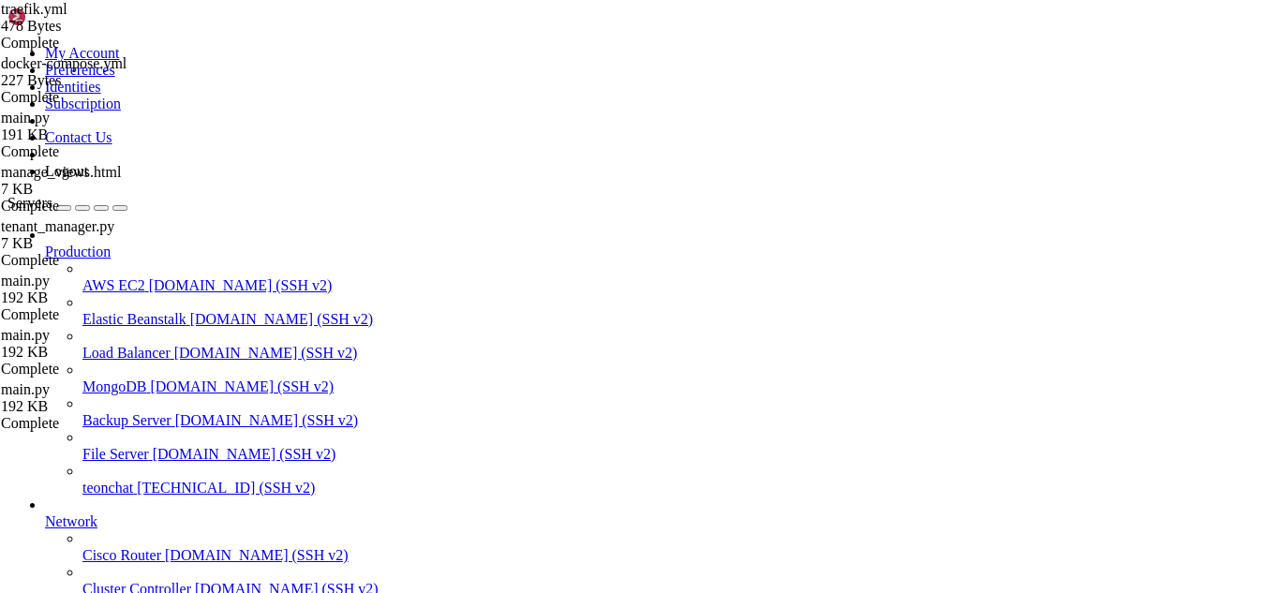
scroll to position [30998, 0]
drag, startPoint x: 482, startPoint y: 1543, endPoint x: 370, endPoint y: 1536, distance: 111.8
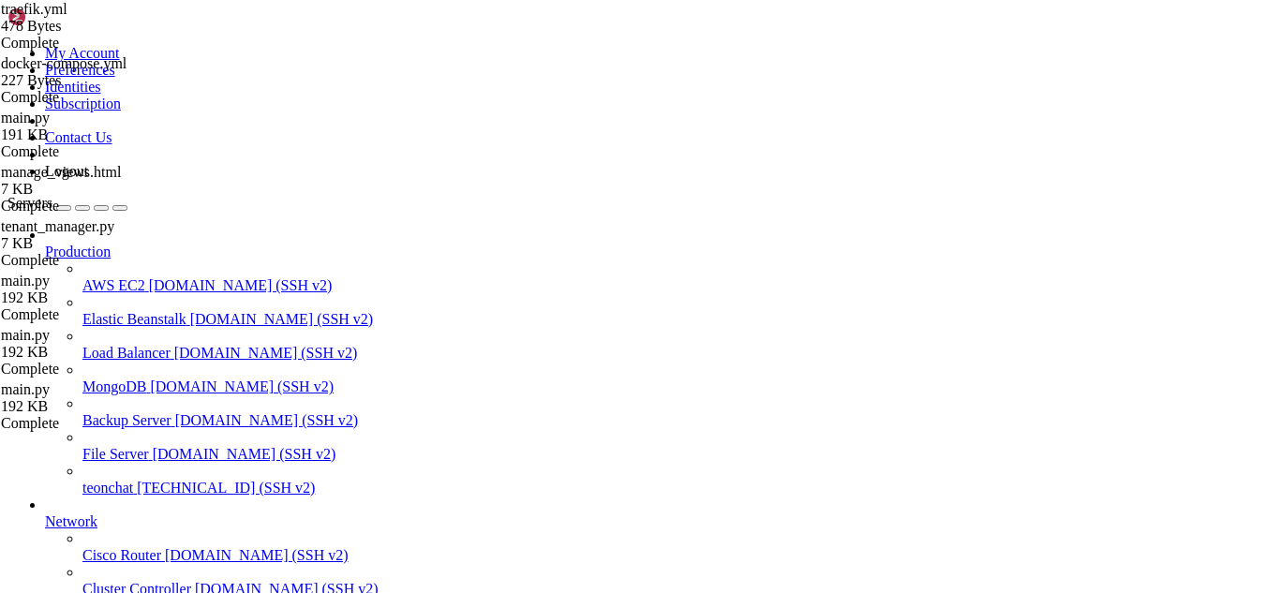
scroll to position [31287, 0]
drag, startPoint x: 545, startPoint y: 1534, endPoint x: 456, endPoint y: 1547, distance: 90.0
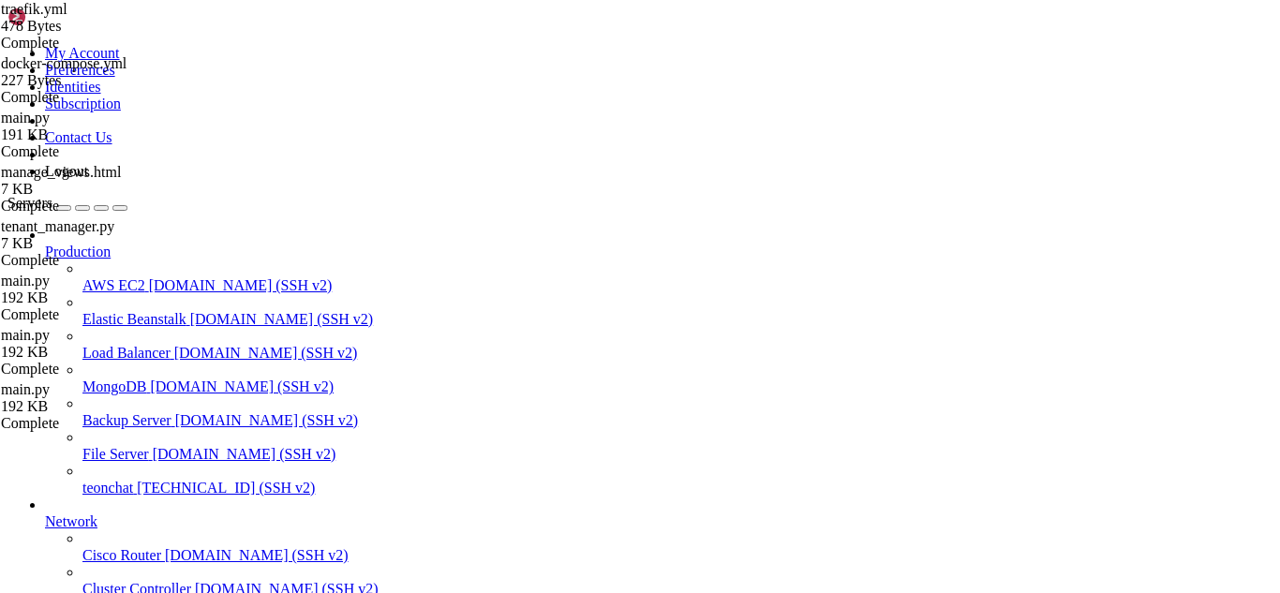
drag, startPoint x: 577, startPoint y: 1541, endPoint x: 507, endPoint y: 1548, distance: 70.6
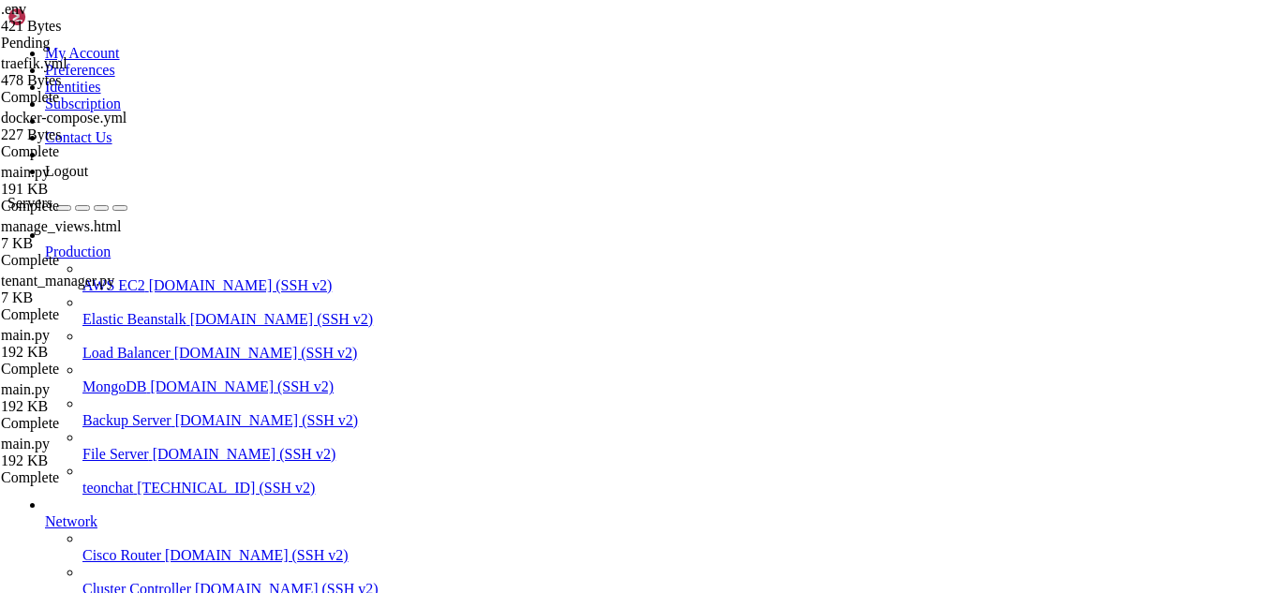
drag, startPoint x: 573, startPoint y: 1547, endPoint x: 541, endPoint y: 1548, distance: 31.9
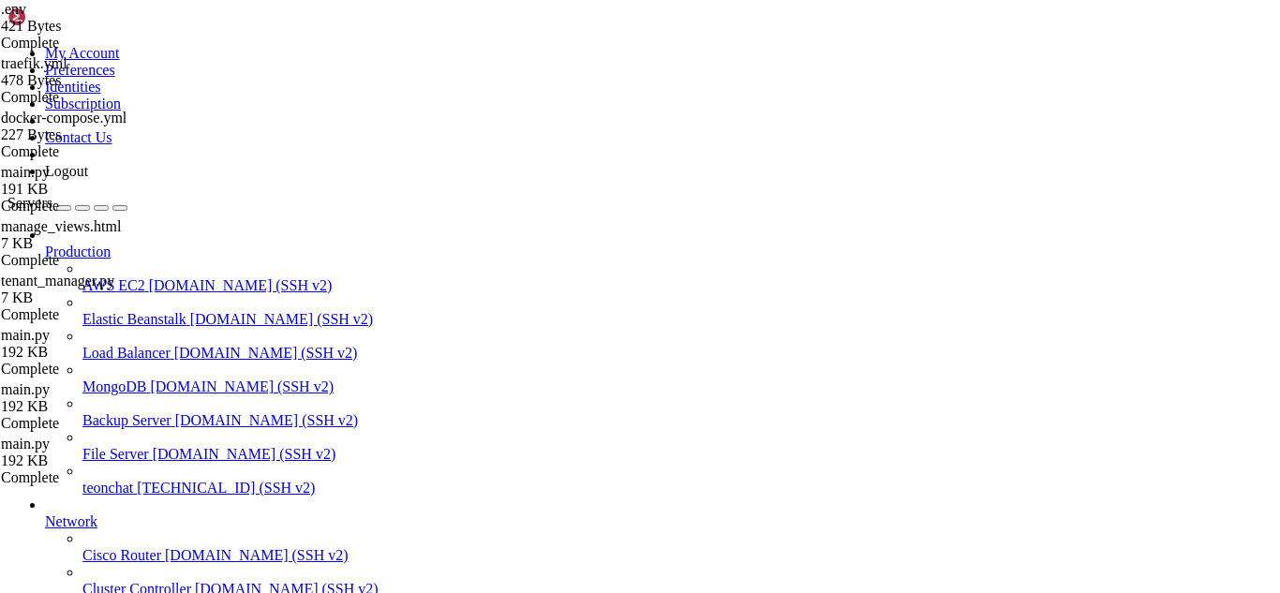
drag, startPoint x: 621, startPoint y: 1532, endPoint x: 562, endPoint y: 1548, distance: 61.1
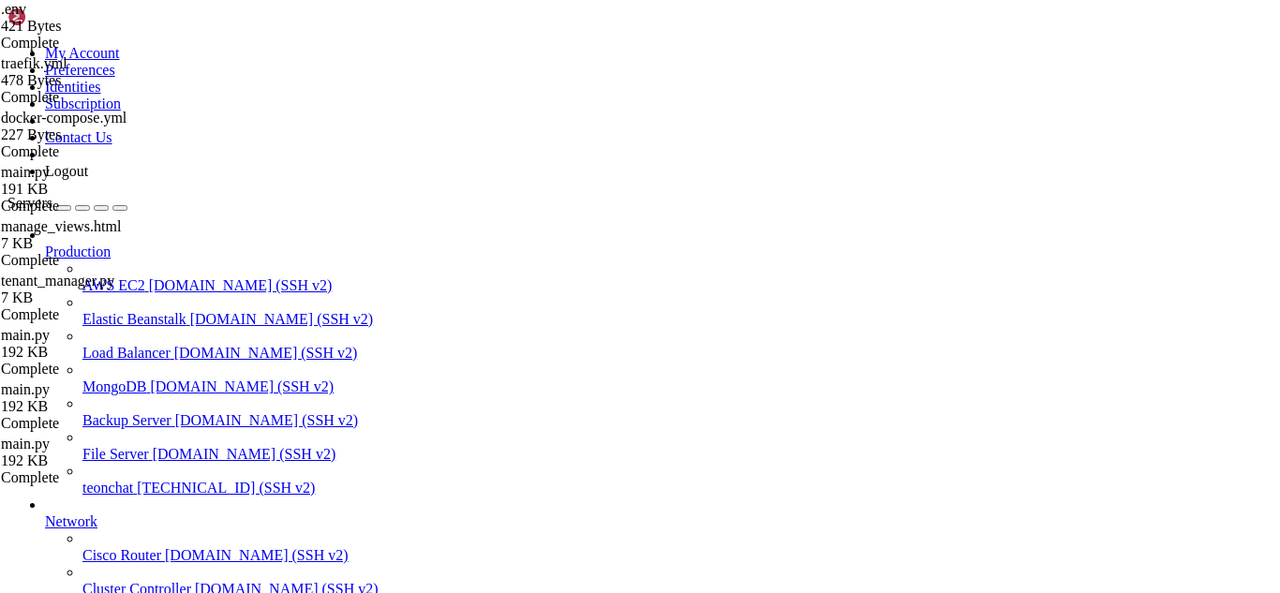
drag, startPoint x: 18, startPoint y: 1185, endPoint x: 90, endPoint y: 1250, distance: 96.9
drag, startPoint x: 17, startPoint y: 1186, endPoint x: 572, endPoint y: 1522, distance: 648.3
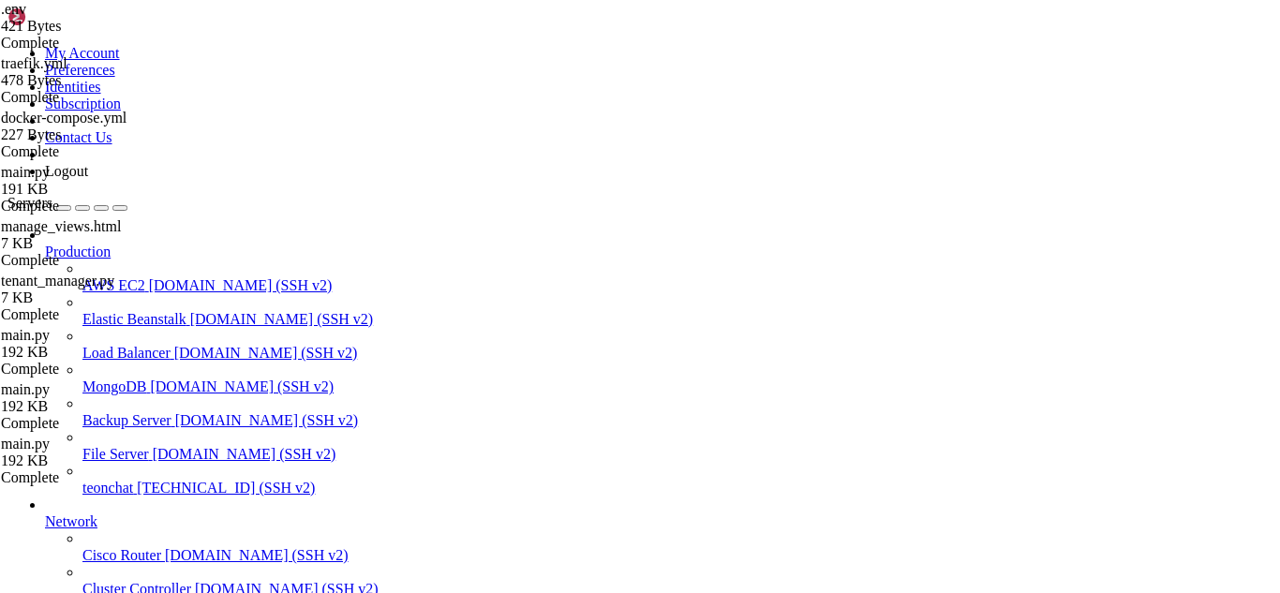
scroll to position [32153, 0]
drag, startPoint x: 572, startPoint y: 1546, endPoint x: 516, endPoint y: 1544, distance: 55.3
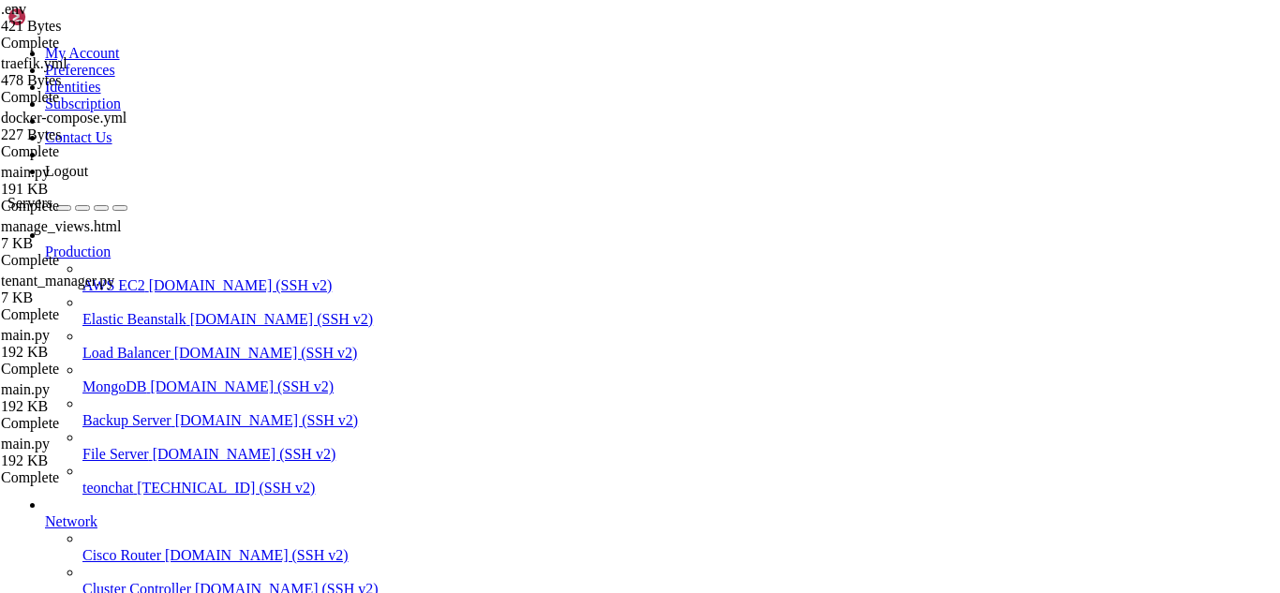
drag, startPoint x: 569, startPoint y: 1548, endPoint x: 538, endPoint y: 1549, distance: 30.9
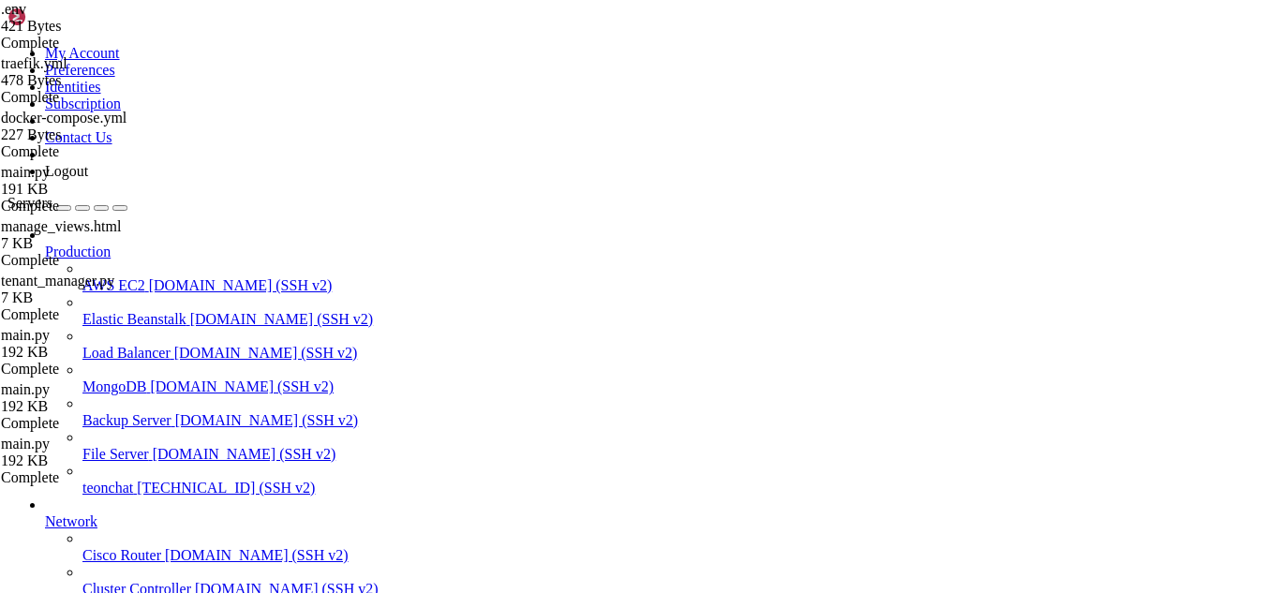
drag, startPoint x: 570, startPoint y: 1539, endPoint x: 519, endPoint y: 1544, distance: 50.9
drag, startPoint x: 550, startPoint y: 1540, endPoint x: 532, endPoint y: 1540, distance: 17.8
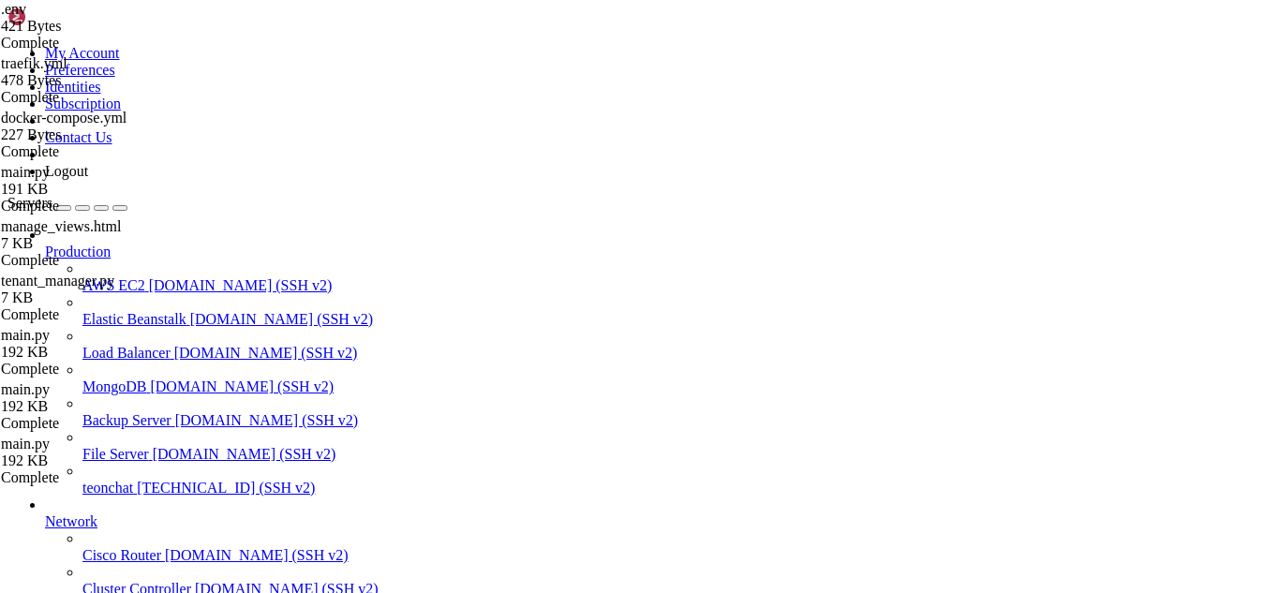
scroll to position [32638, 0]
